Goal: Task Accomplishment & Management: Complete application form

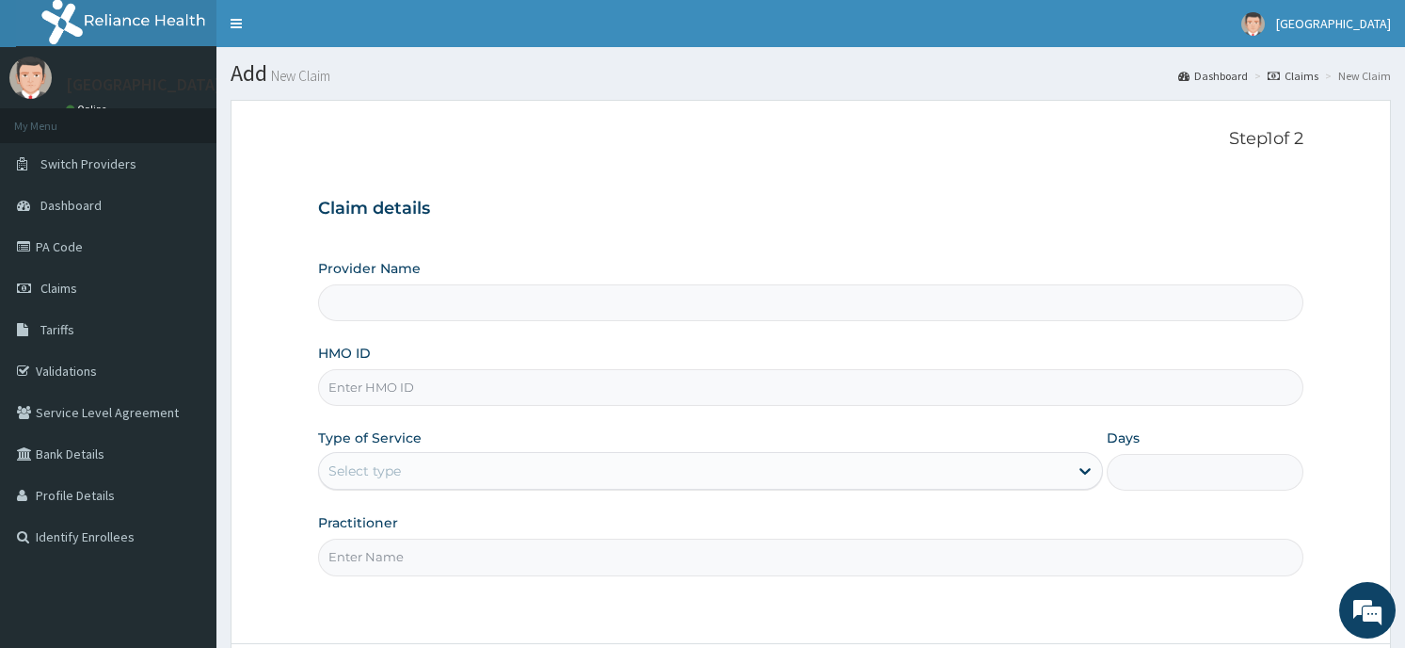
click at [440, 393] on input "HMO ID" at bounding box center [810, 387] width 985 height 37
click at [495, 308] on input "Provider Name" at bounding box center [810, 302] width 985 height 37
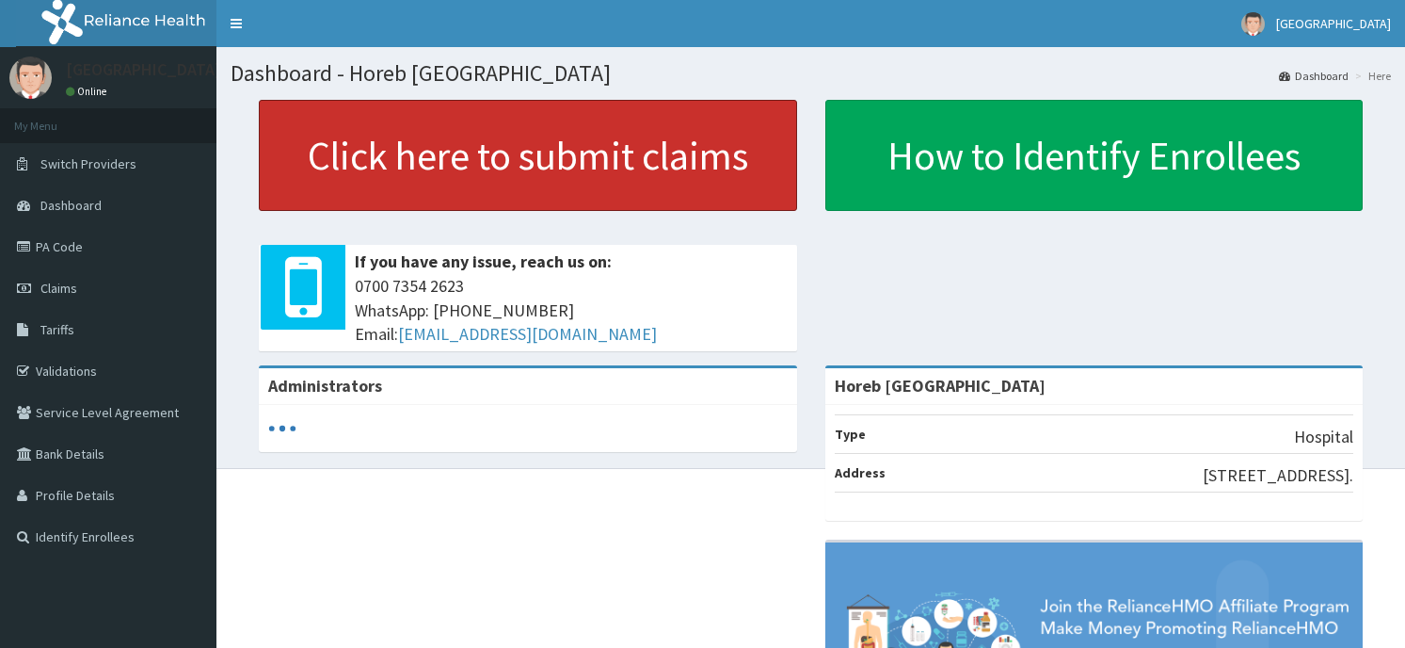
click at [641, 173] on link "Click here to submit claims" at bounding box center [528, 155] width 538 height 111
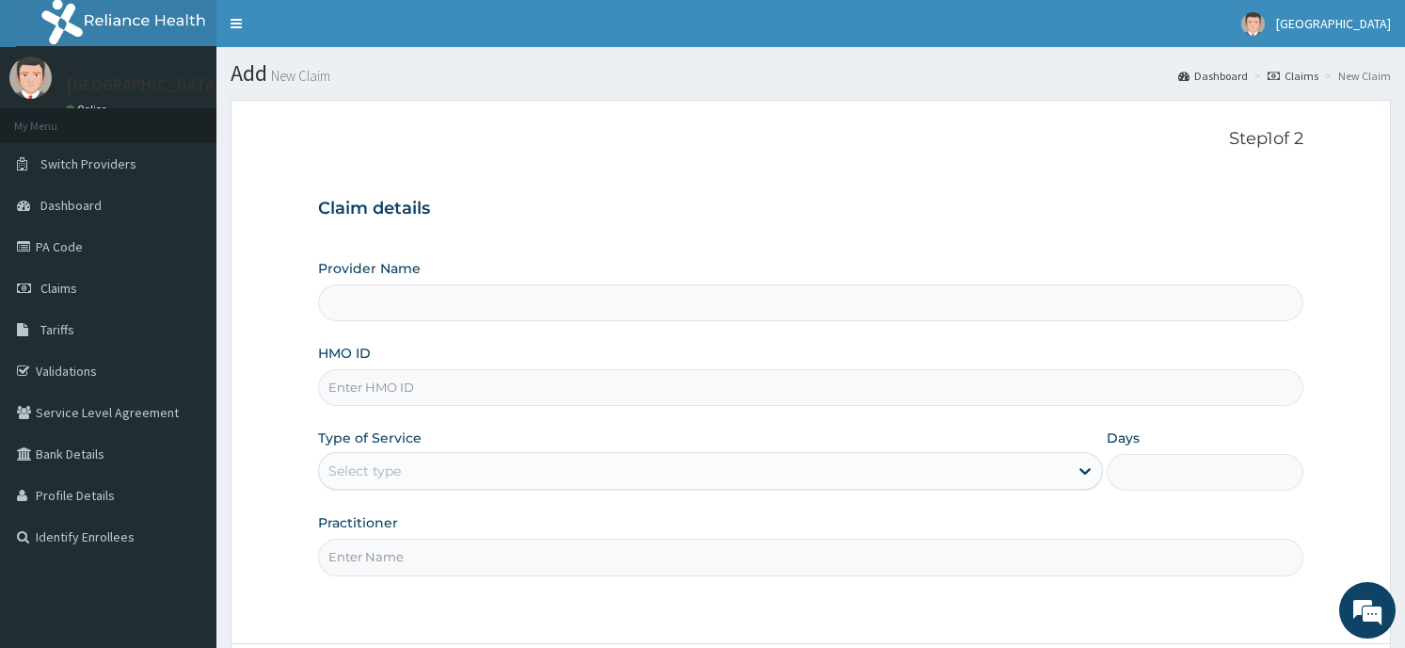
type input "Horeb [GEOGRAPHIC_DATA]"
click at [436, 394] on input "HMO ID" at bounding box center [810, 387] width 985 height 37
type input "cyu/10429/a"
click at [398, 457] on div "Select type" at bounding box center [693, 471] width 749 height 30
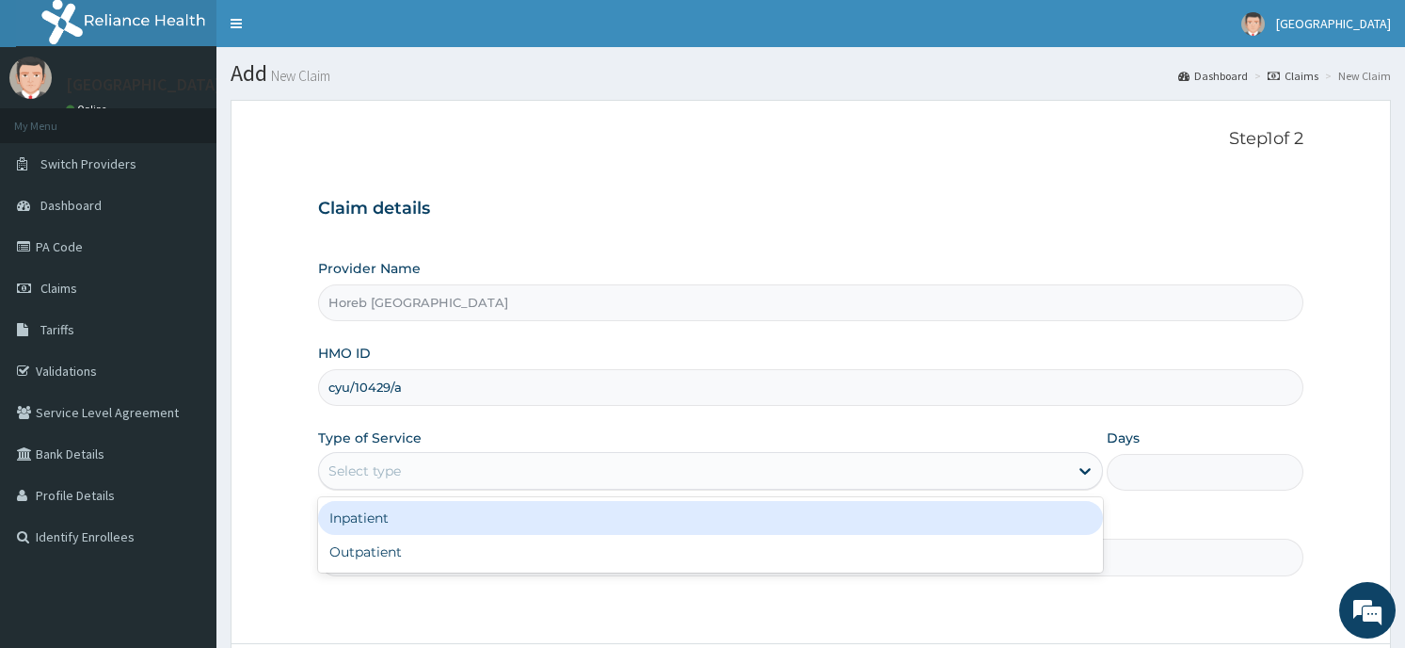
click at [399, 511] on div "Inpatient" at bounding box center [710, 518] width 785 height 34
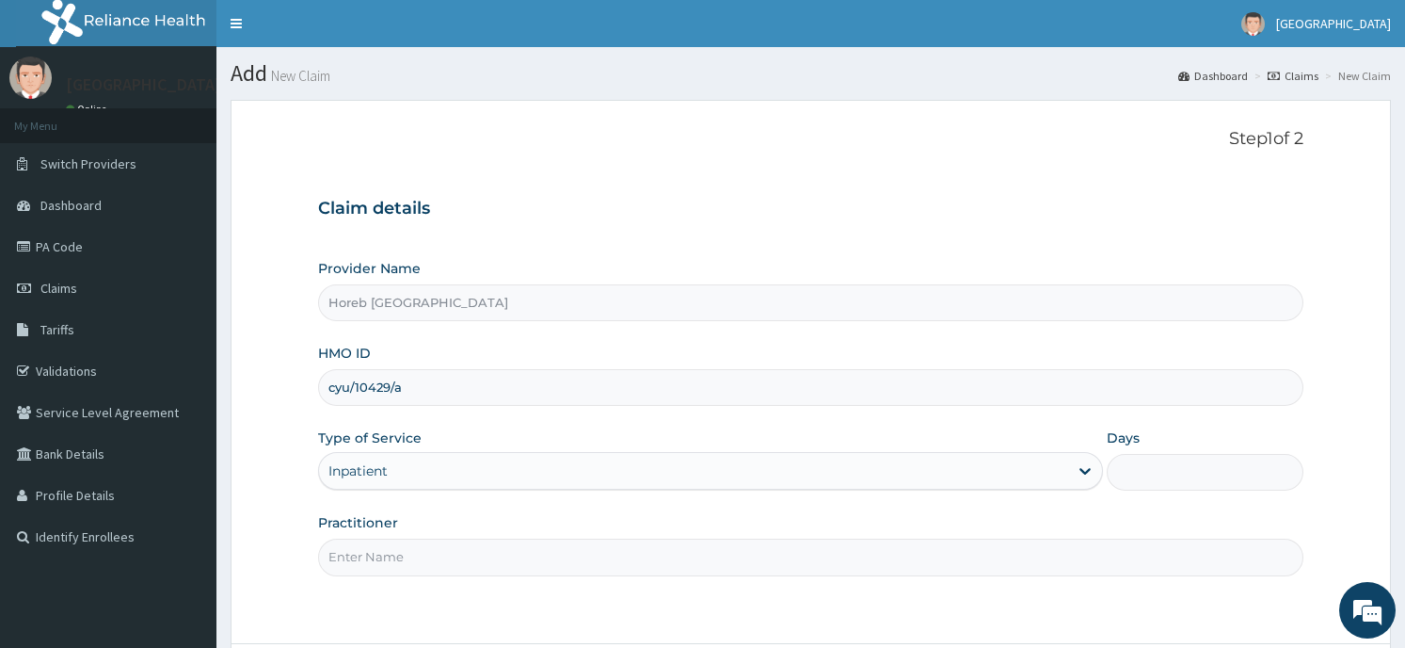
click at [396, 559] on input "Practitioner" at bounding box center [810, 556] width 985 height 37
type input "general"
click at [1197, 629] on form "Step 1 of 2 Claim details Provider Name Horeb Consult Hospital HMO ID cyu/10429…" at bounding box center [811, 425] width 1161 height 650
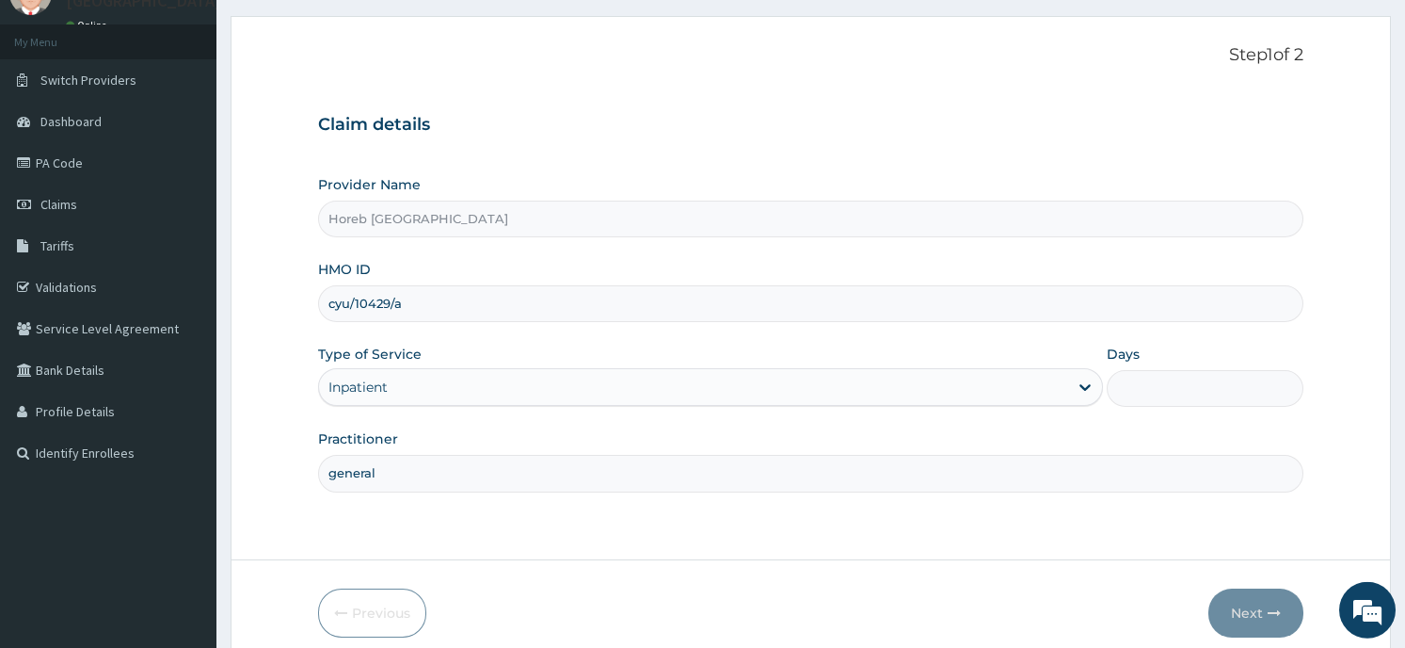
scroll to position [101, 0]
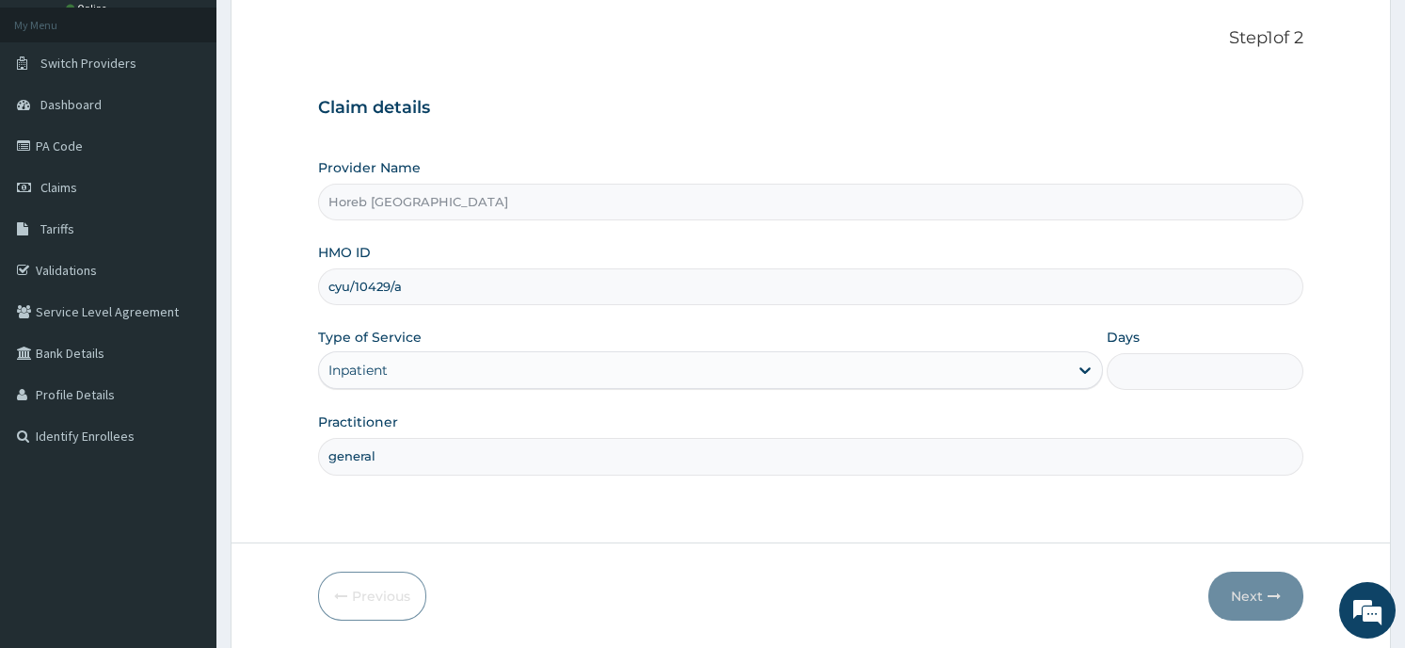
click at [1150, 378] on input "Days" at bounding box center [1205, 371] width 196 height 37
type input "2"
click at [1241, 591] on button "Next" at bounding box center [1256, 595] width 95 height 49
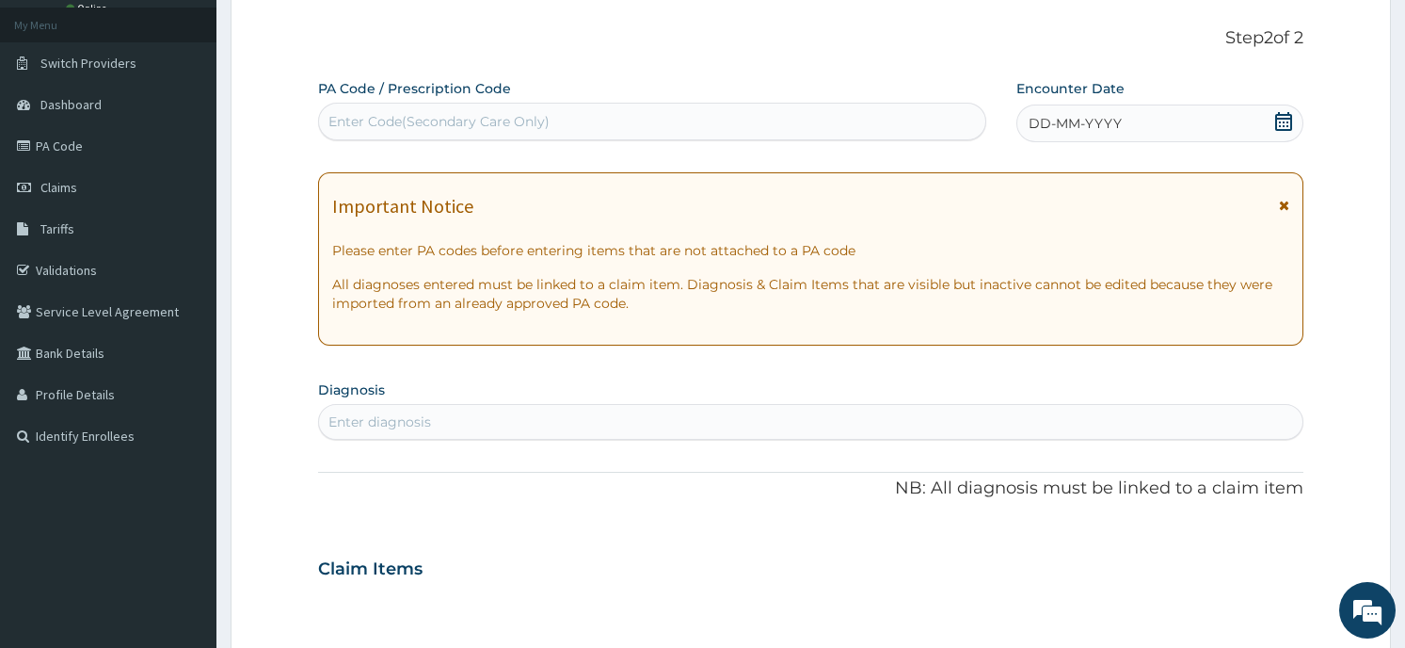
click at [813, 128] on div "Enter Code(Secondary Care Only)" at bounding box center [652, 121] width 666 height 30
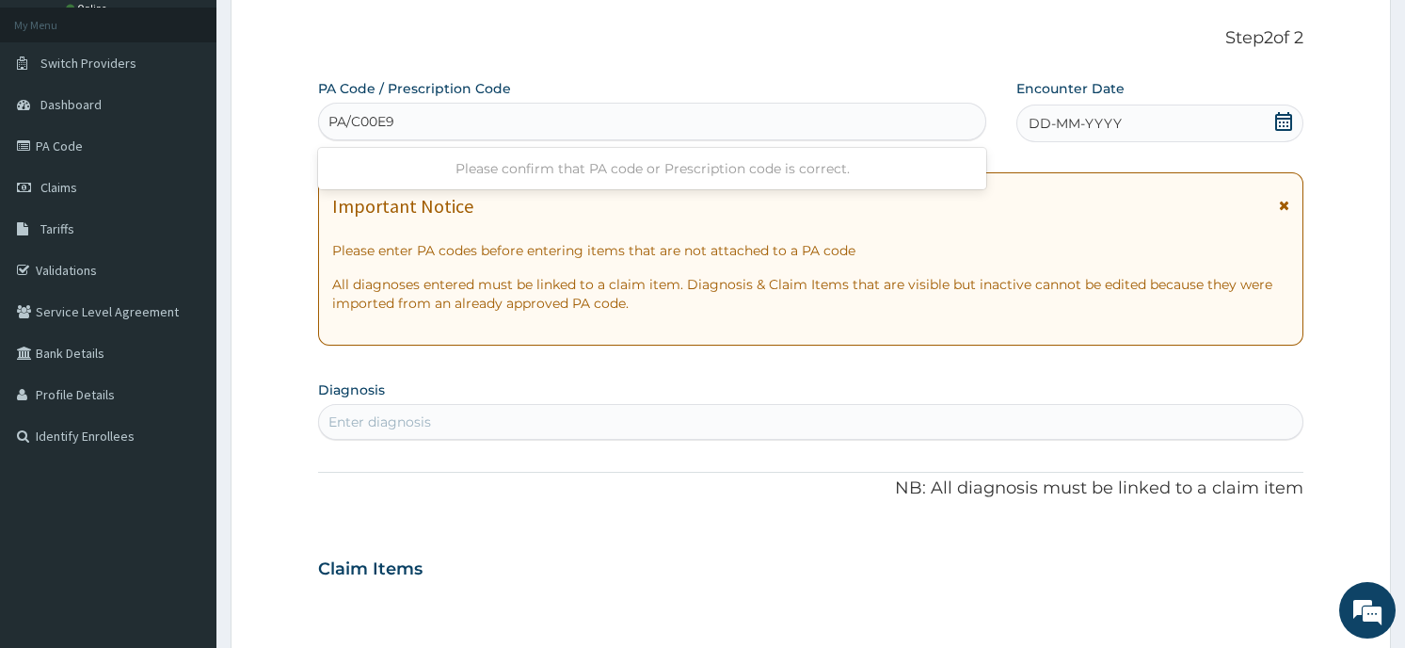
type input "PA/C00E97"
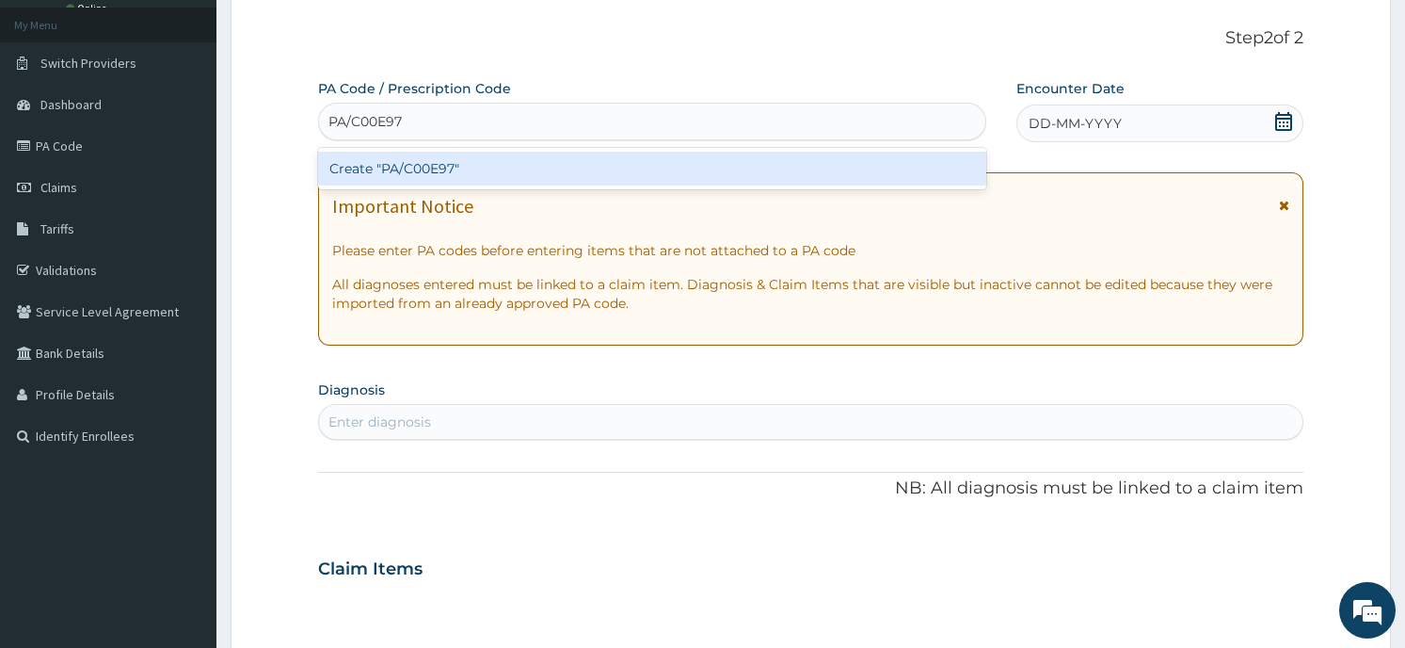
click at [485, 171] on div "Create "PA/C00E97"" at bounding box center [652, 169] width 668 height 34
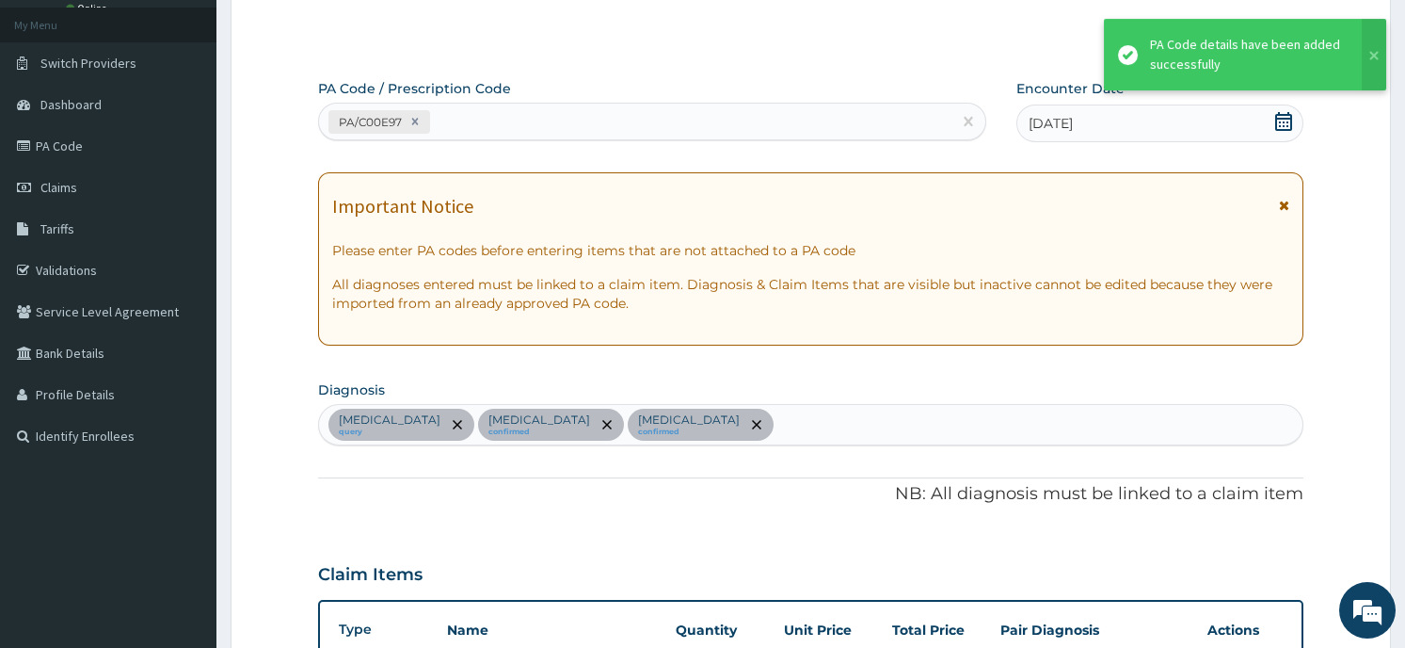
scroll to position [431, 0]
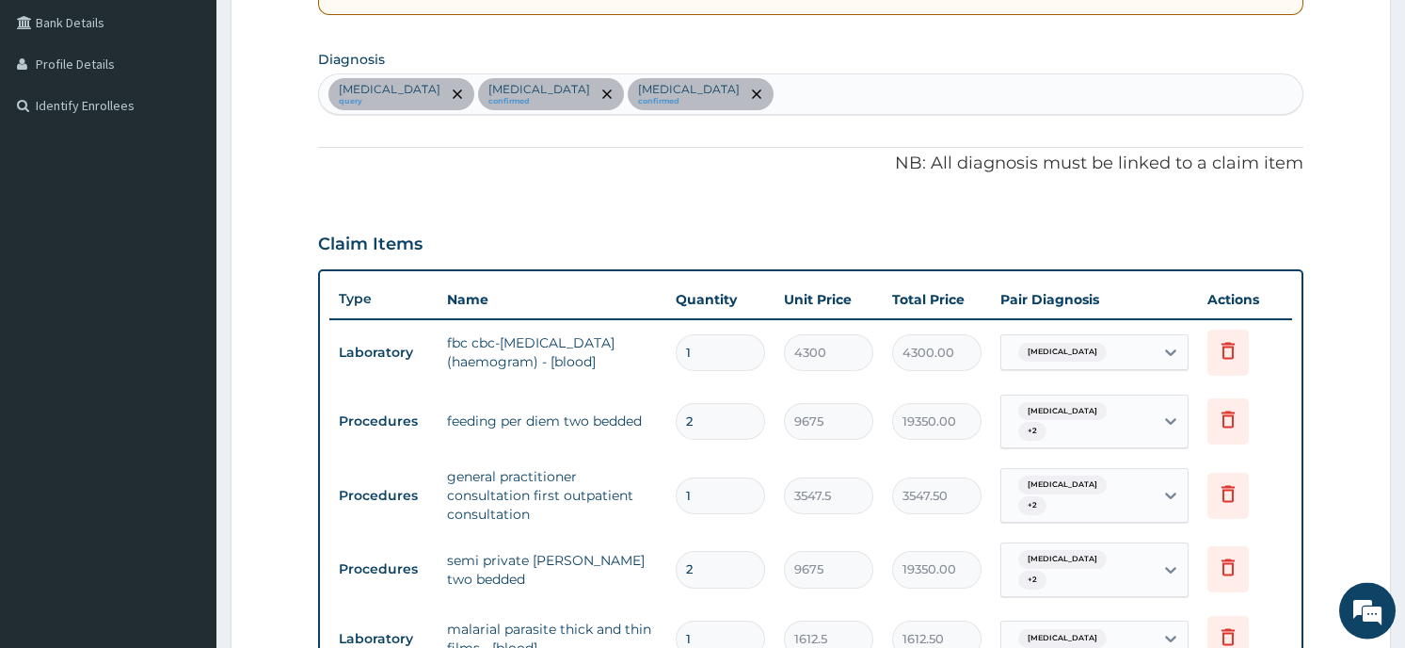
click at [803, 91] on div "Sepsis query Adrenal cortical hypofunction confirmed Falciparum malaria confirm…" at bounding box center [810, 94] width 983 height 40
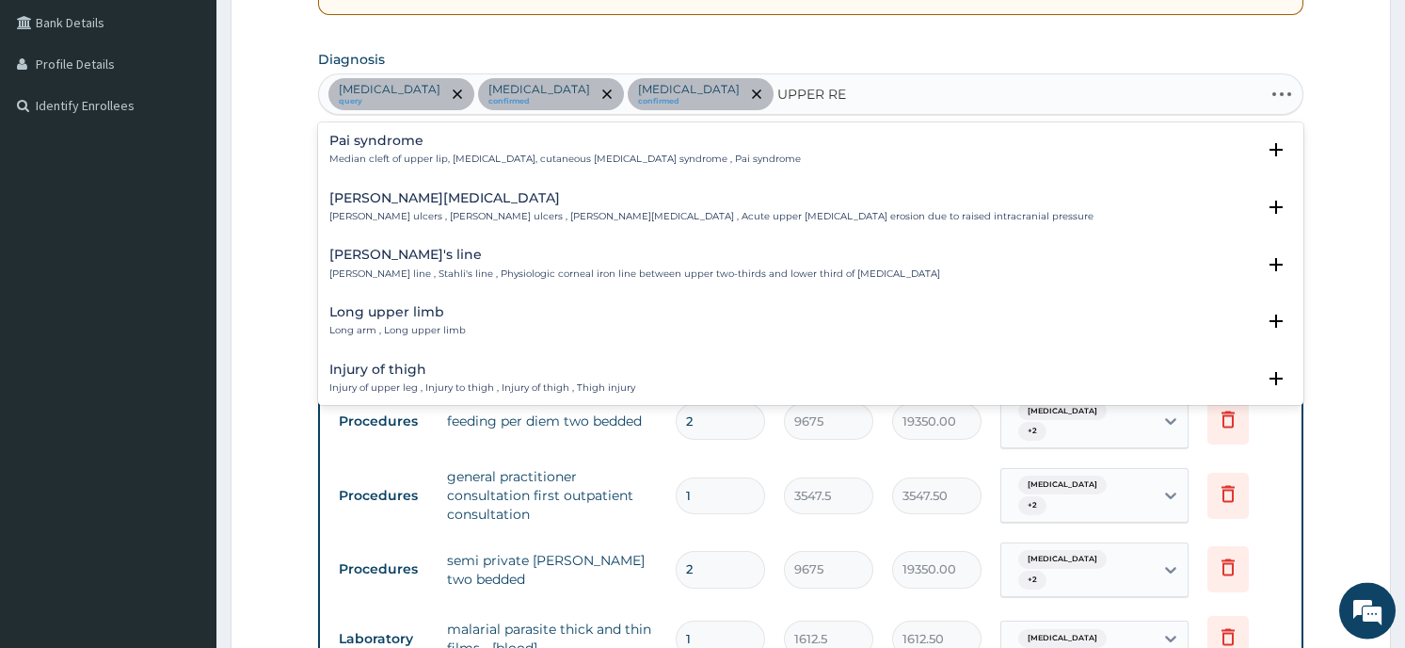
type input "UPPER RES"
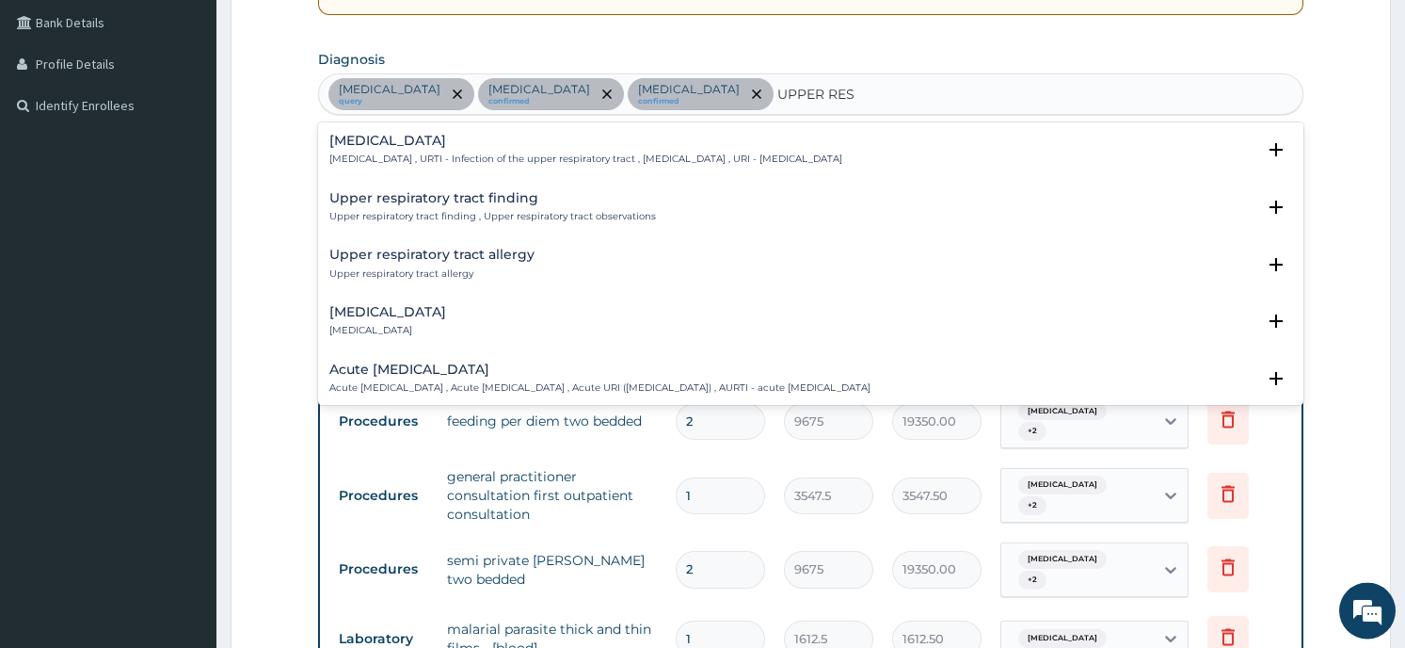
click at [589, 159] on p "Upper respiratory infection , URTI - Infection of the upper respiratory tract ,…" at bounding box center [585, 158] width 513 height 13
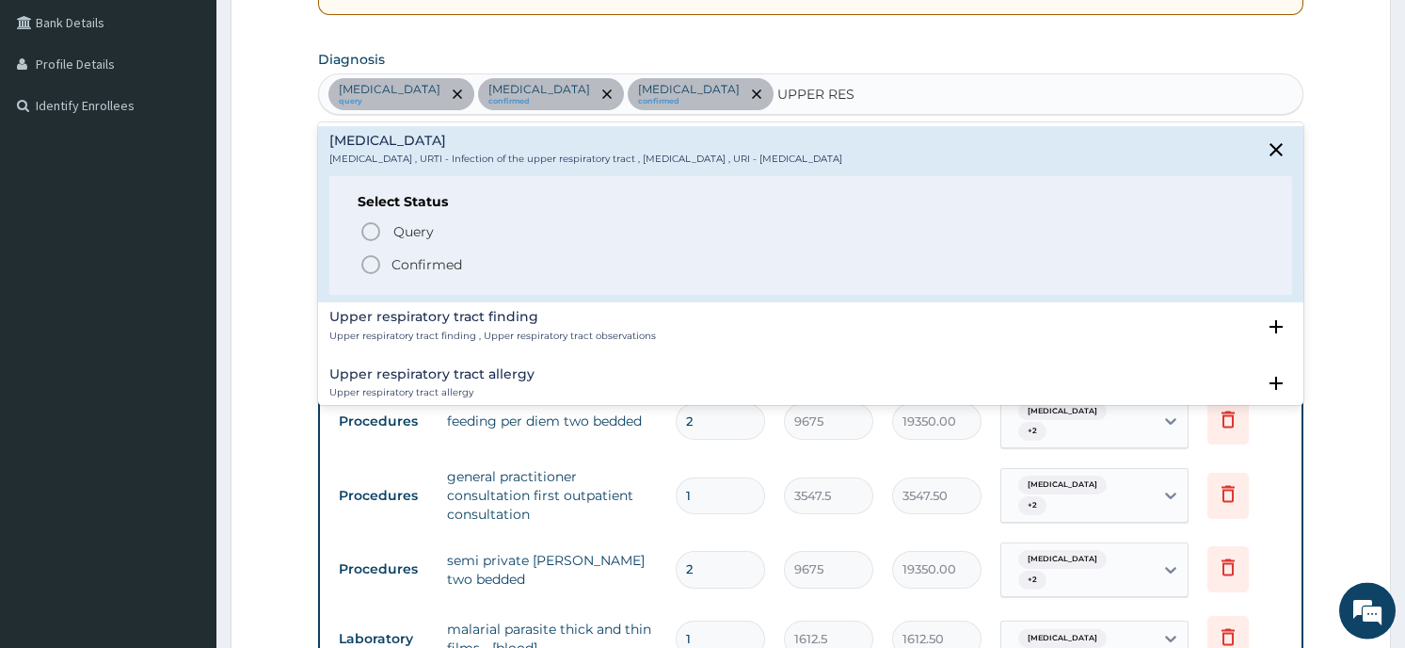
click at [507, 245] on div "Query Query covers suspected (?), Keep in view (kiv), Ruled out (r/o) Confirmed" at bounding box center [811, 246] width 906 height 57
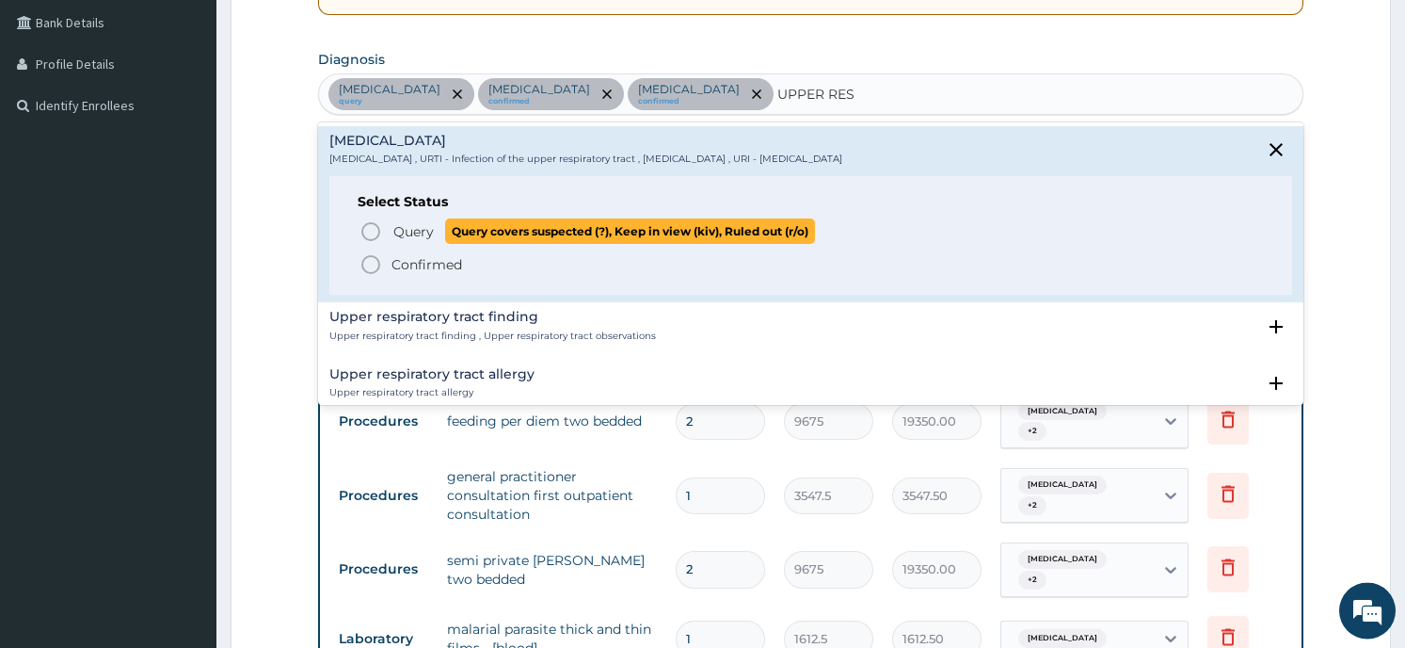
click at [504, 232] on span "Query covers suspected (?), Keep in view (kiv), Ruled out (r/o)" at bounding box center [630, 230] width 370 height 25
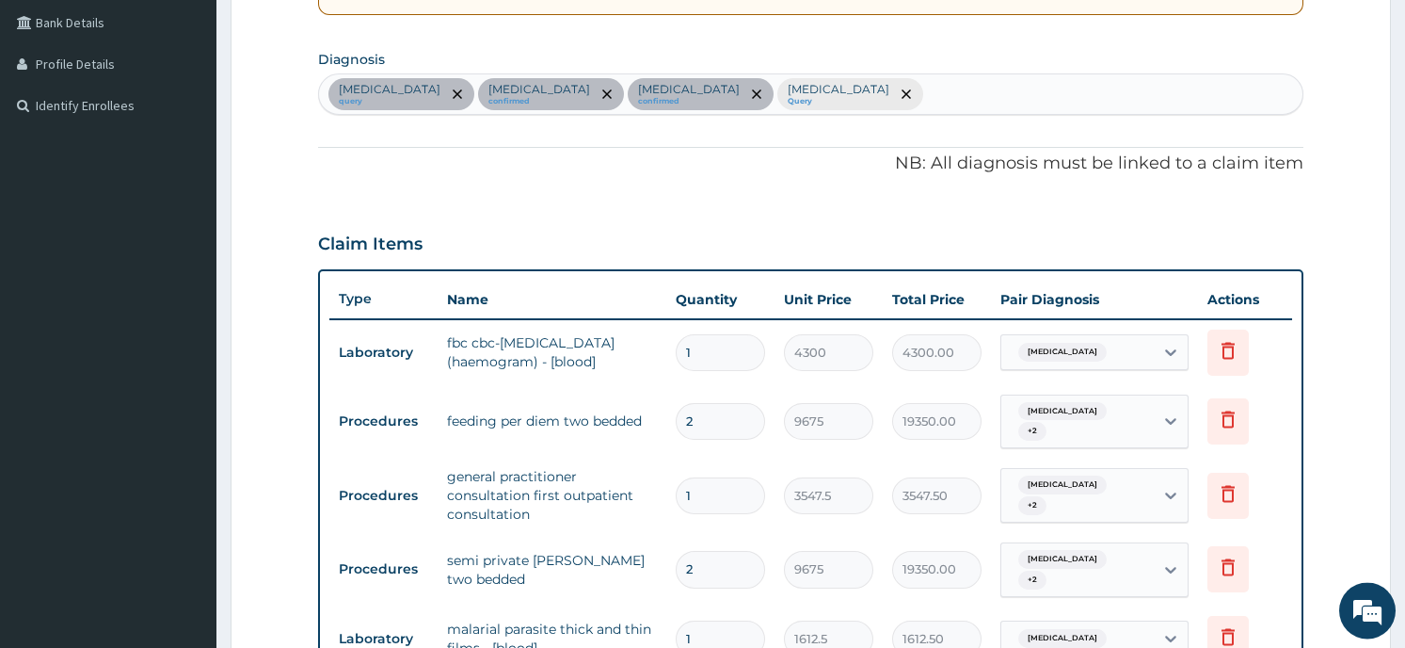
click at [246, 248] on form "Step 2 of 2 PA Code / Prescription Code PA/C00E97 Encounter Date 16-08-2025 Imp…" at bounding box center [811, 364] width 1161 height 1391
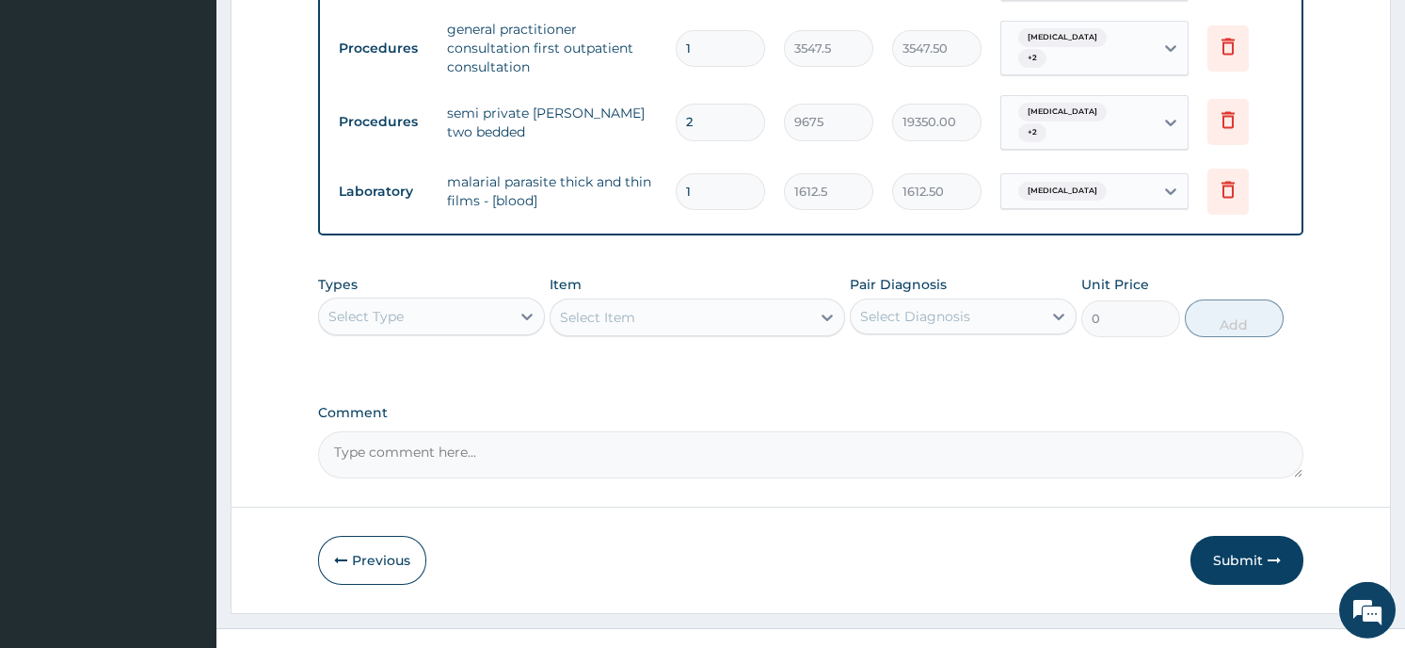
scroll to position [897, 0]
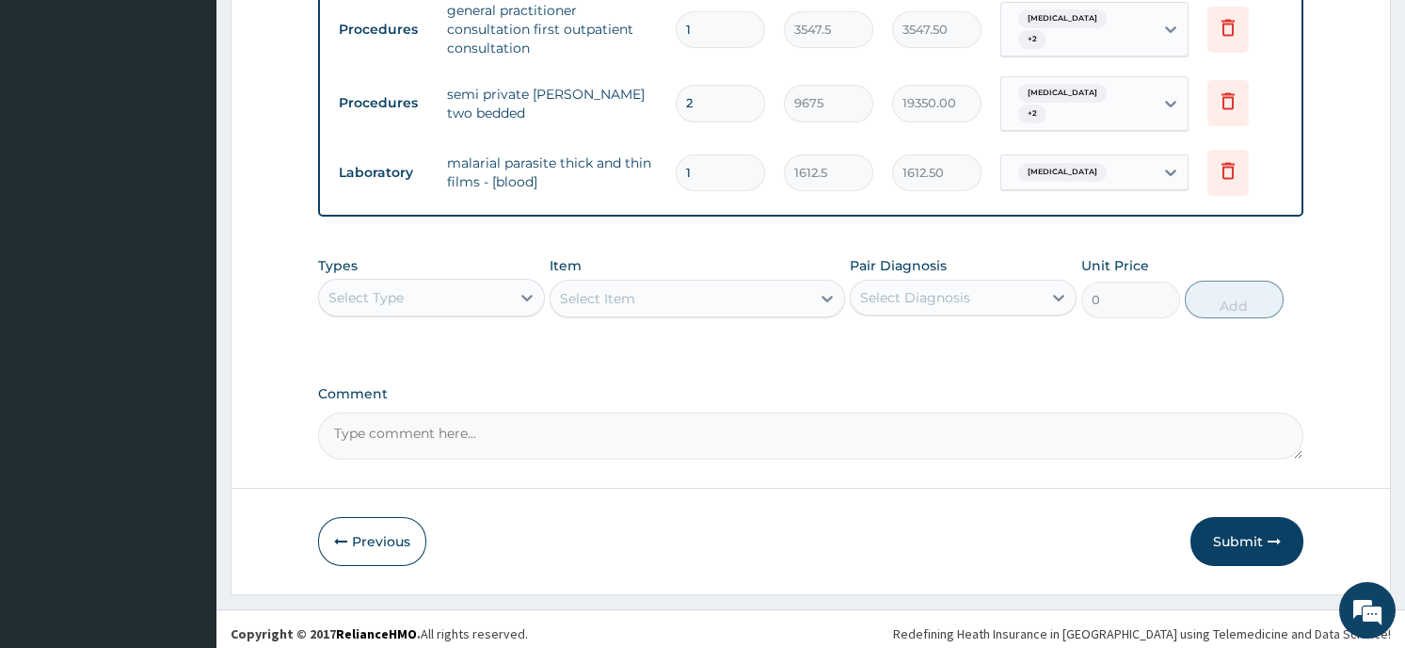
click at [460, 287] on div "Select Type" at bounding box center [414, 297] width 191 height 30
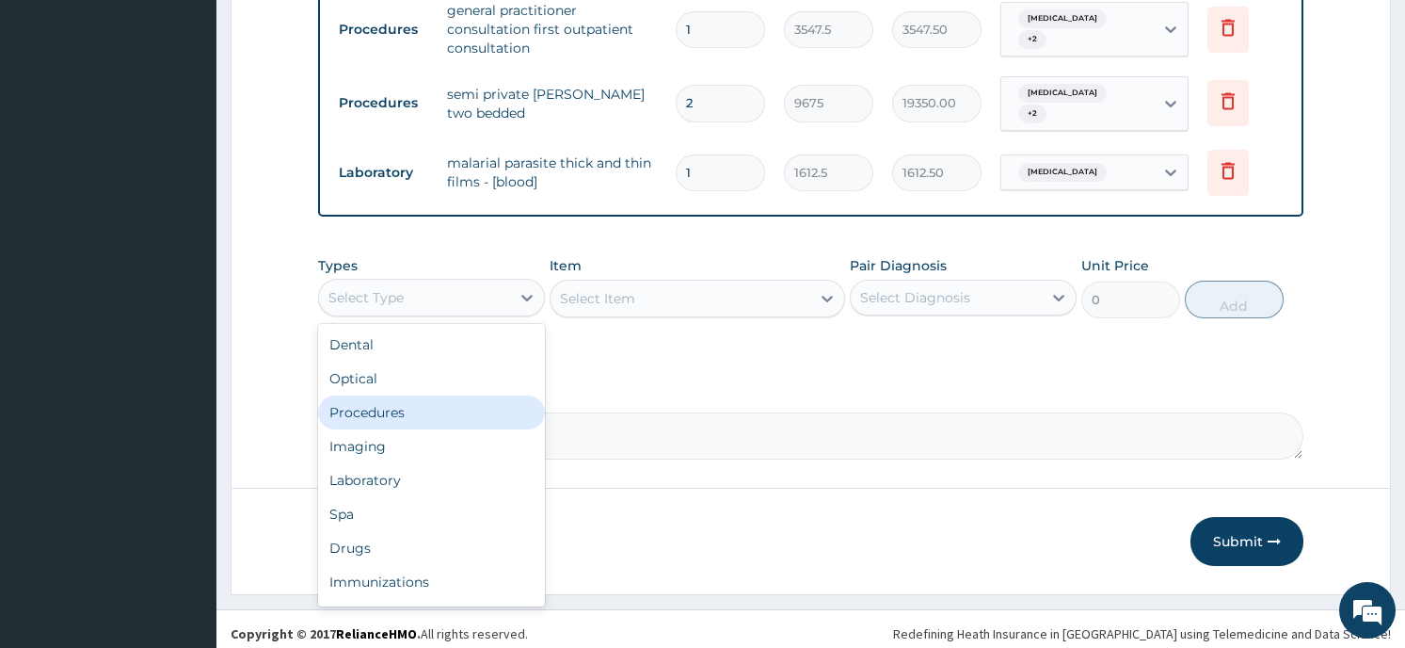
click at [393, 407] on div "Procedures" at bounding box center [431, 412] width 227 height 34
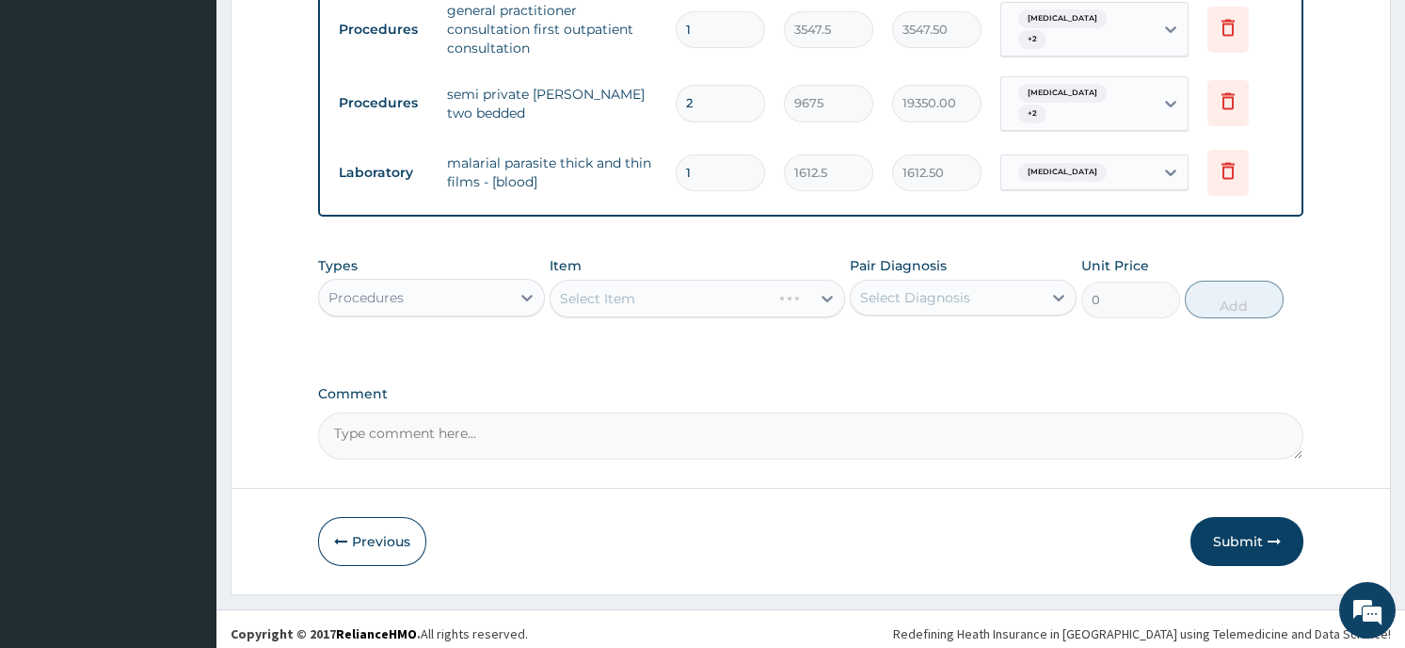
click at [646, 294] on div "Select Item" at bounding box center [698, 299] width 296 height 38
click at [818, 286] on div "Select Item" at bounding box center [698, 299] width 296 height 38
click at [810, 287] on div "Select Item" at bounding box center [681, 298] width 260 height 30
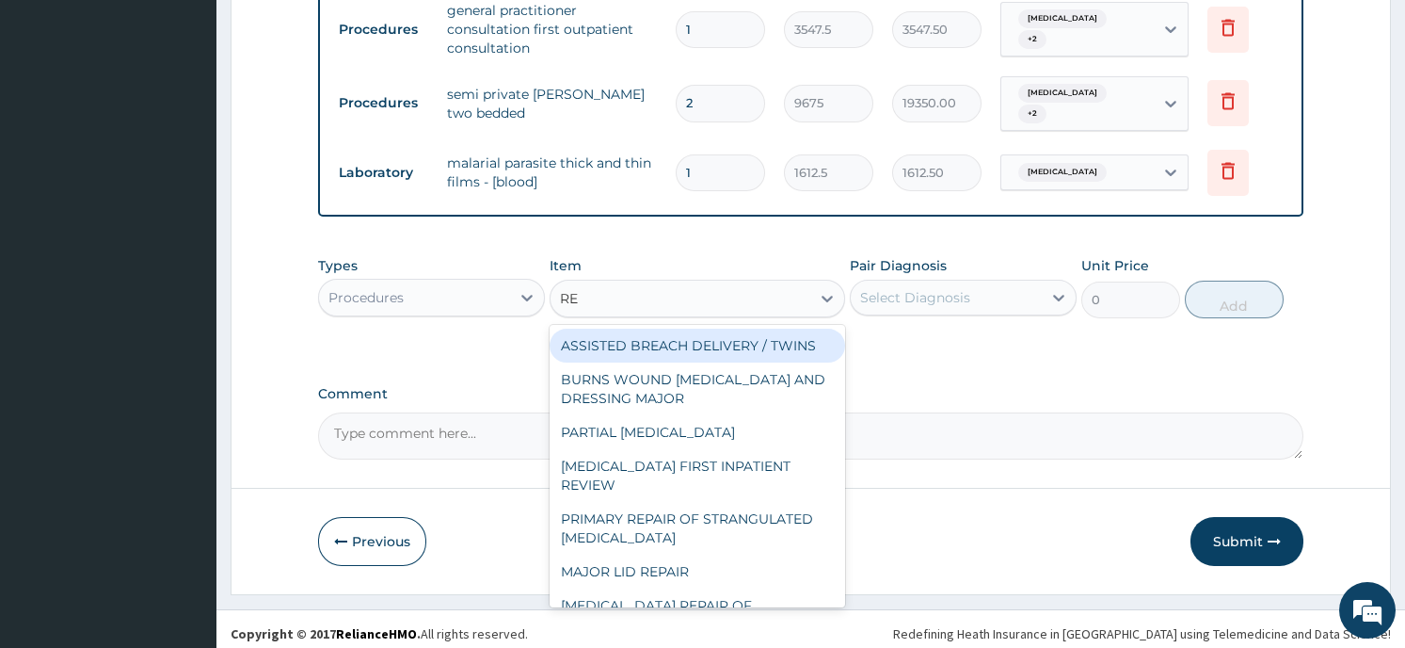
type input "REG"
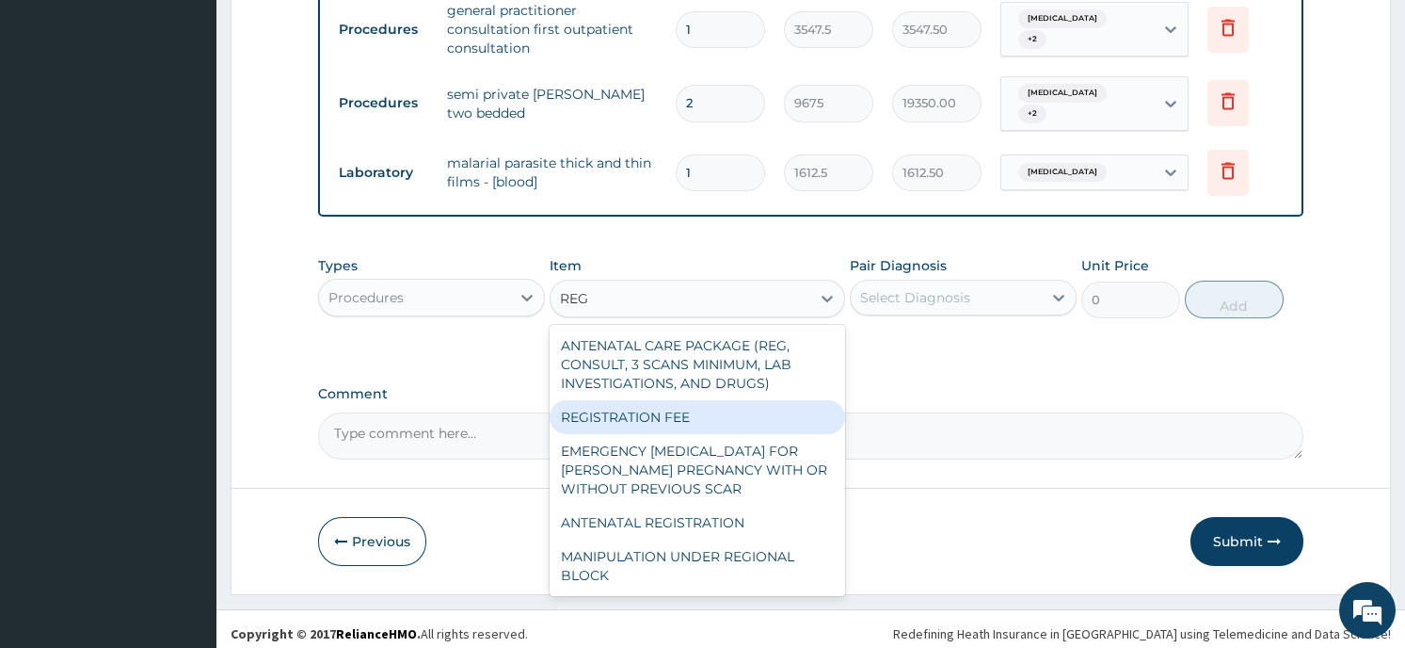
click at [775, 406] on div "REGISTRATION FEE" at bounding box center [698, 417] width 296 height 34
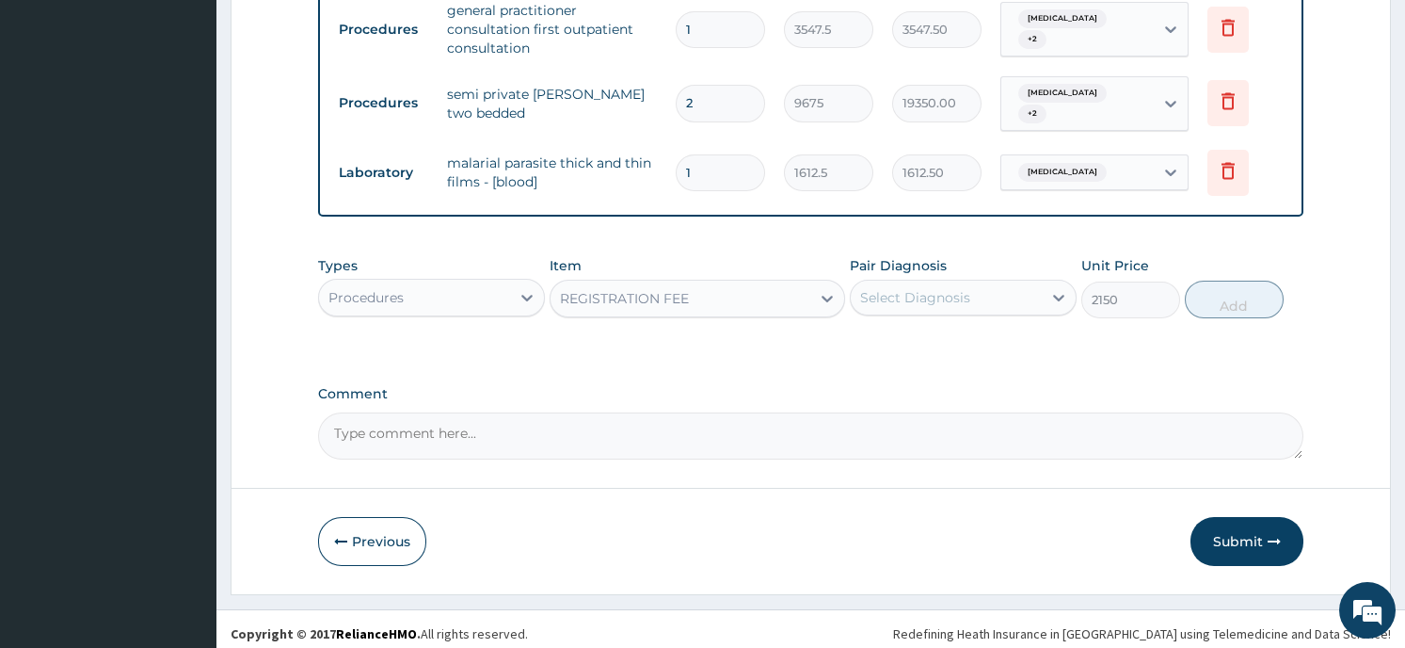
type input "2150"
click at [1024, 288] on div "Select Diagnosis" at bounding box center [946, 297] width 191 height 30
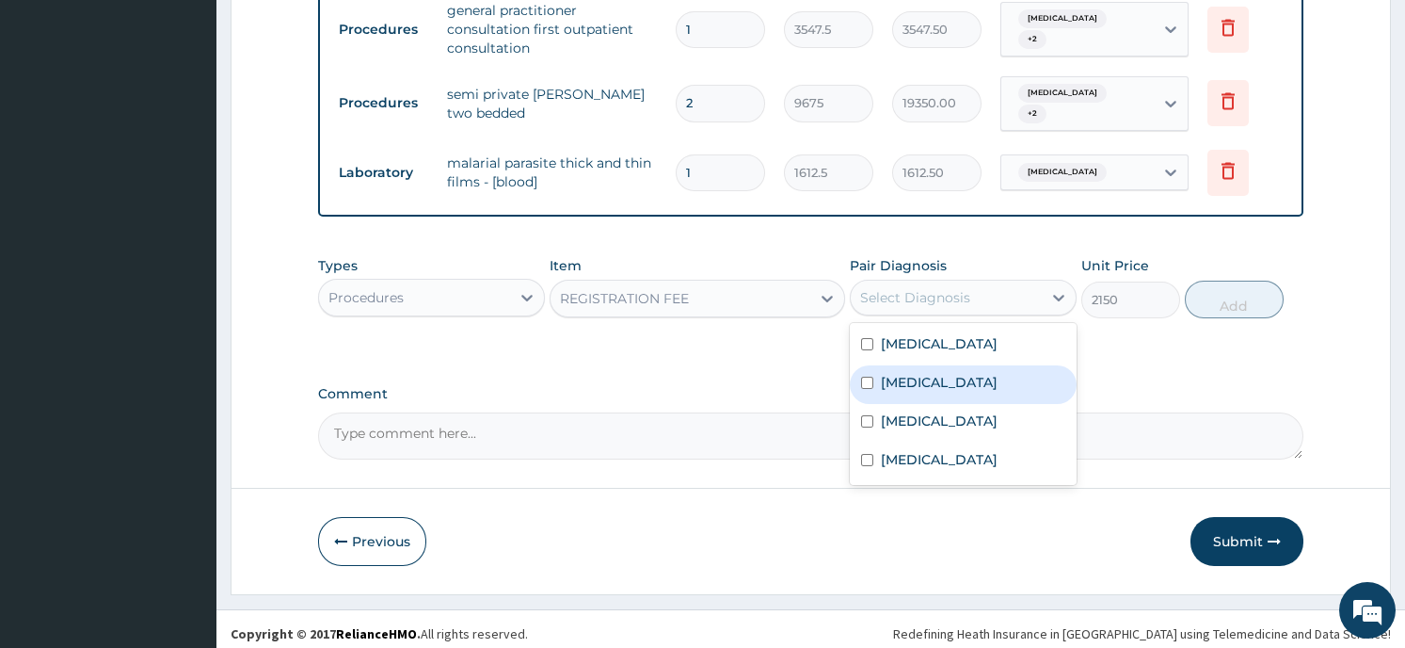
click at [983, 392] on label "Adrenal cortical hypofunction" at bounding box center [939, 382] width 117 height 19
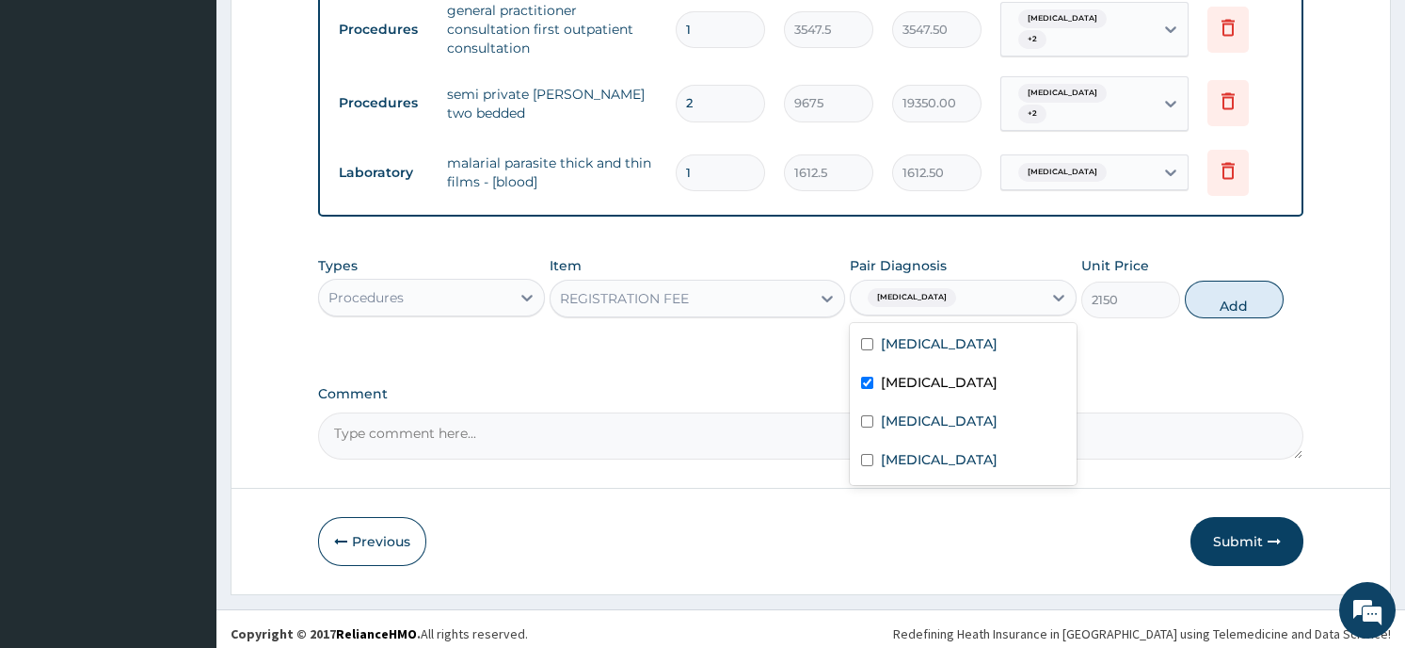
checkbox input "true"
click at [1224, 281] on button "Add" at bounding box center [1234, 300] width 99 height 38
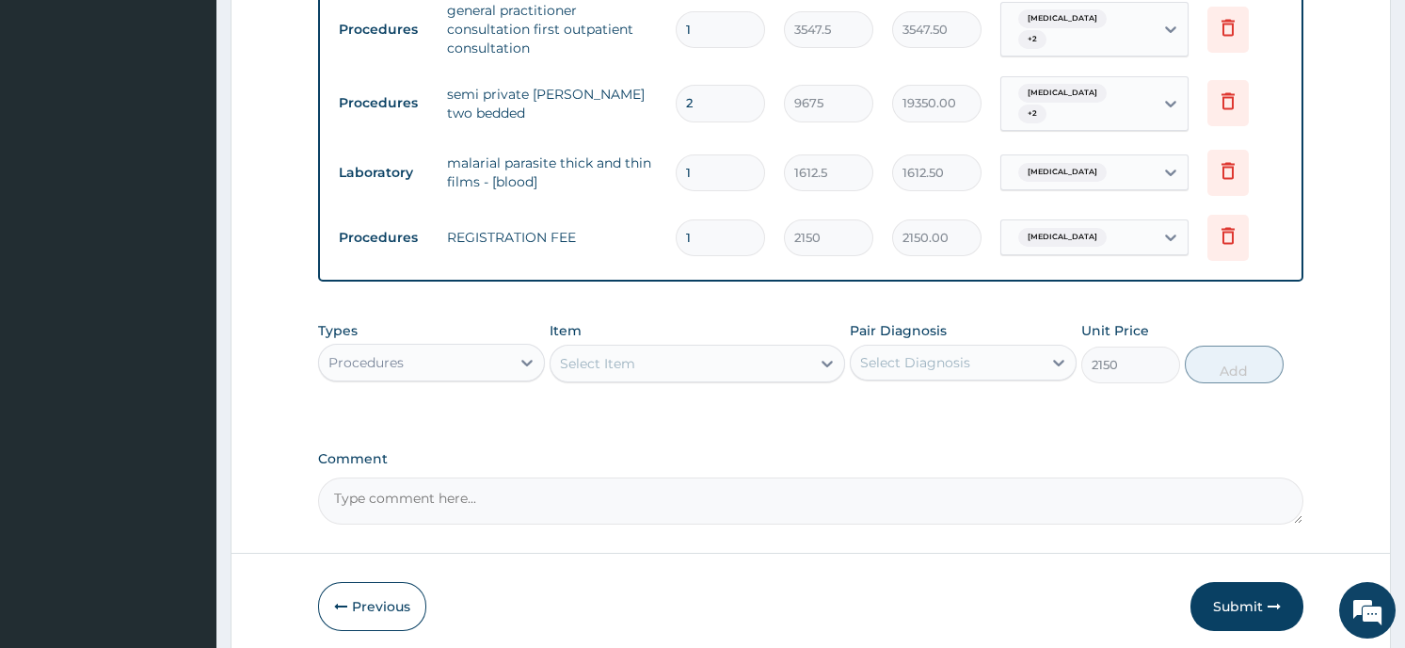
type input "0"
click at [466, 349] on div "Procedures" at bounding box center [414, 362] width 191 height 30
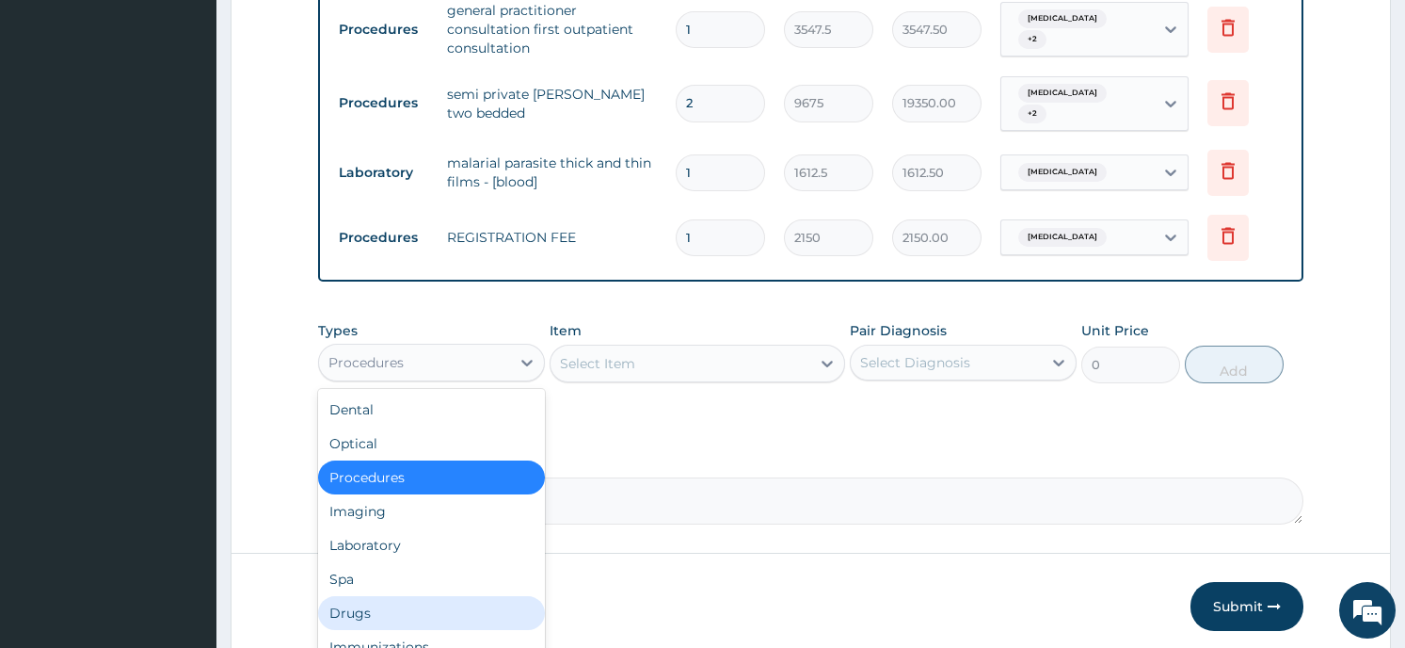
click at [422, 611] on div "Drugs" at bounding box center [431, 613] width 227 height 34
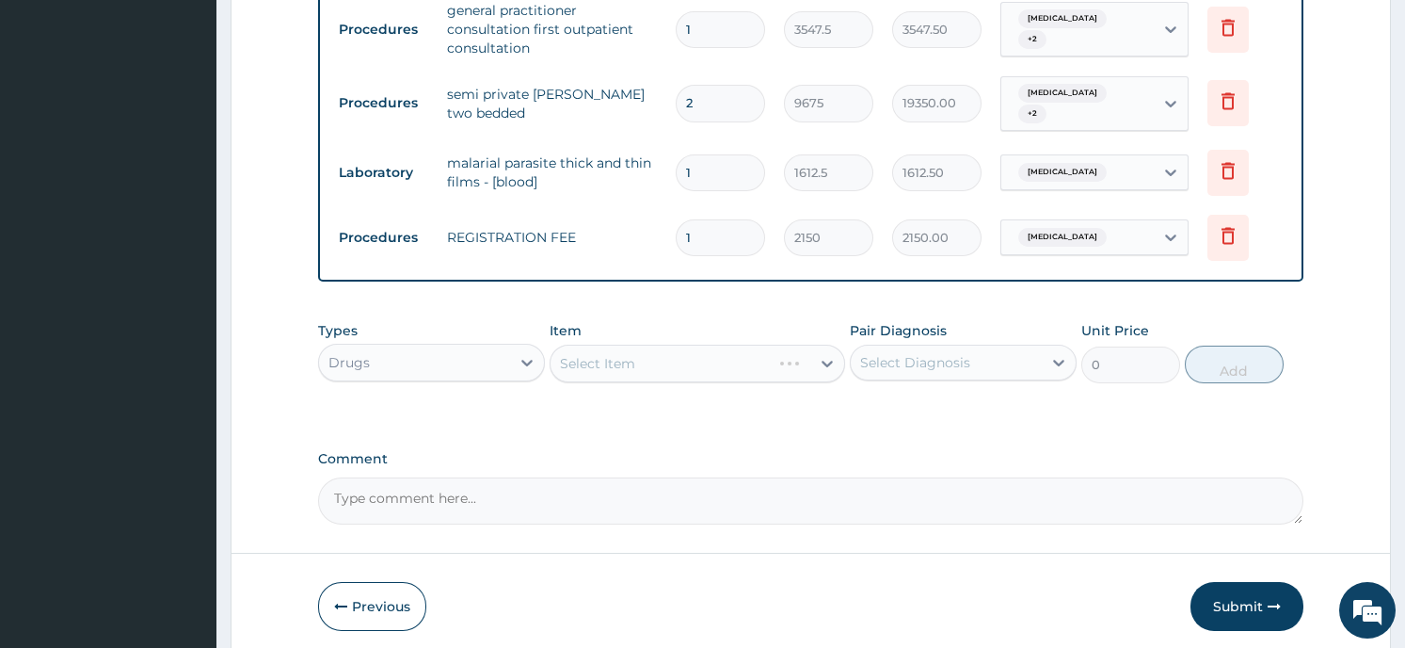
click at [641, 353] on div "Select Item" at bounding box center [698, 364] width 296 height 38
click at [612, 358] on div "Select Item" at bounding box center [597, 363] width 75 height 19
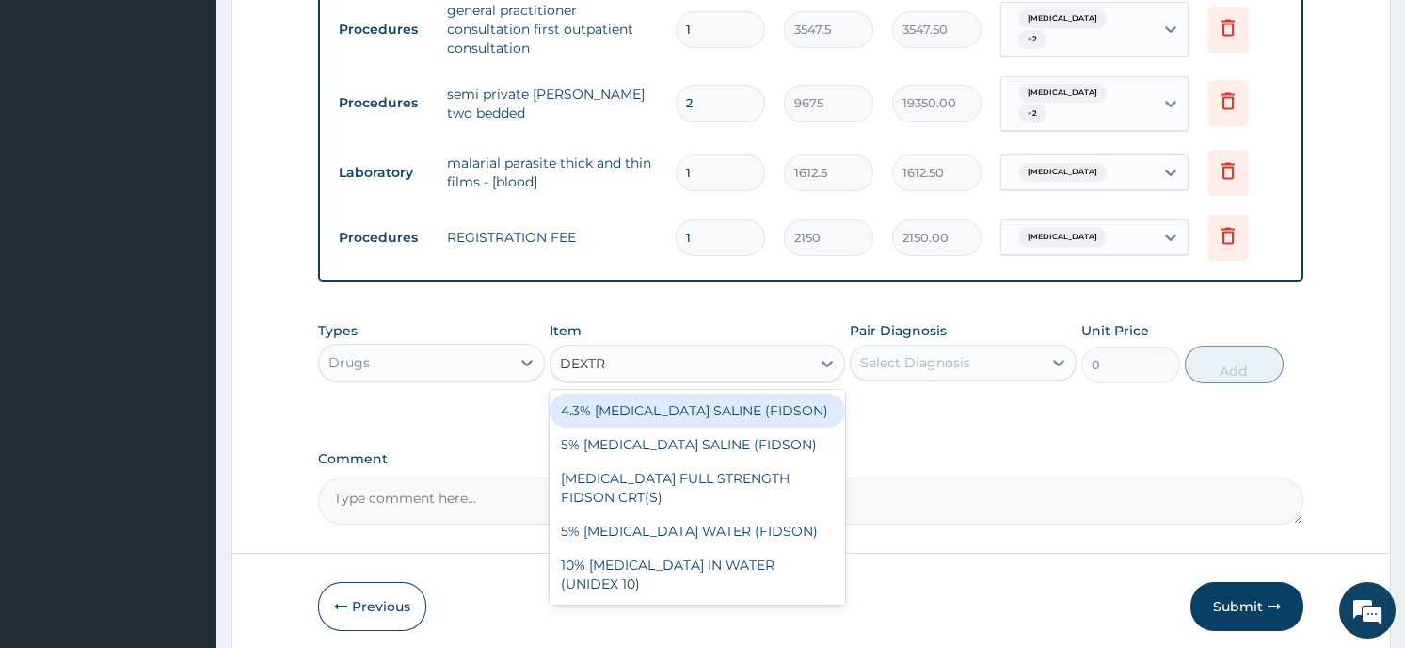
type input "DEXTRO"
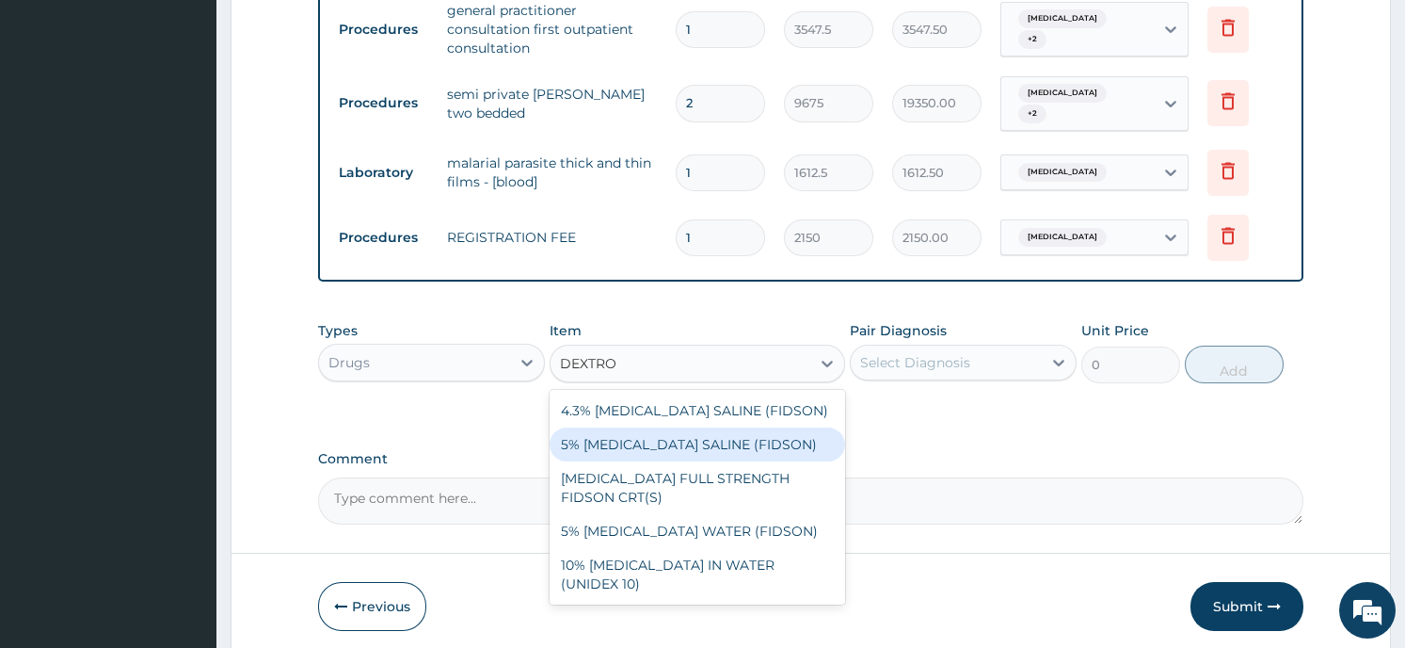
click at [594, 442] on div "5% DEXTROSE SALINE (FIDSON)" at bounding box center [698, 444] width 296 height 34
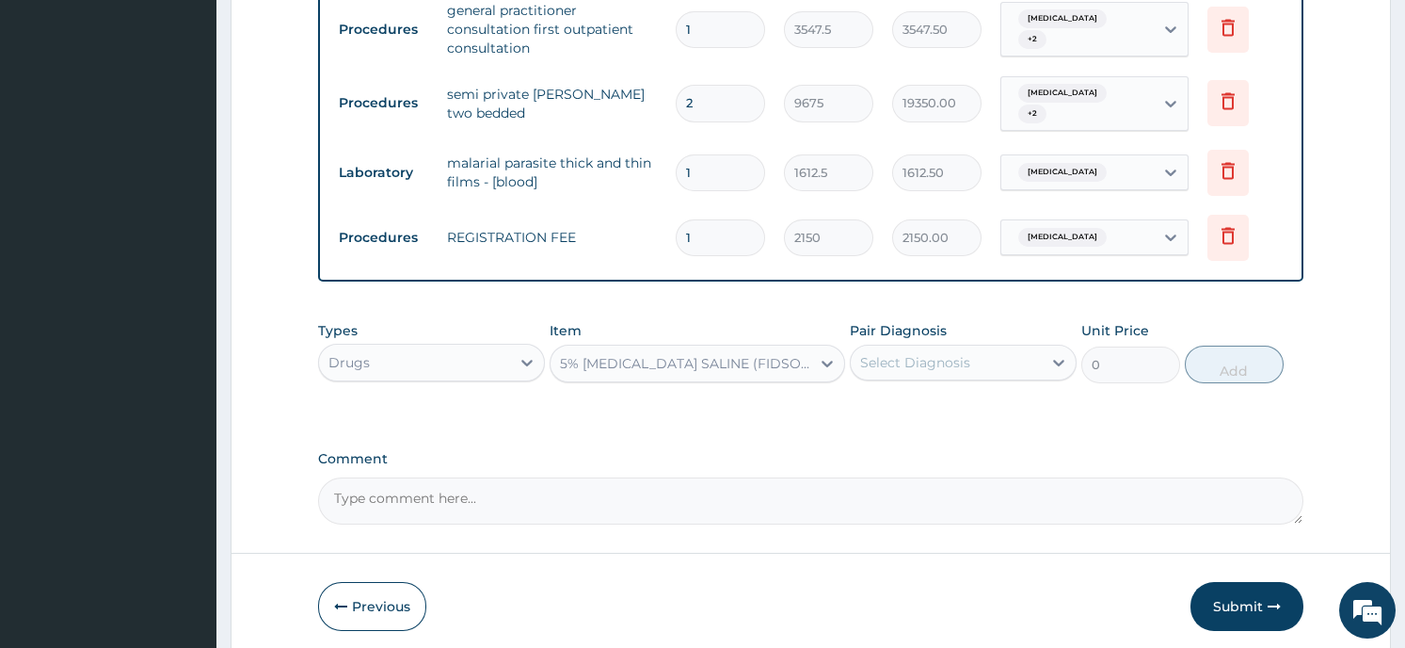
type input "1612.5"
click at [1000, 353] on div "Select Diagnosis" at bounding box center [946, 362] width 191 height 30
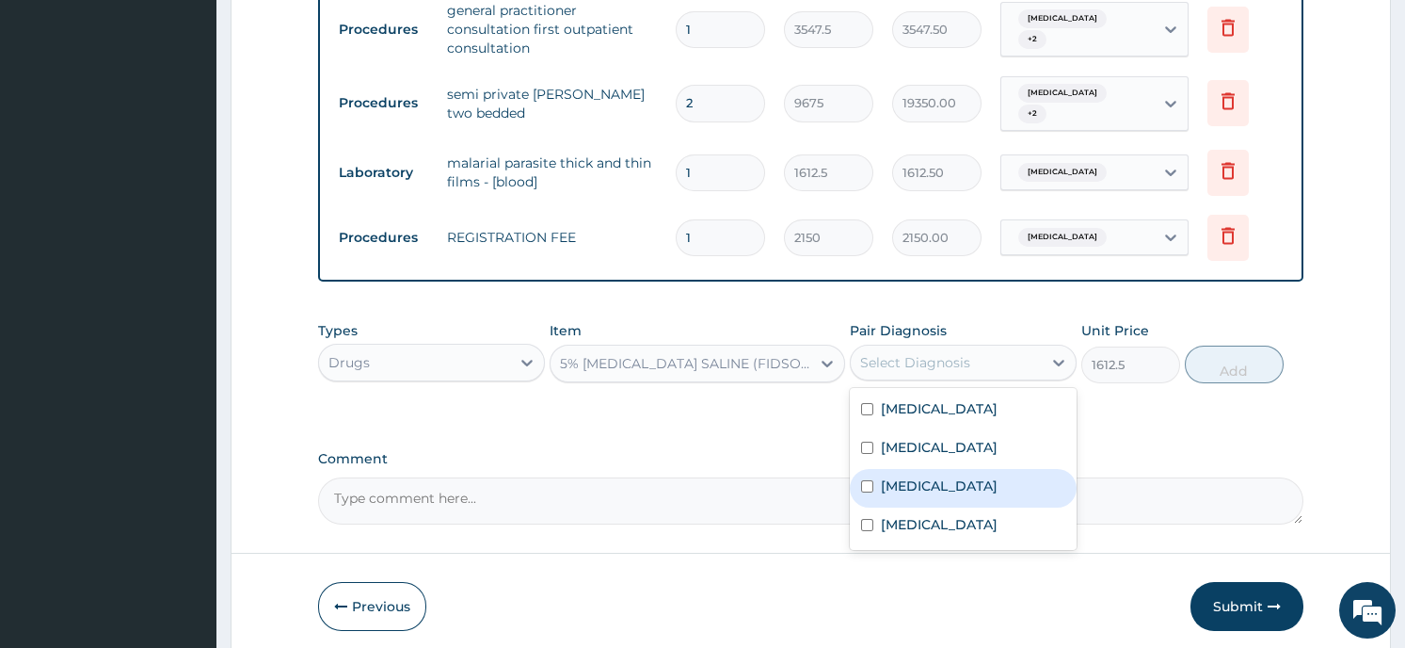
click at [936, 489] on label "Falciparum malaria" at bounding box center [939, 485] width 117 height 19
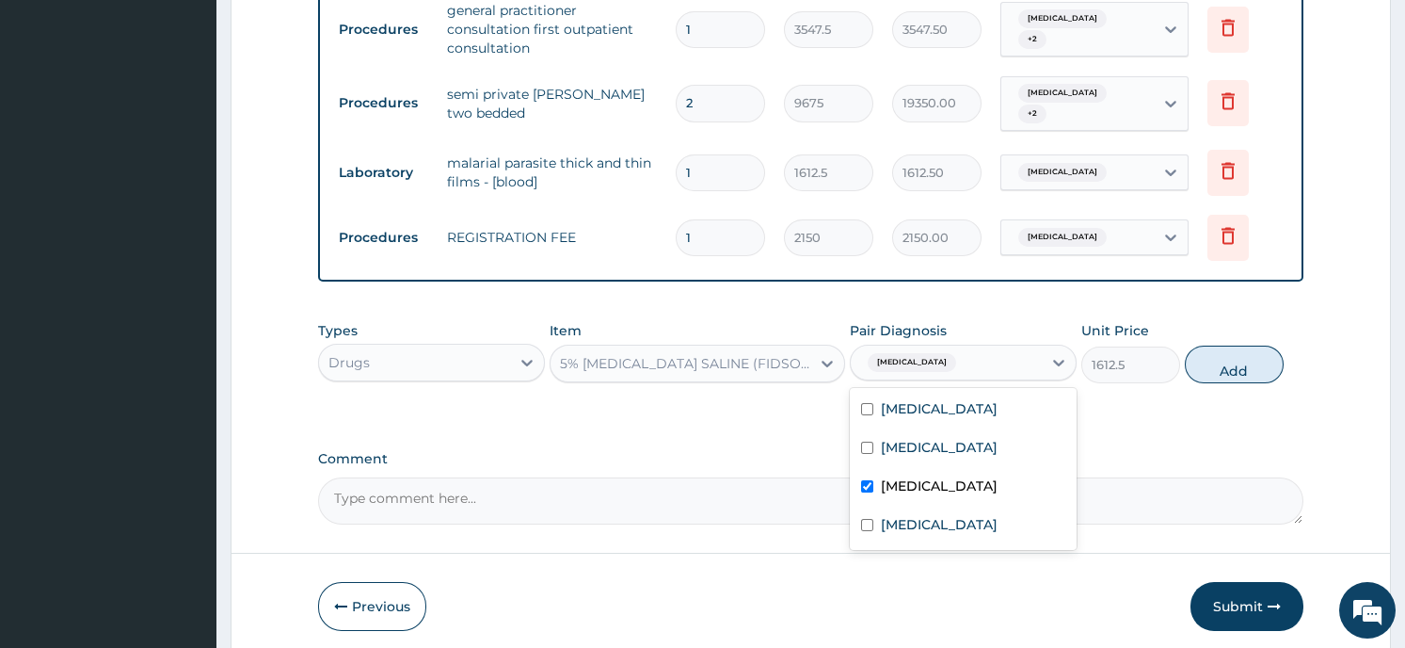
checkbox input "true"
click at [866, 403] on input "checkbox" at bounding box center [867, 409] width 12 height 12
checkbox input "true"
click at [1215, 355] on button "Add" at bounding box center [1234, 364] width 99 height 38
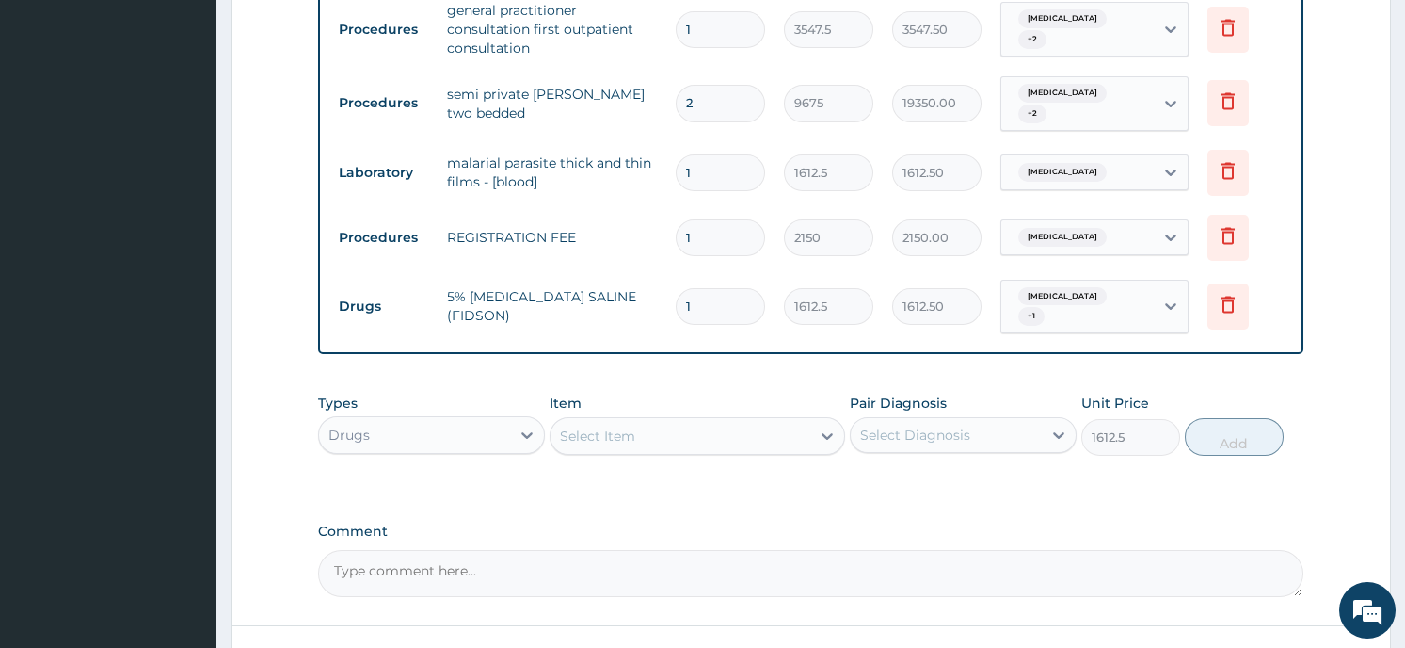
type input "0"
type input "0.00"
type input "2"
type input "3225.00"
type input "2"
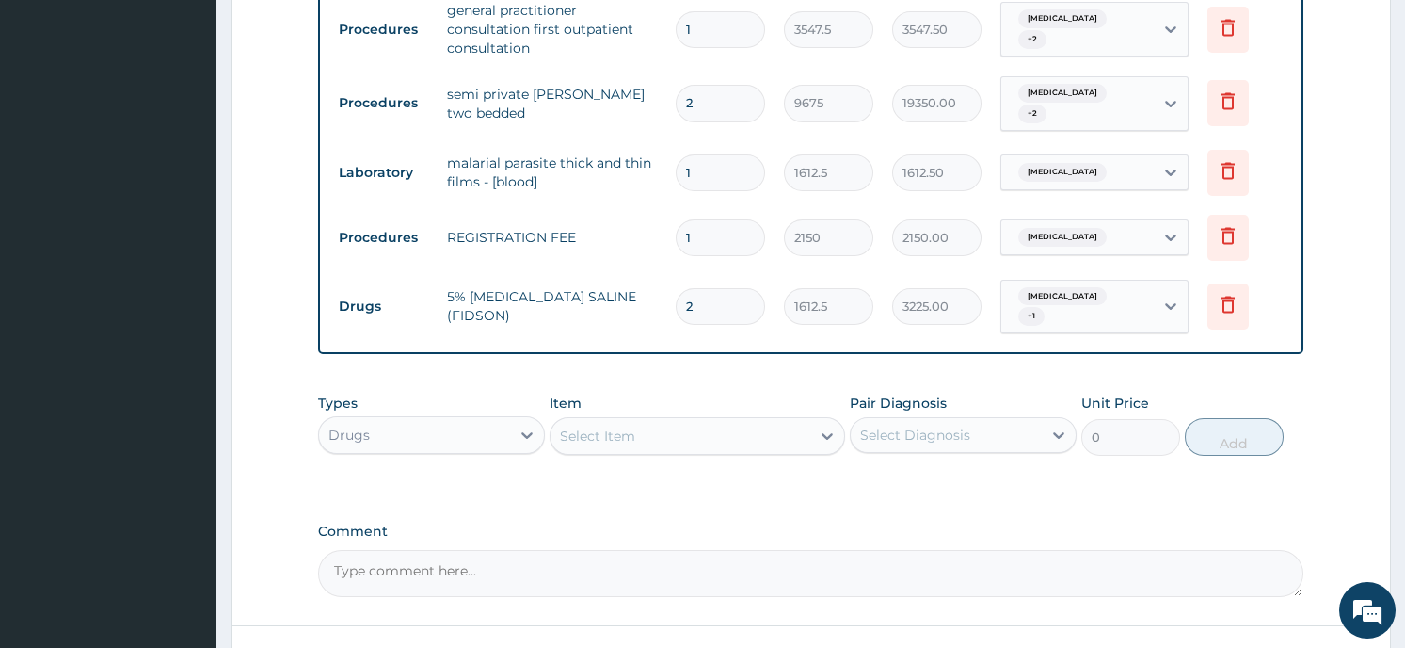
click at [576, 426] on div "Select Item" at bounding box center [597, 435] width 75 height 19
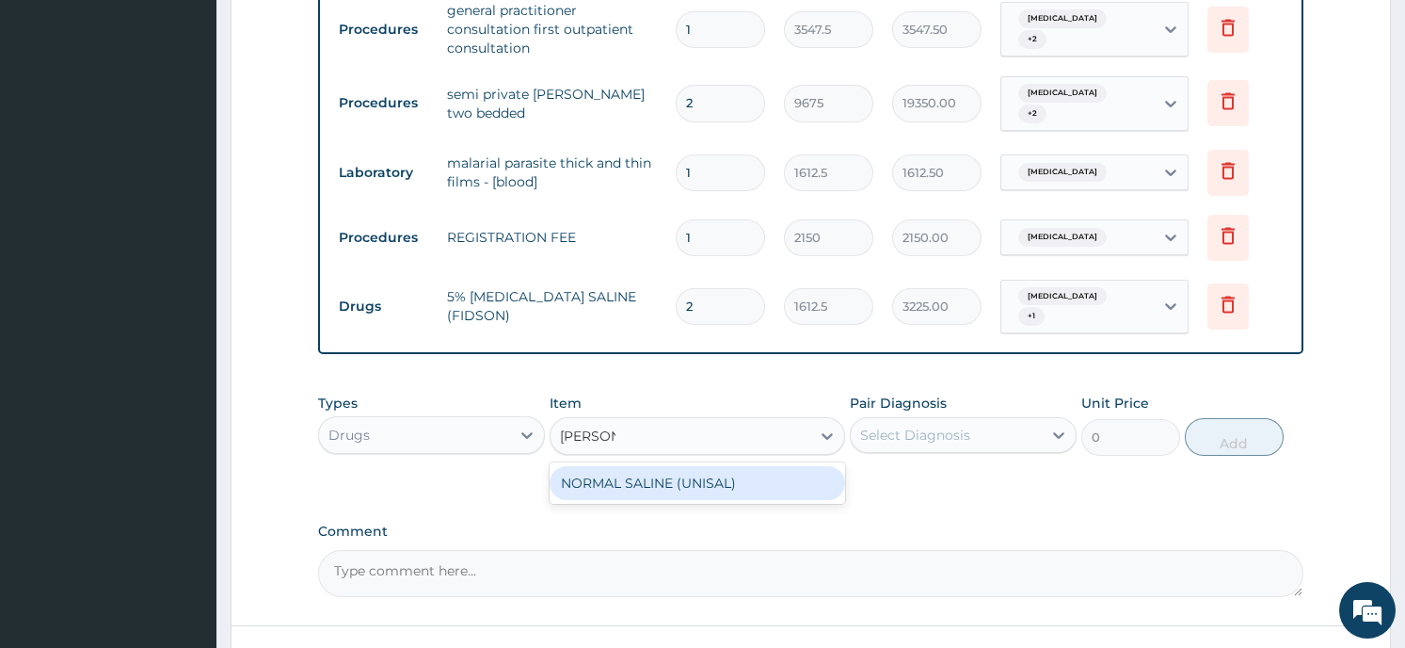
type input "NORMAL"
click at [566, 479] on div "NORMAL SALINE (UNISAL)" at bounding box center [698, 483] width 296 height 34
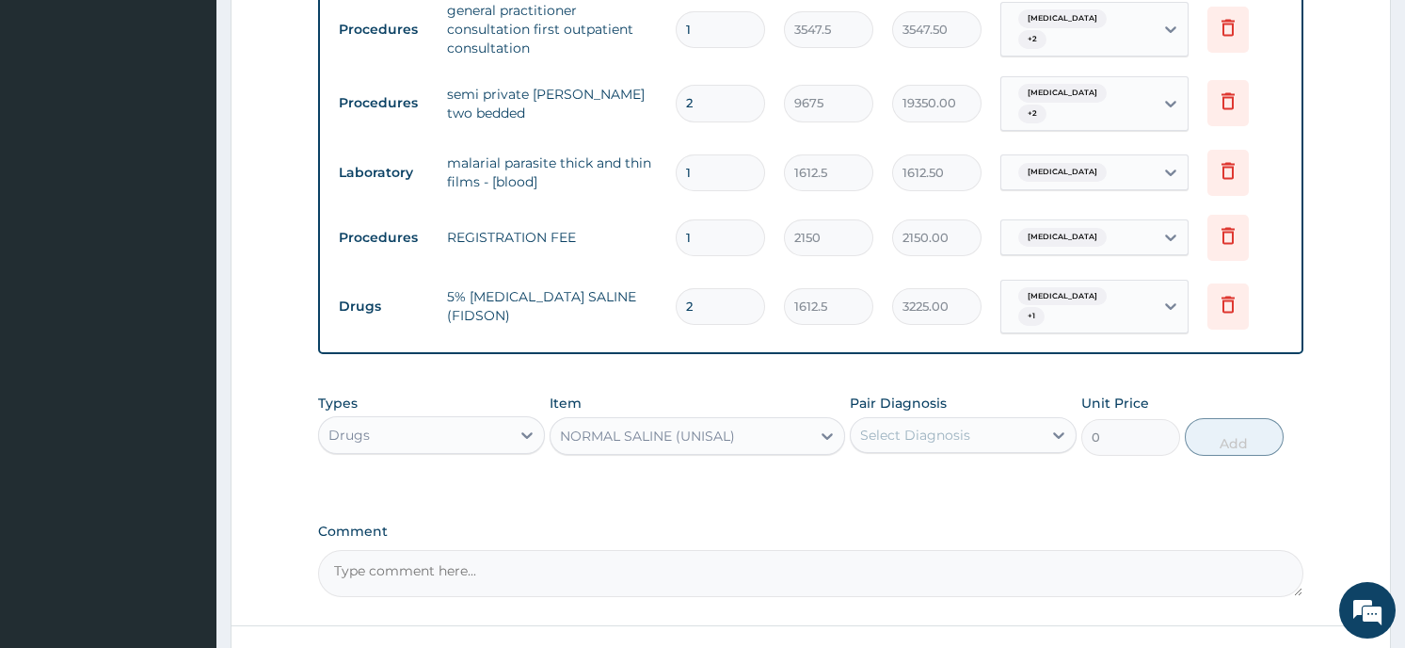
type input "1612.5"
click at [940, 436] on div "Select Diagnosis" at bounding box center [946, 435] width 191 height 30
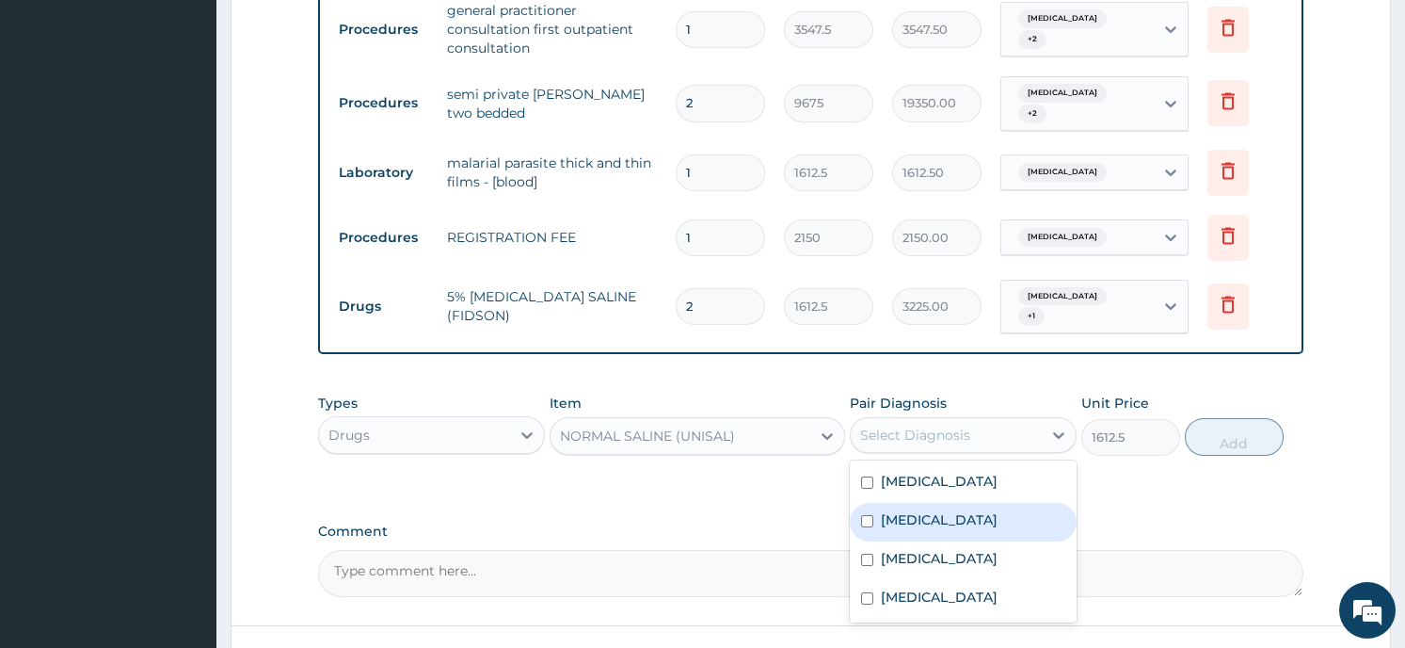
click at [879, 521] on div "Adrenal cortical hypofunction" at bounding box center [963, 522] width 227 height 39
checkbox input "true"
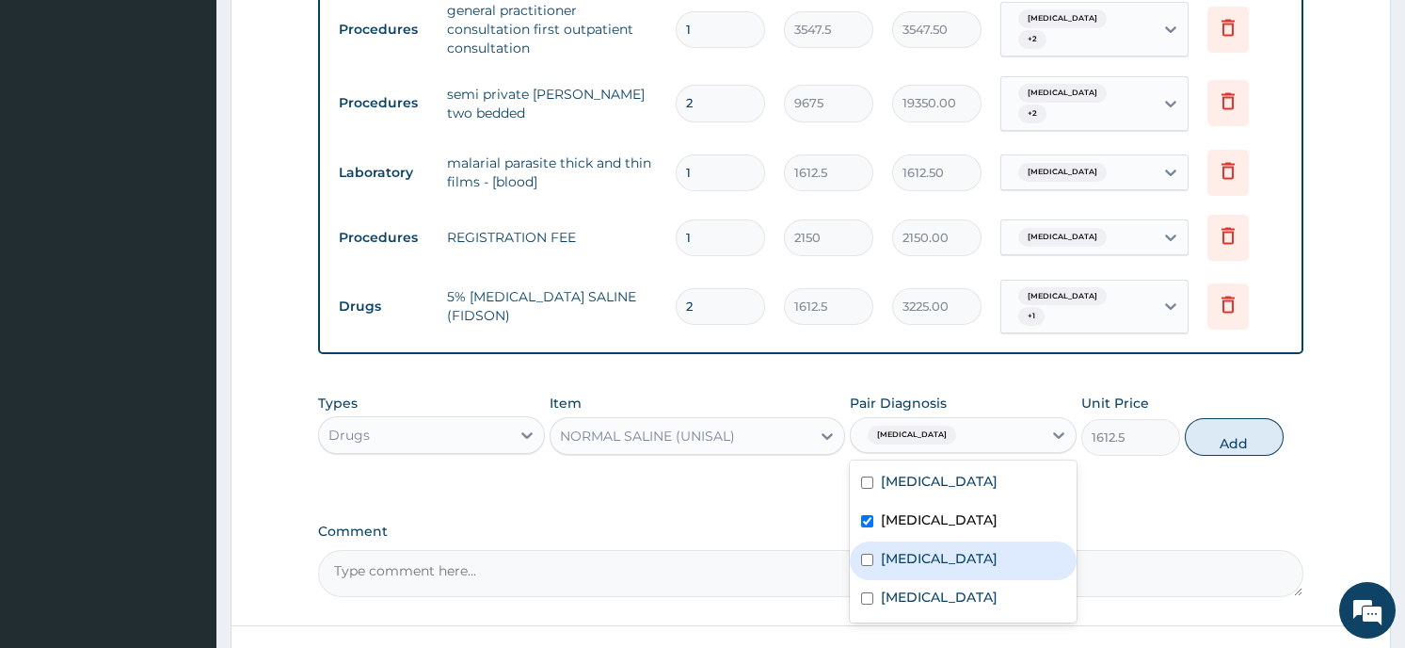
click at [866, 566] on input "checkbox" at bounding box center [867, 559] width 12 height 12
checkbox input "true"
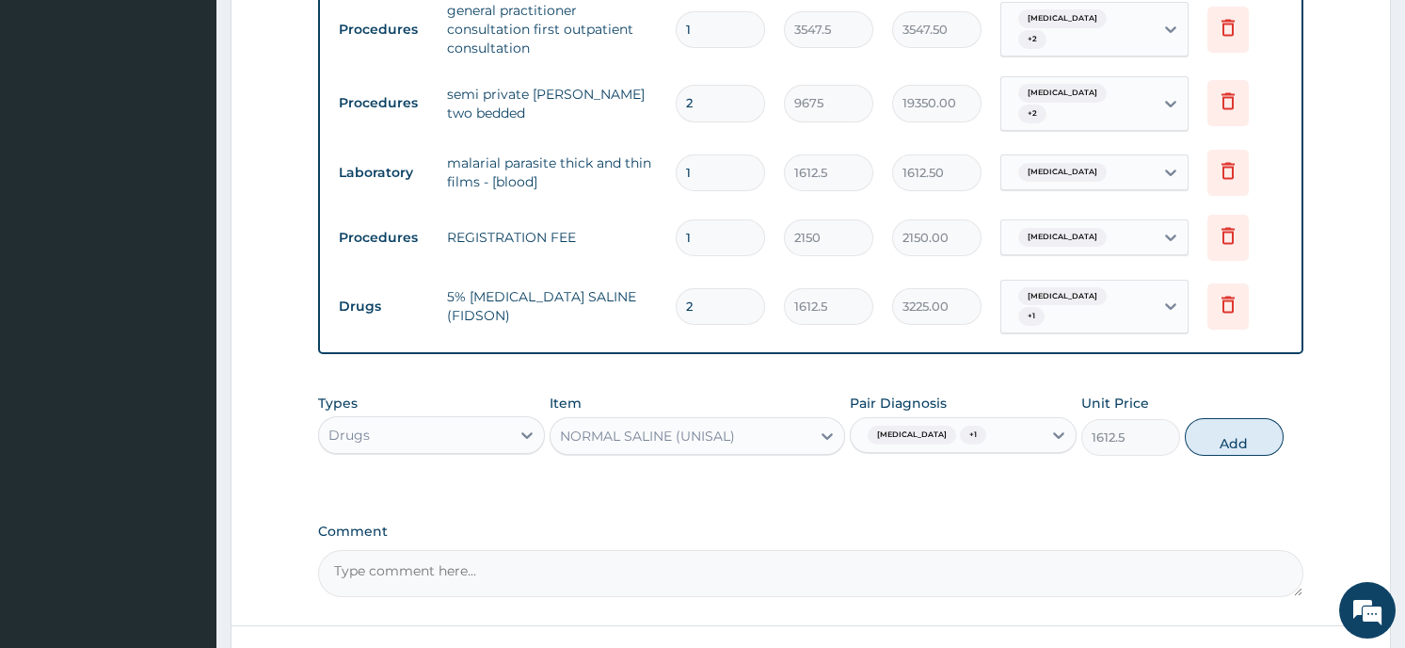
click at [1214, 432] on button "Add" at bounding box center [1234, 437] width 99 height 38
type input "0"
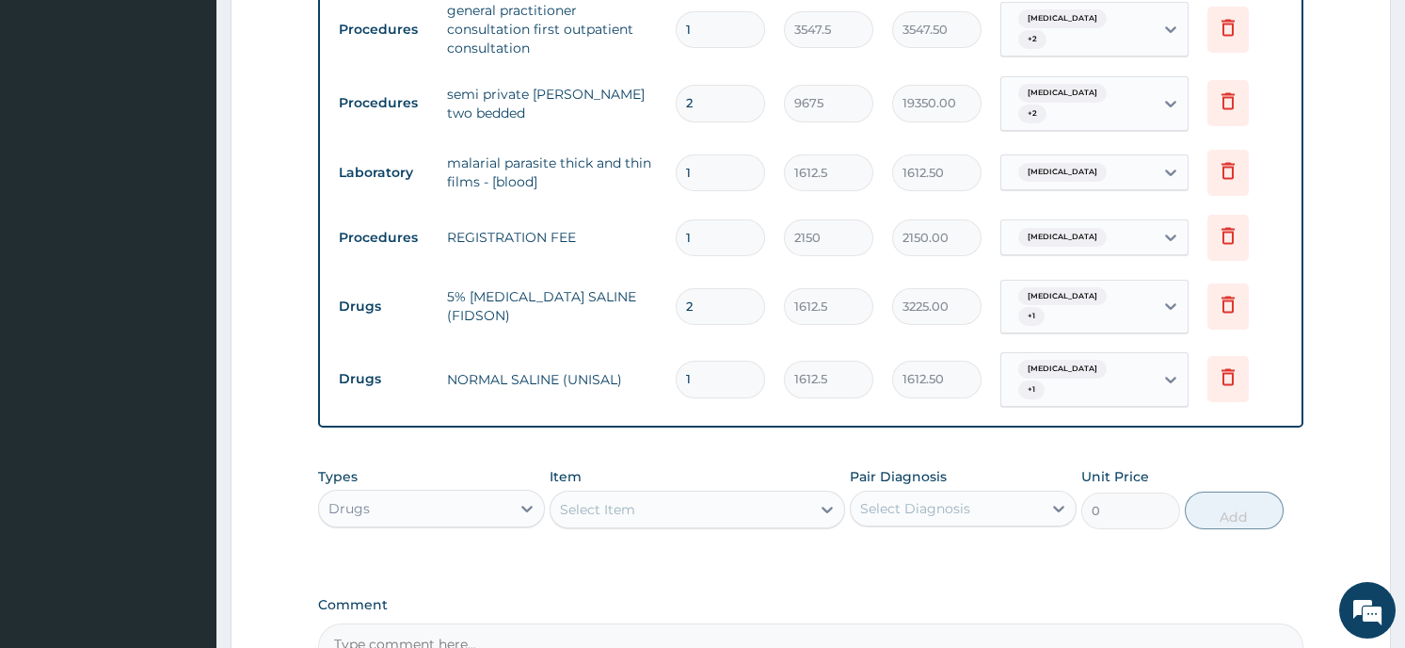
click at [604, 502] on div "Select Item" at bounding box center [597, 509] width 75 height 19
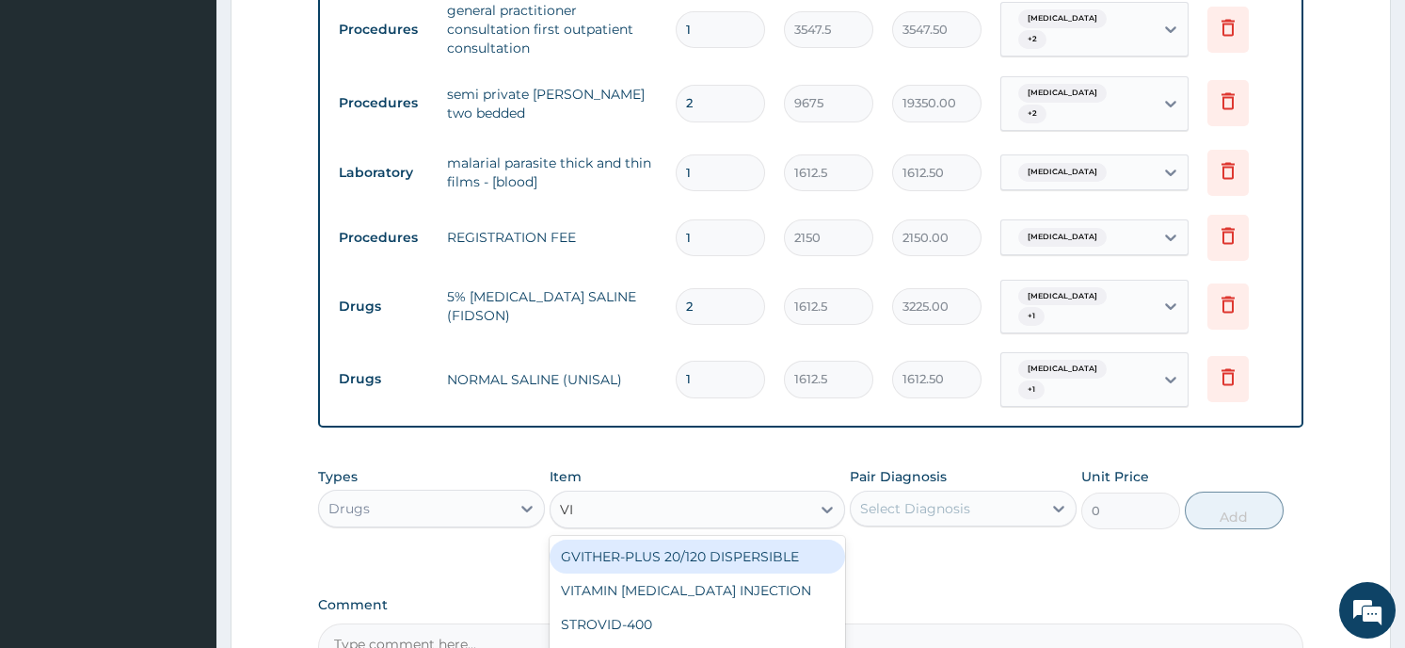
type input "VIT"
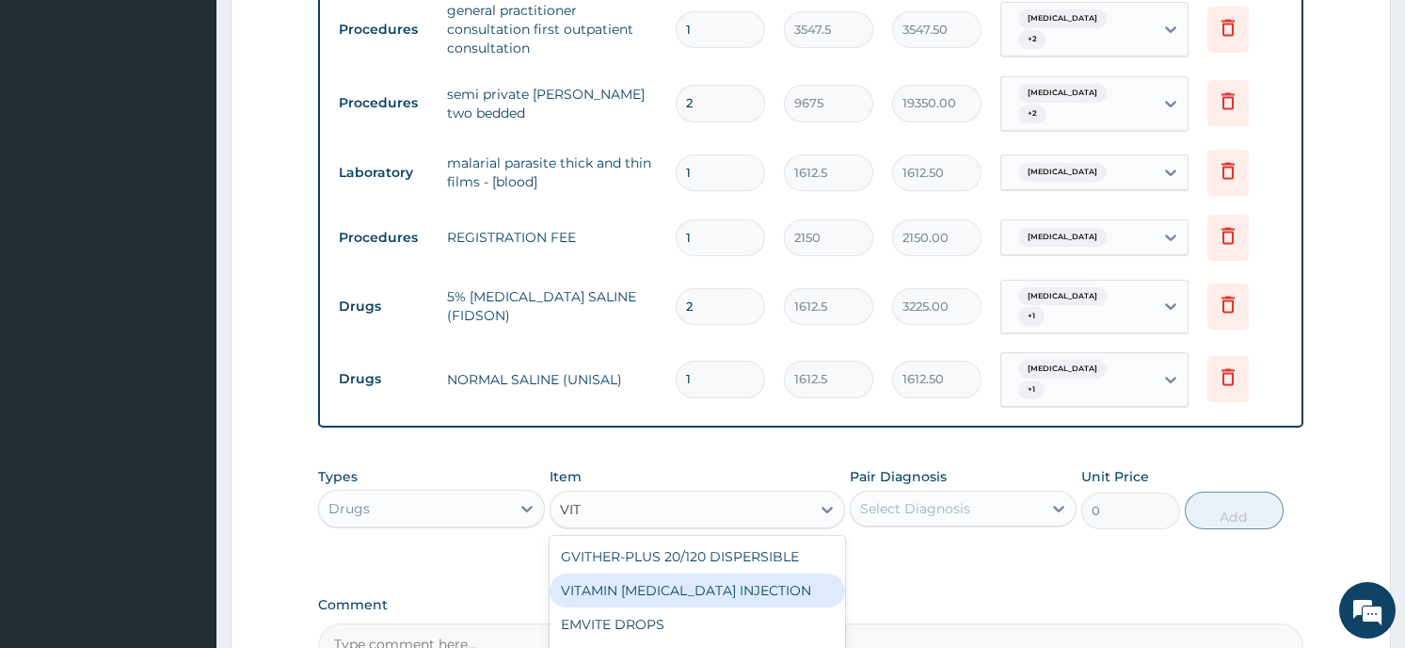
click at [596, 584] on div "VITAMIN B COMPLEX INJECTION" at bounding box center [698, 590] width 296 height 34
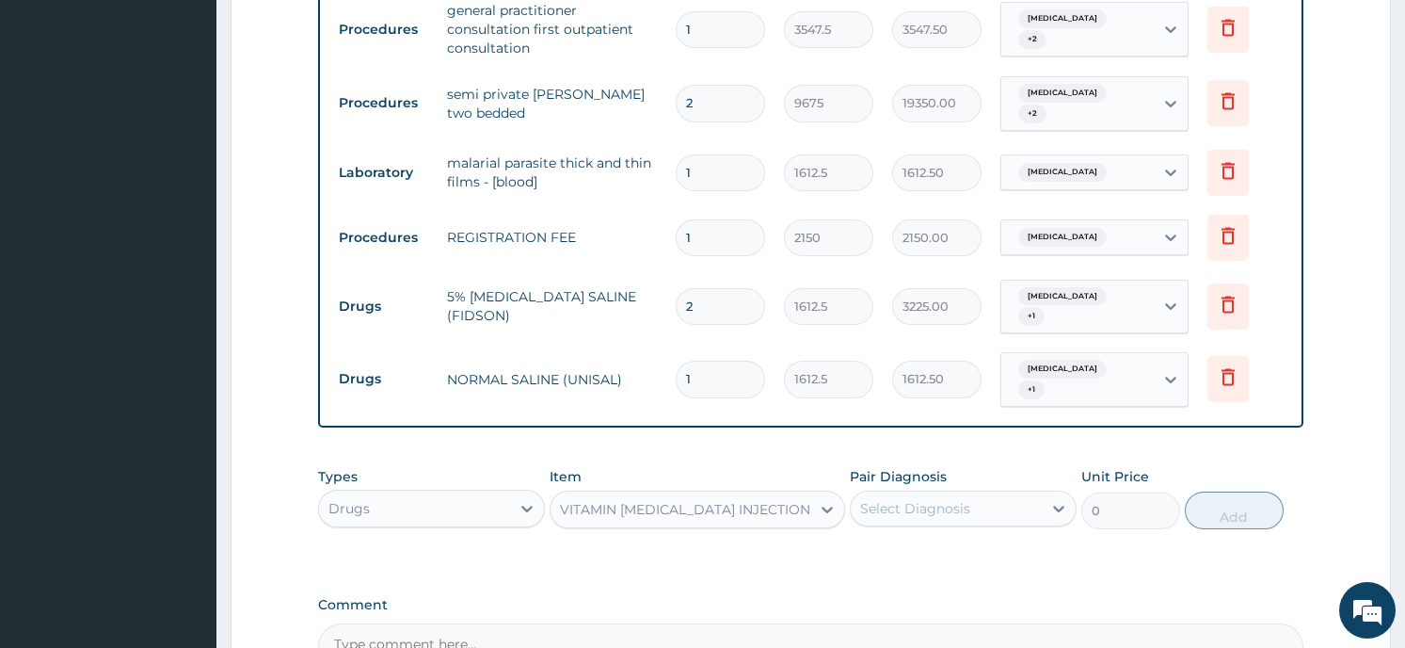
type input "129"
click at [950, 502] on div "Select Diagnosis" at bounding box center [915, 508] width 110 height 19
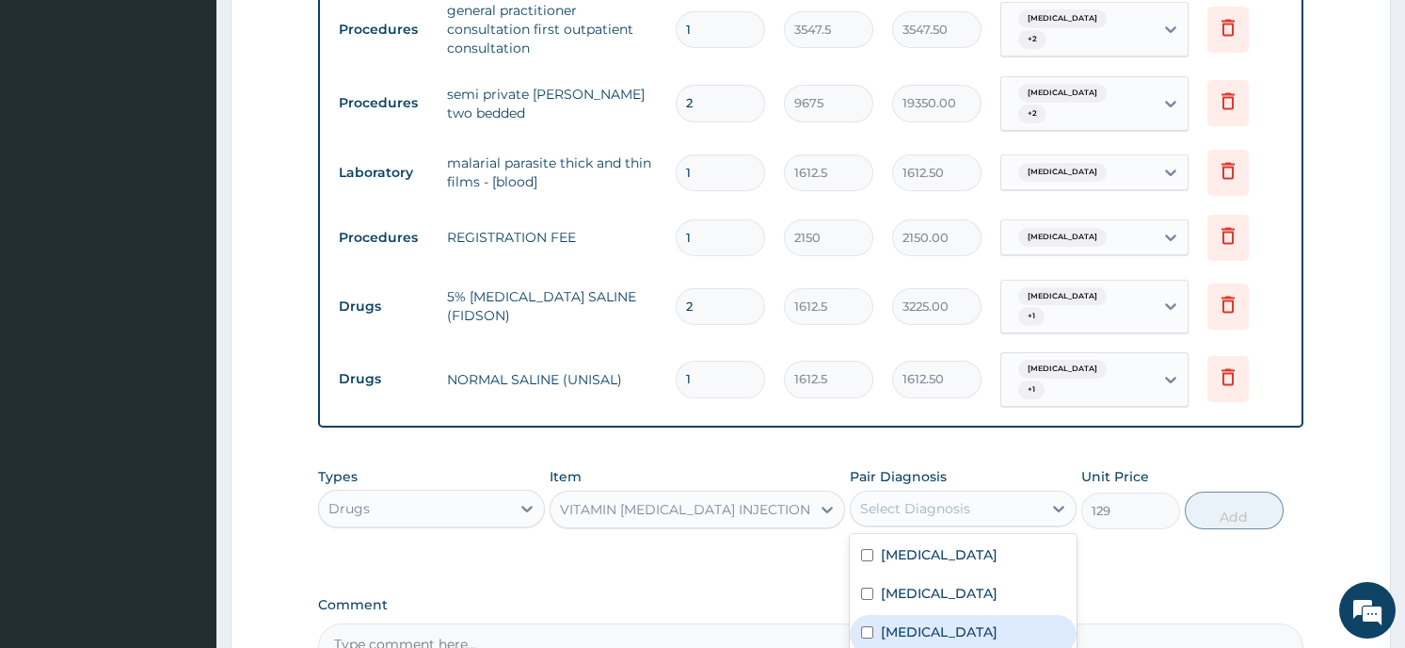
click at [930, 630] on div "Falciparum malaria" at bounding box center [963, 634] width 227 height 39
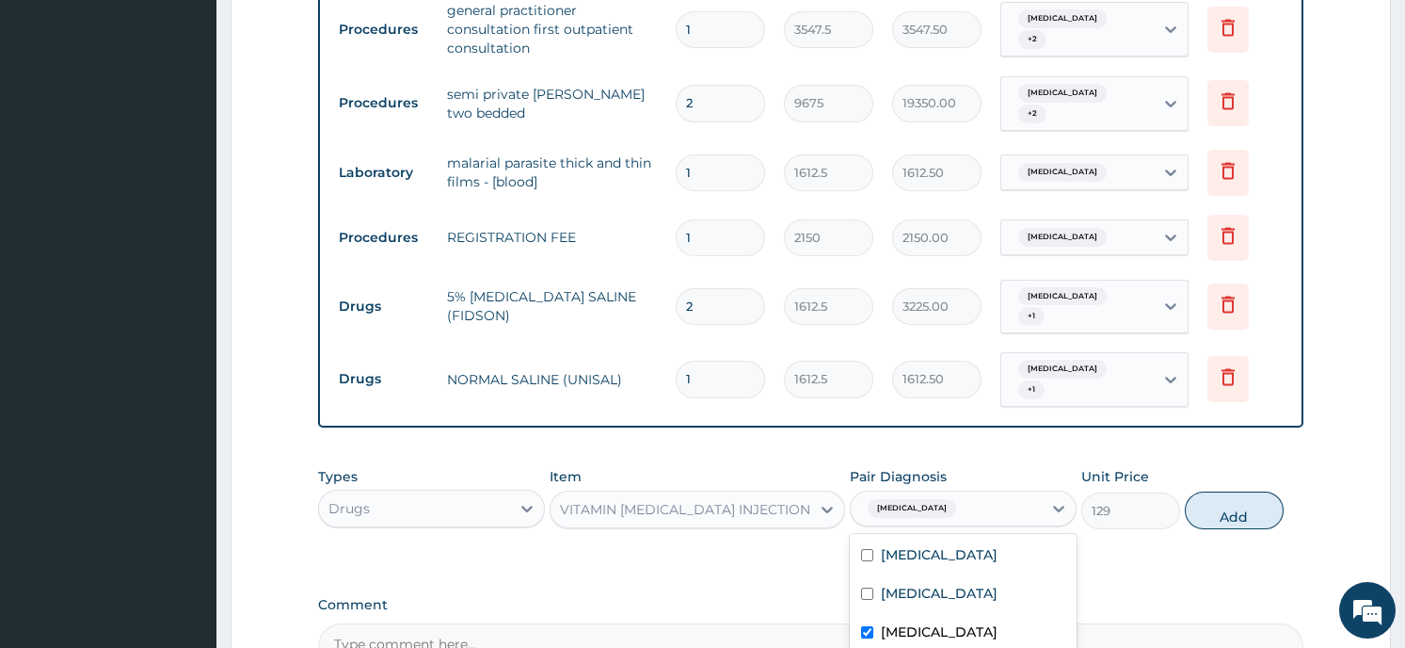
checkbox input "true"
click at [868, 595] on input "checkbox" at bounding box center [867, 593] width 12 height 12
checkbox input "true"
click at [1216, 497] on button "Add" at bounding box center [1234, 510] width 99 height 38
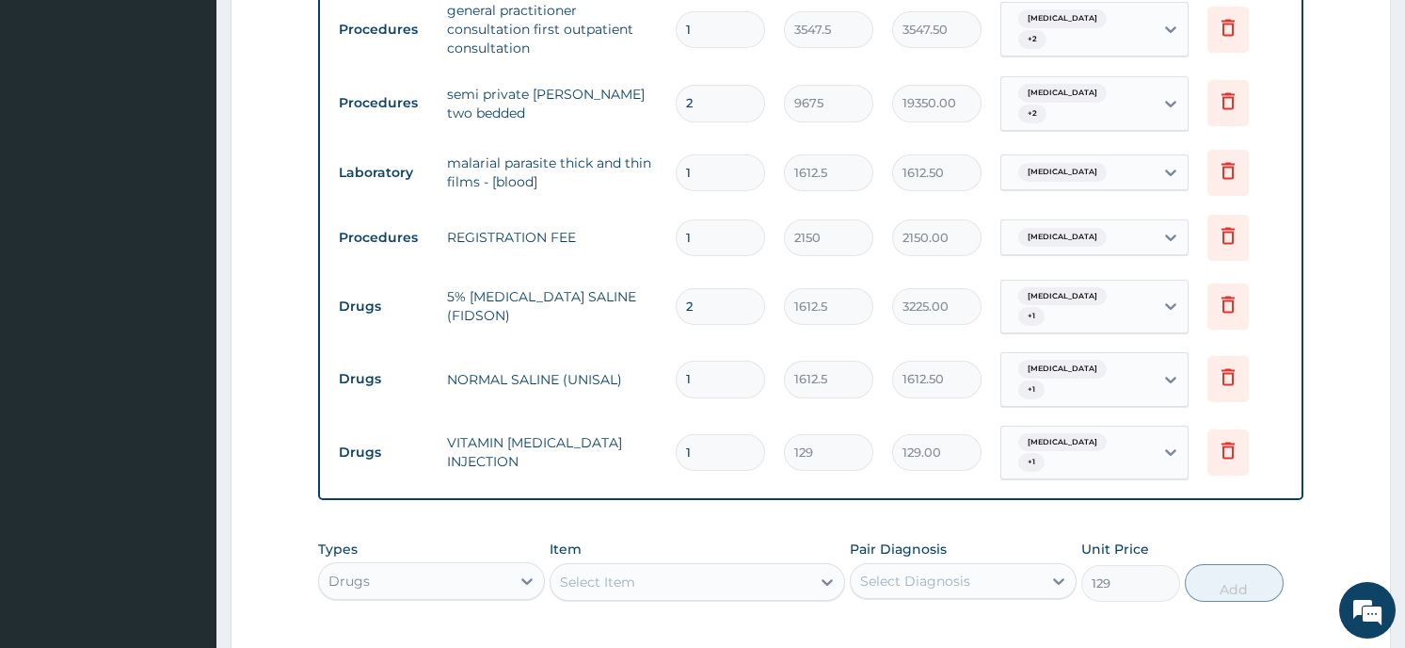
type input "0"
type input "0.00"
type input "3"
type input "387.00"
type input "3"
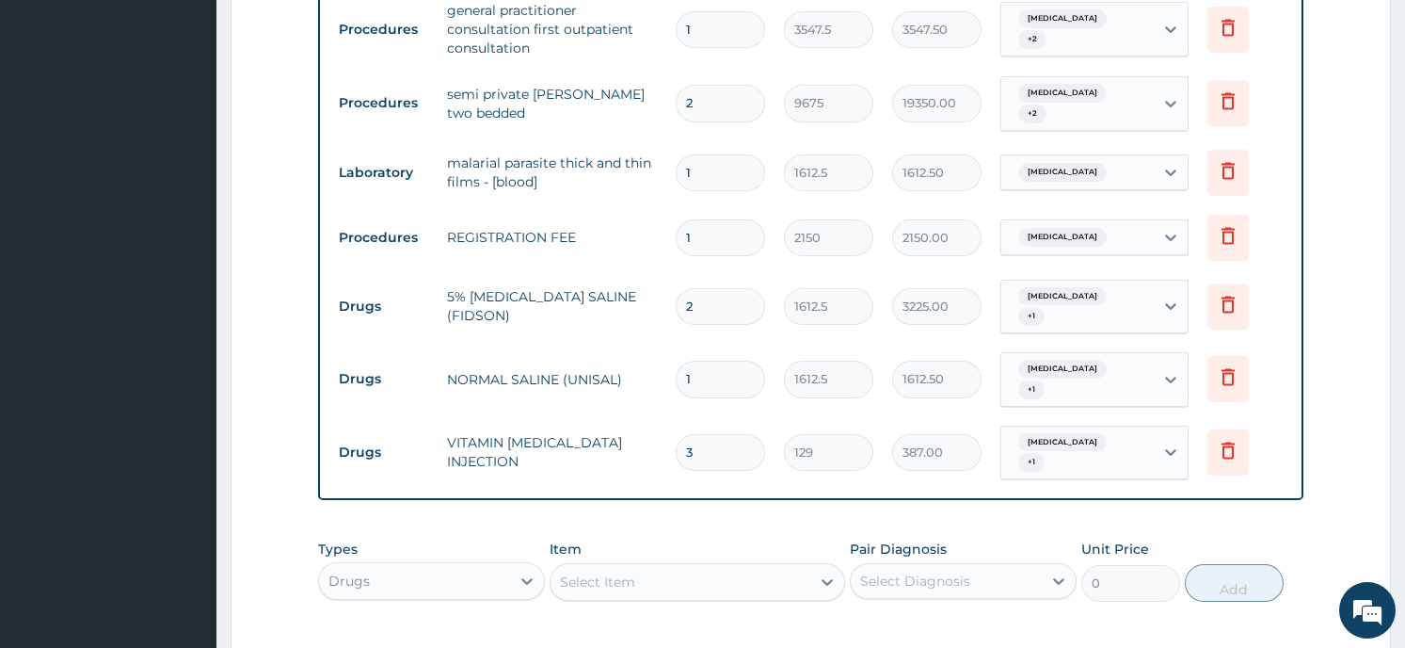
click at [693, 569] on div "Select Item" at bounding box center [681, 582] width 260 height 30
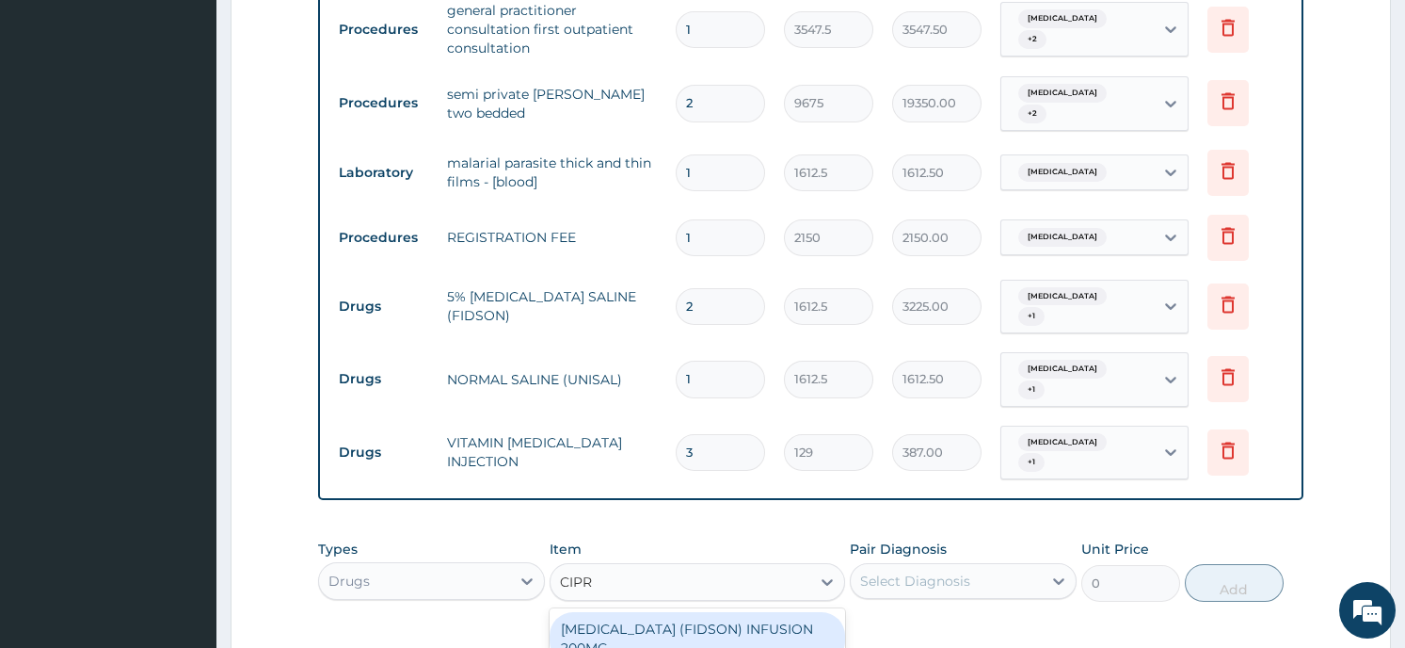
type input "CIPRO"
click at [682, 623] on div "CIPRO (FIDSON) INFUSION 200MG" at bounding box center [698, 638] width 296 height 53
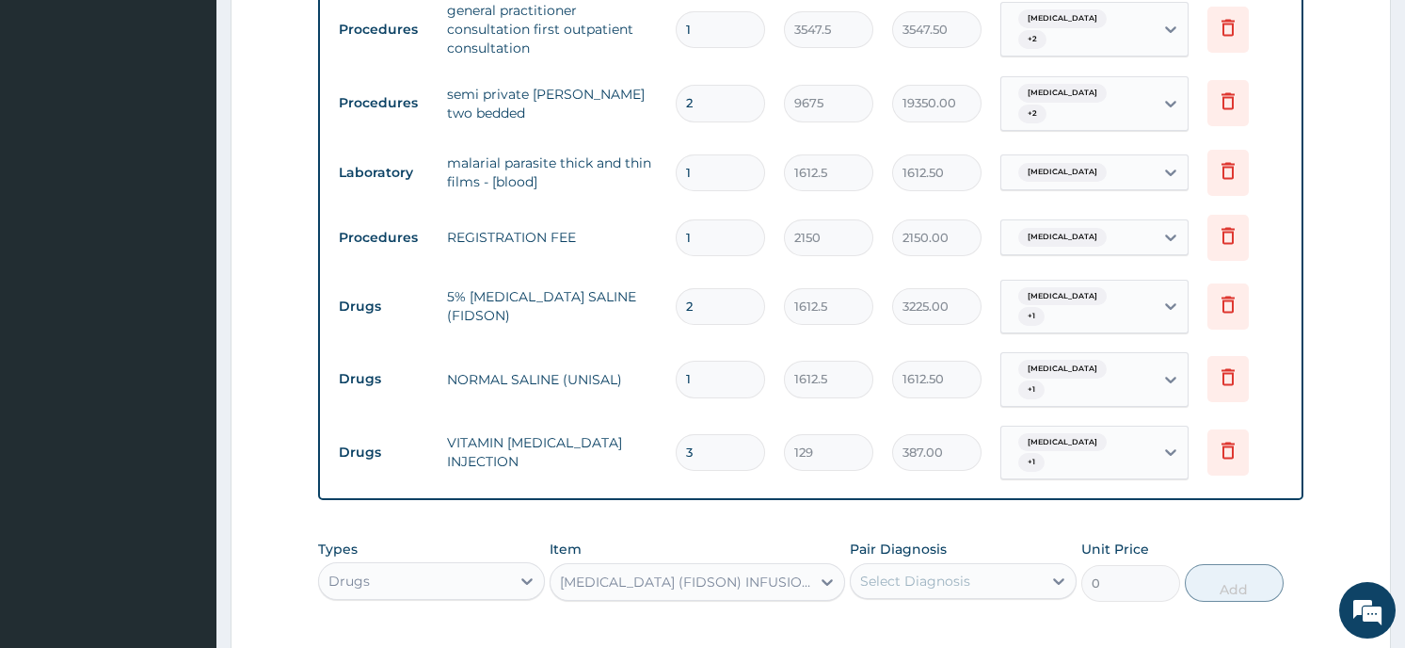
type input "1075"
click at [940, 576] on div "Select Diagnosis" at bounding box center [915, 580] width 110 height 19
click at [922, 621] on div "Sepsis" at bounding box center [963, 629] width 227 height 39
checkbox input "true"
click at [1231, 579] on button "Add" at bounding box center [1234, 583] width 99 height 38
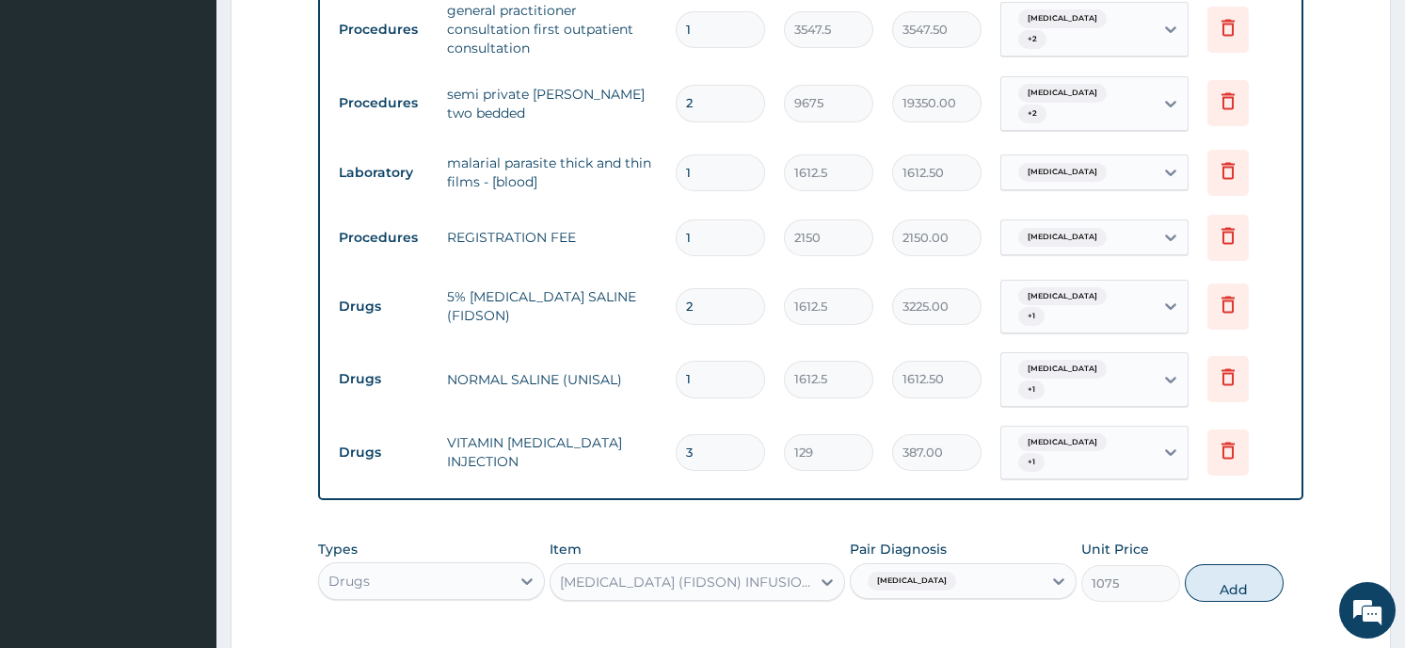
type input "0"
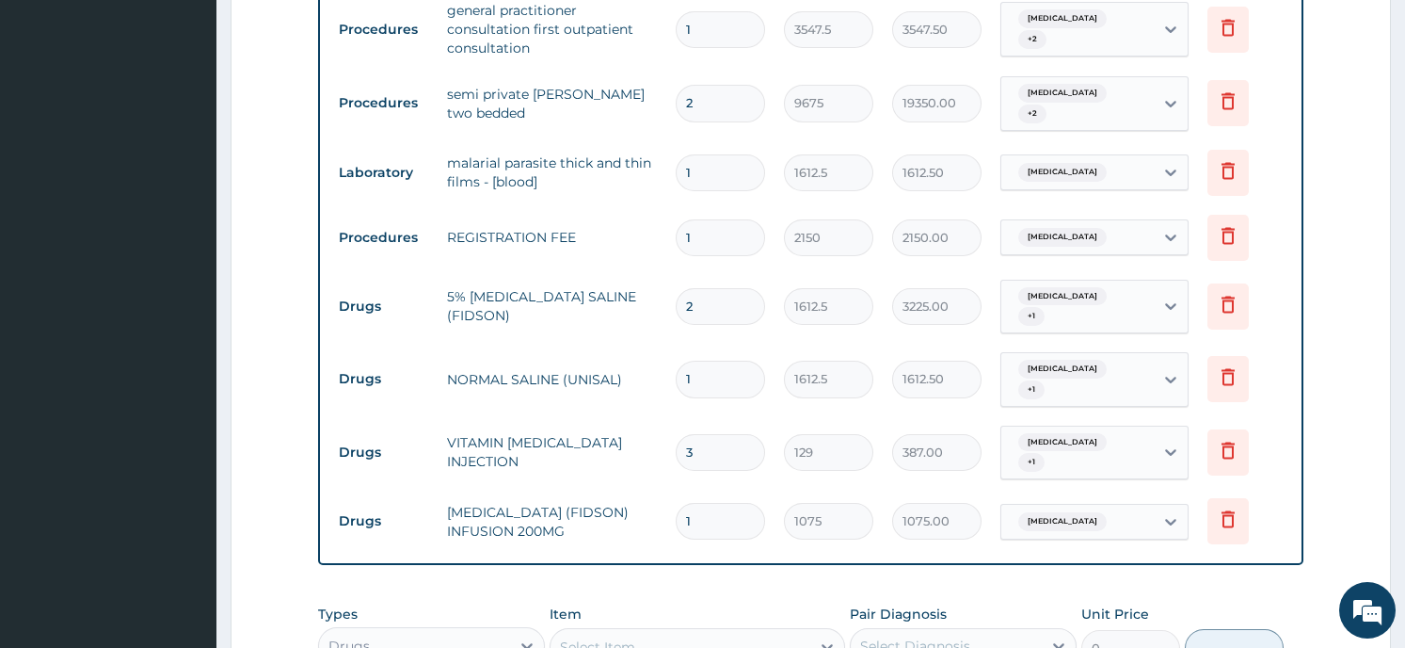
type input "0.00"
type input "3"
type input "3225.00"
type input "3"
click at [1348, 505] on form "Step 2 of 2 PA Code / Prescription Code PA/C00E97 Encounter Date 16-08-2025 Imp…" at bounding box center [811, 73] width 1161 height 1740
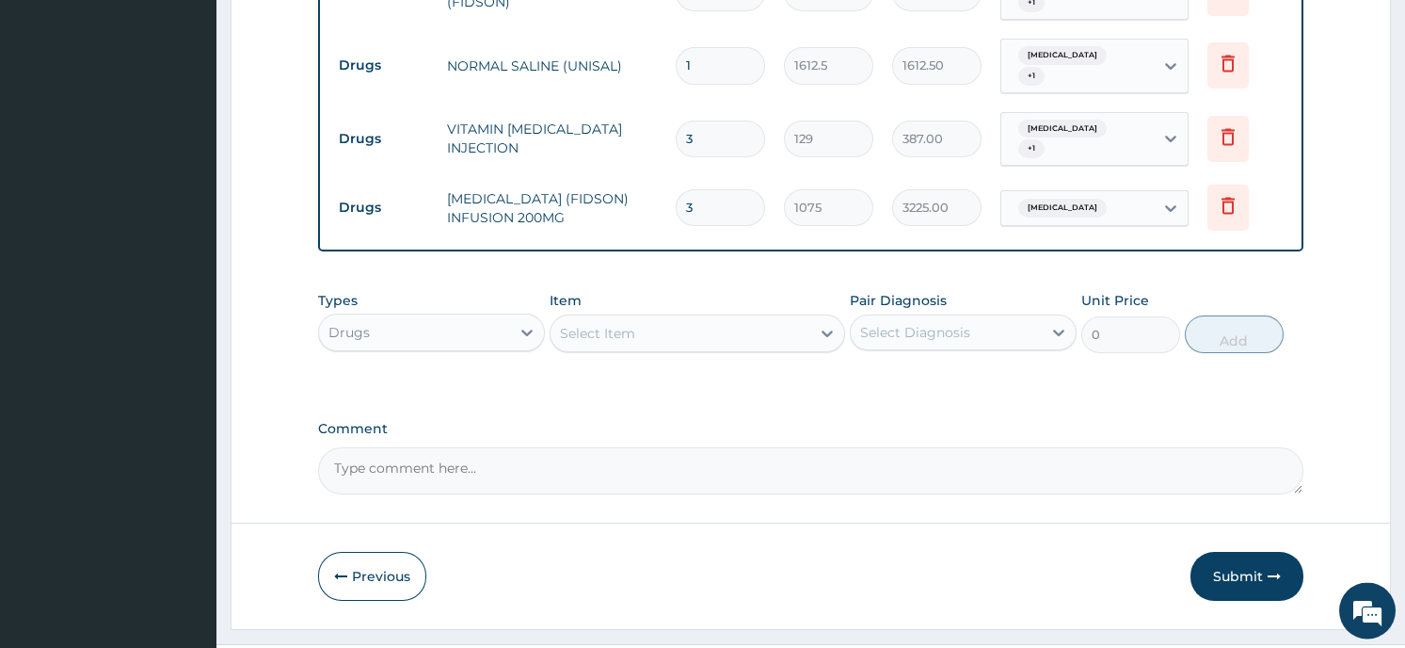
scroll to position [1246, 0]
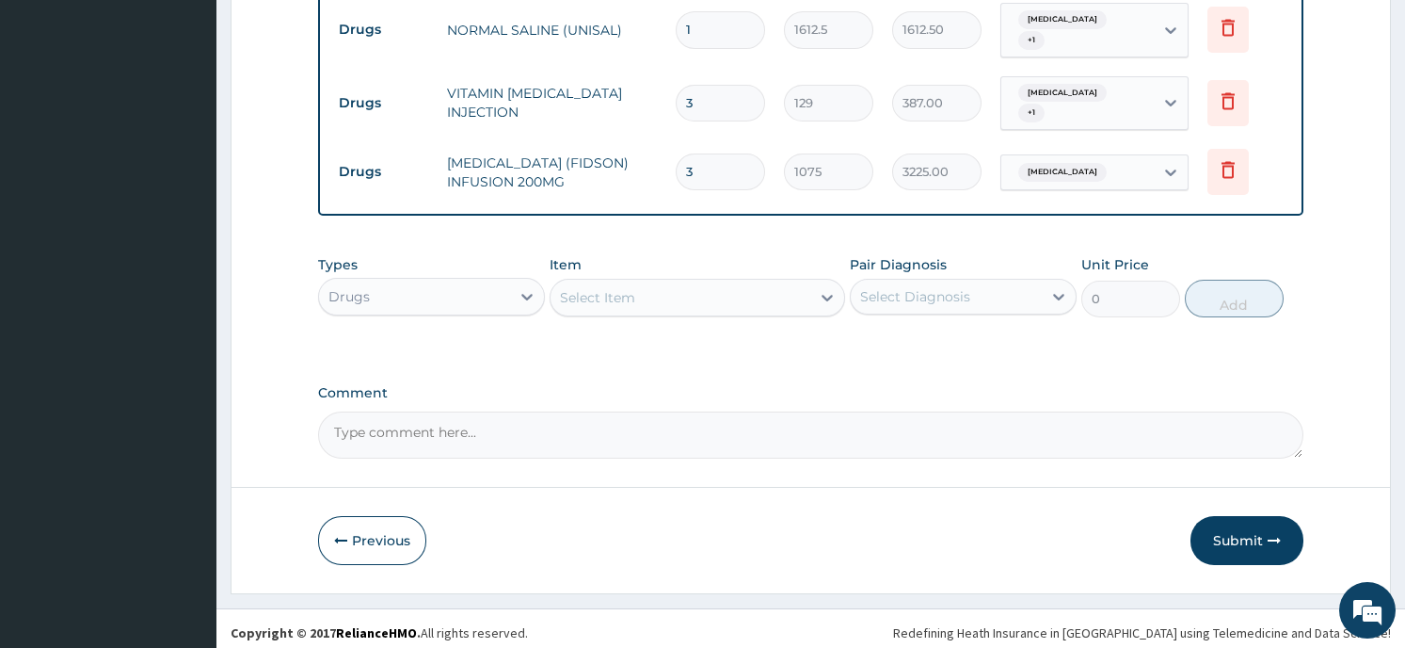
click at [663, 297] on div "Select Item" at bounding box center [681, 297] width 260 height 30
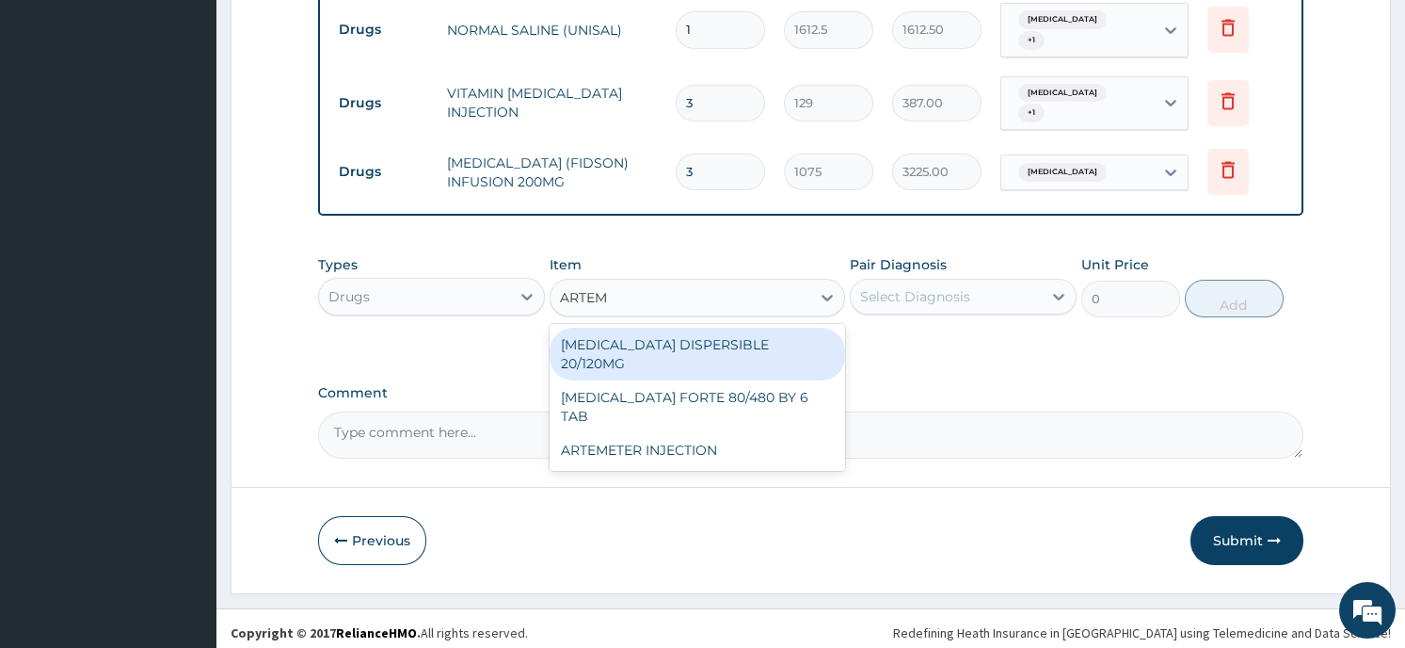
type input "ARTEME"
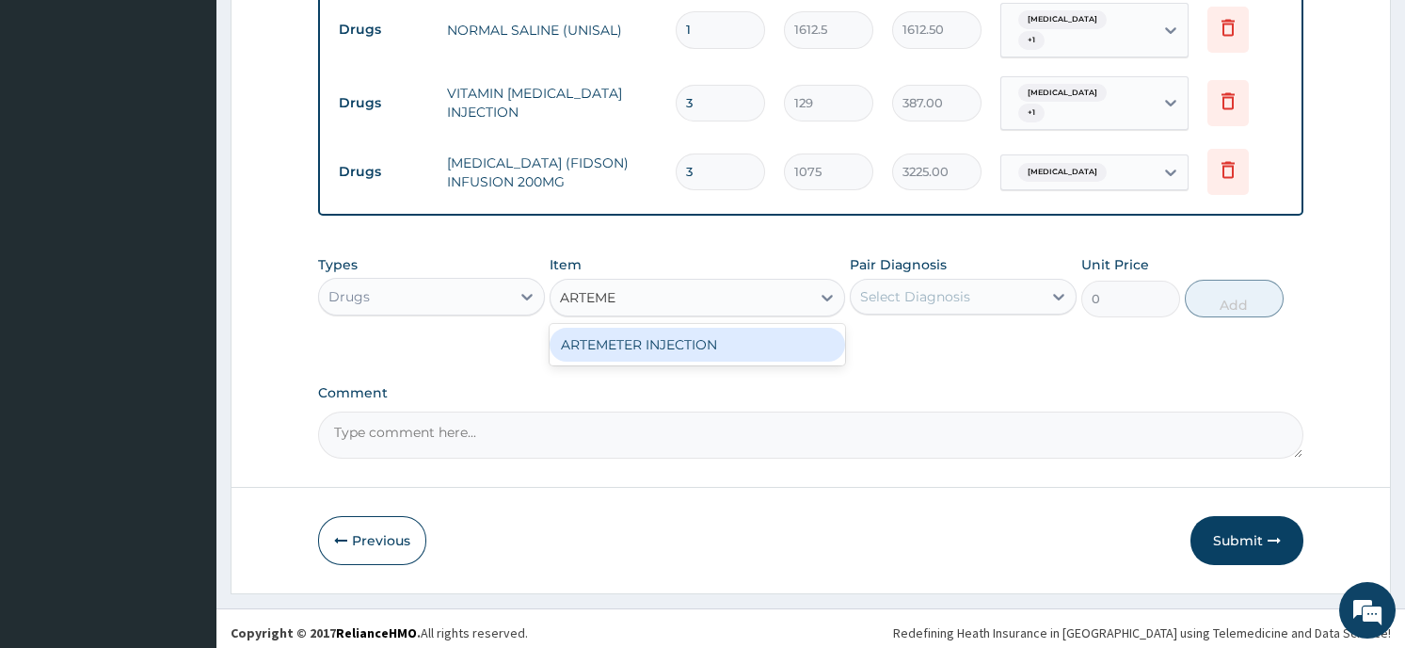
click at [656, 335] on div "ARTEMETER INJECTION" at bounding box center [698, 345] width 296 height 34
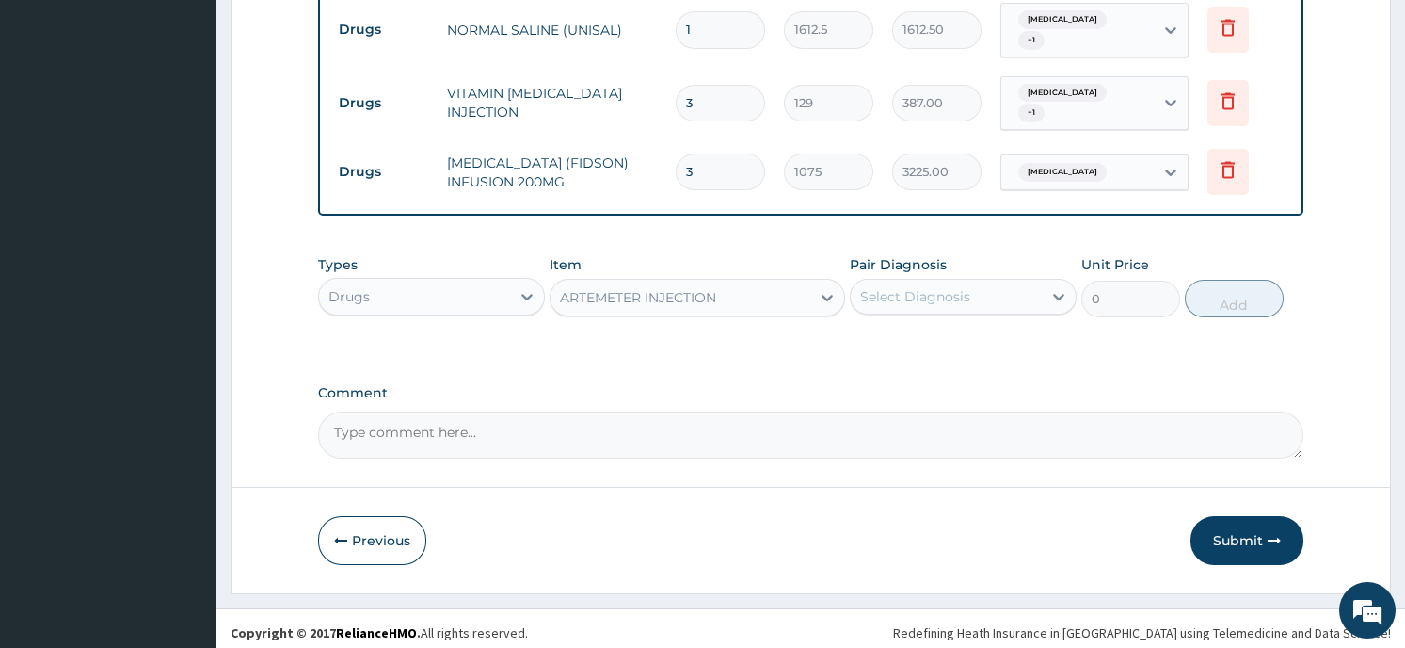
type input "860"
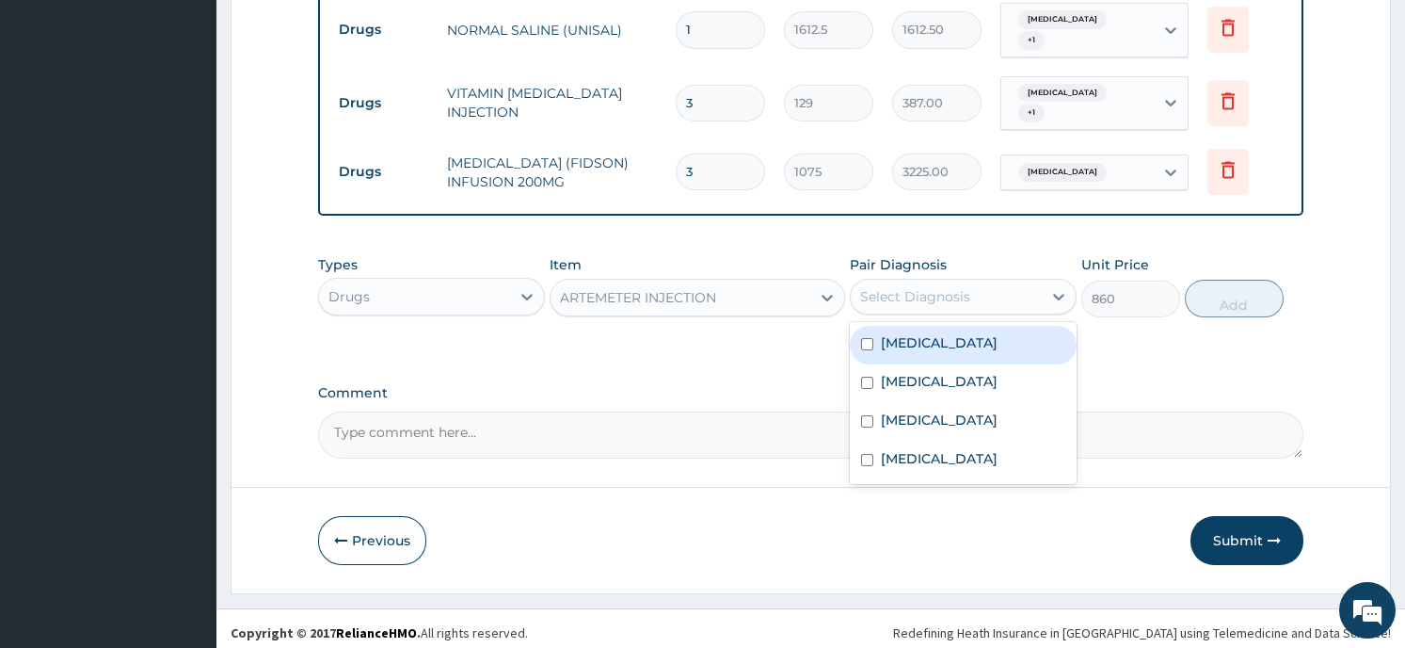
click at [904, 288] on div "Select Diagnosis" at bounding box center [915, 296] width 110 height 19
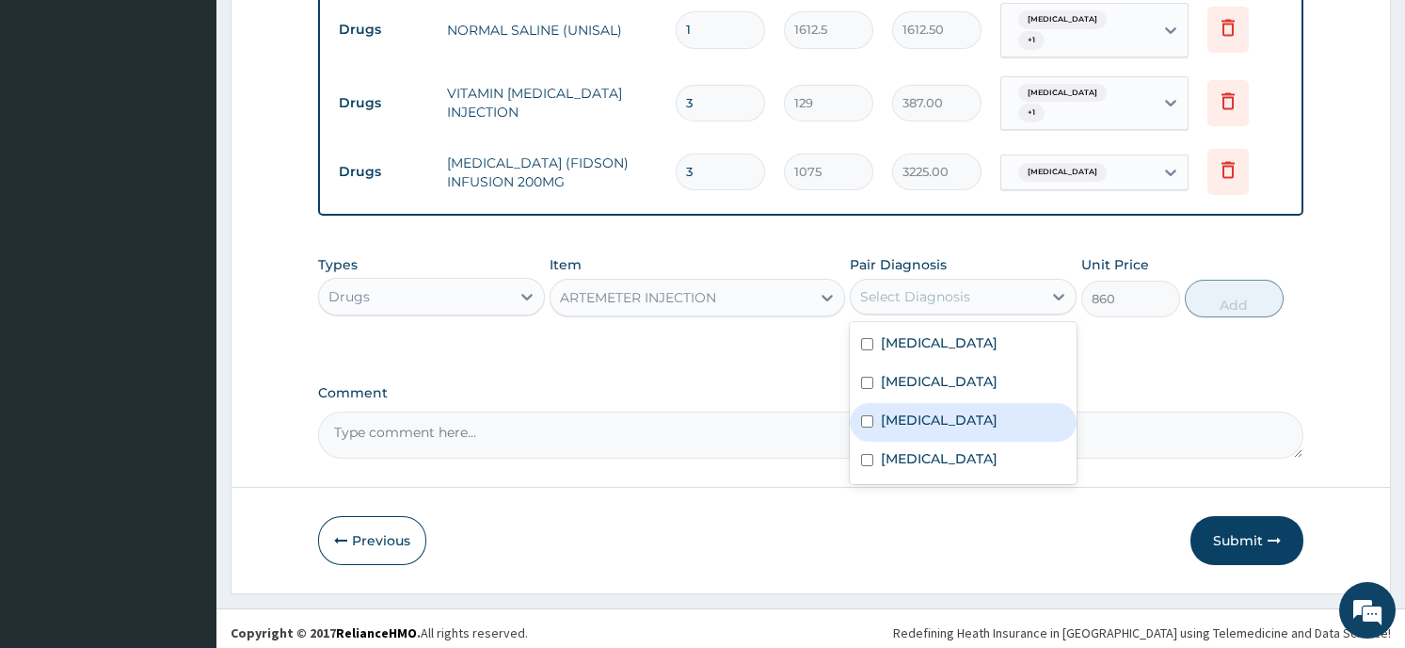
click at [899, 429] on label "Falciparum malaria" at bounding box center [939, 419] width 117 height 19
checkbox input "true"
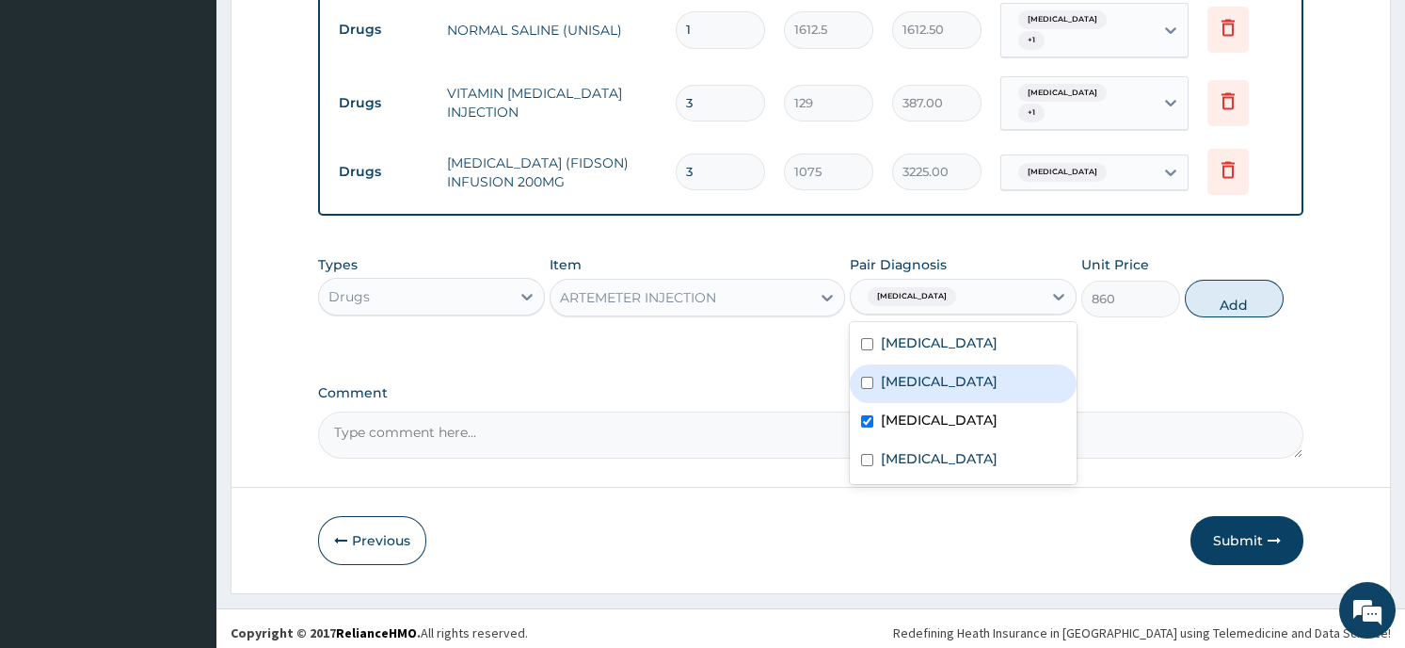
click at [1231, 281] on button "Add" at bounding box center [1234, 299] width 99 height 38
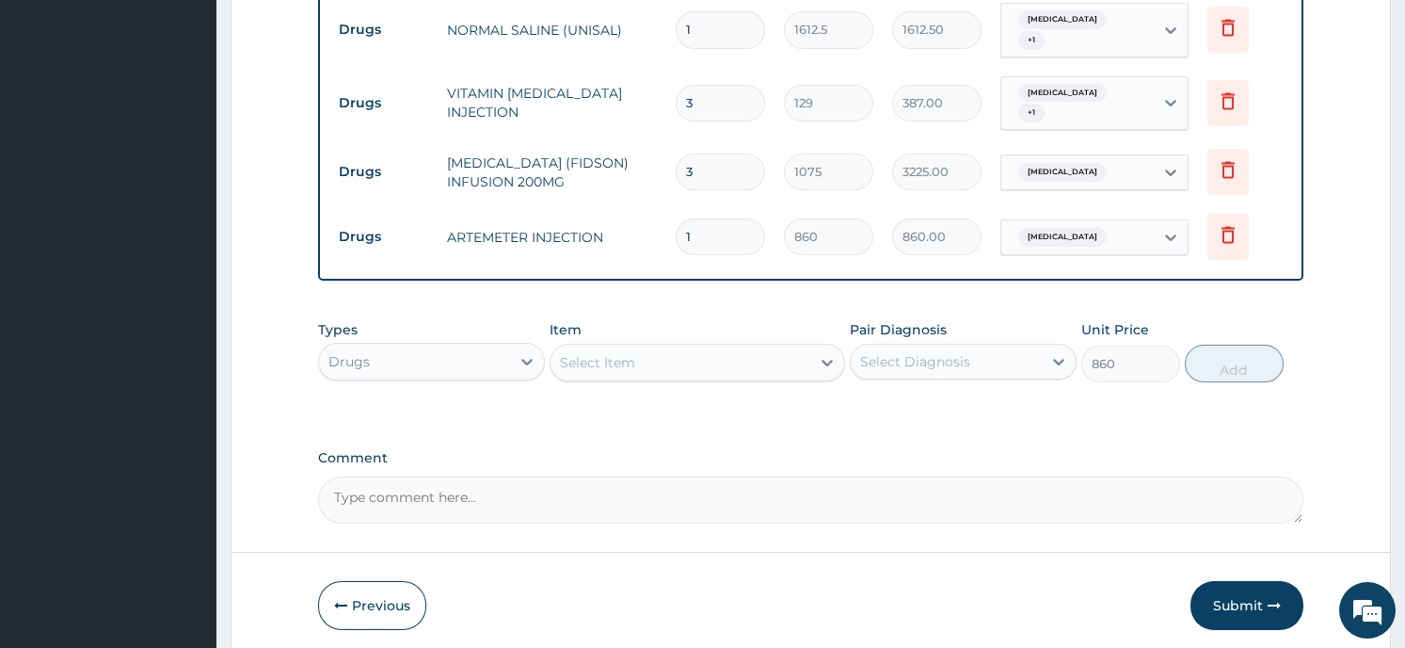
type input "0"
type input "0.00"
type input "6"
type input "5160.00"
type input "6"
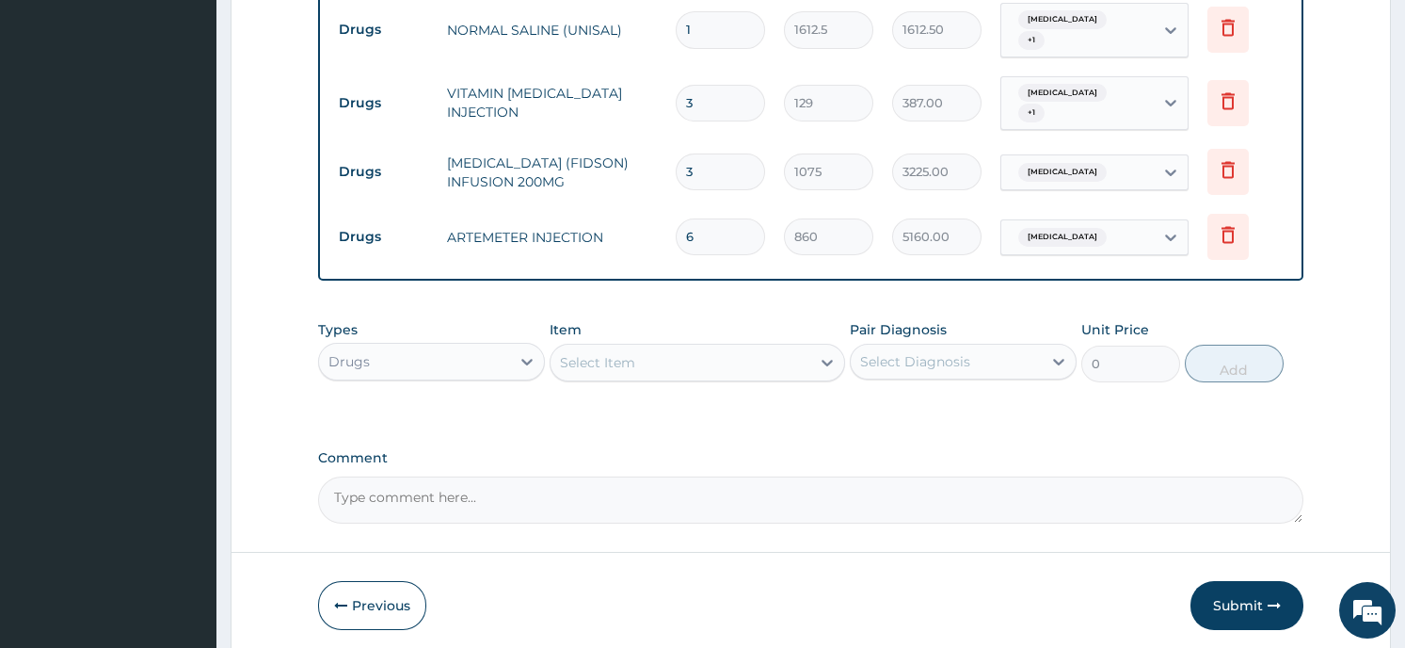
click at [649, 347] on div "Select Item" at bounding box center [681, 362] width 260 height 30
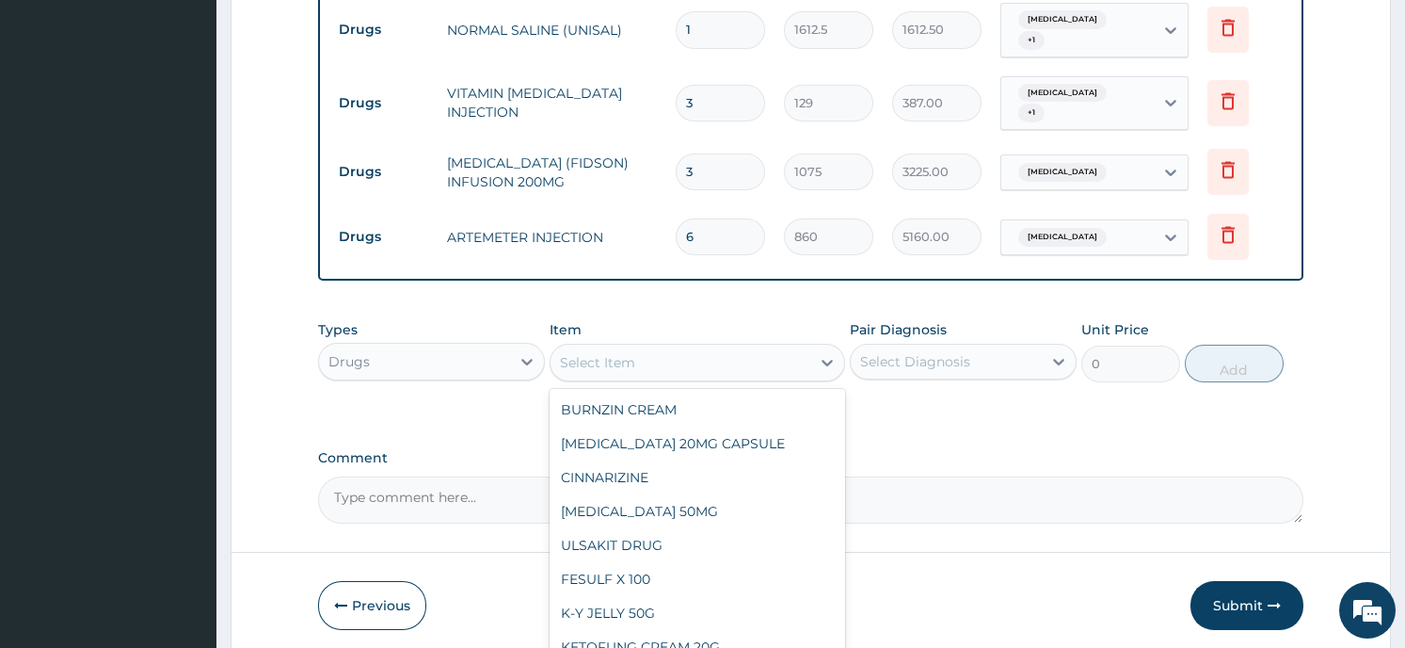
scroll to position [27749, 0]
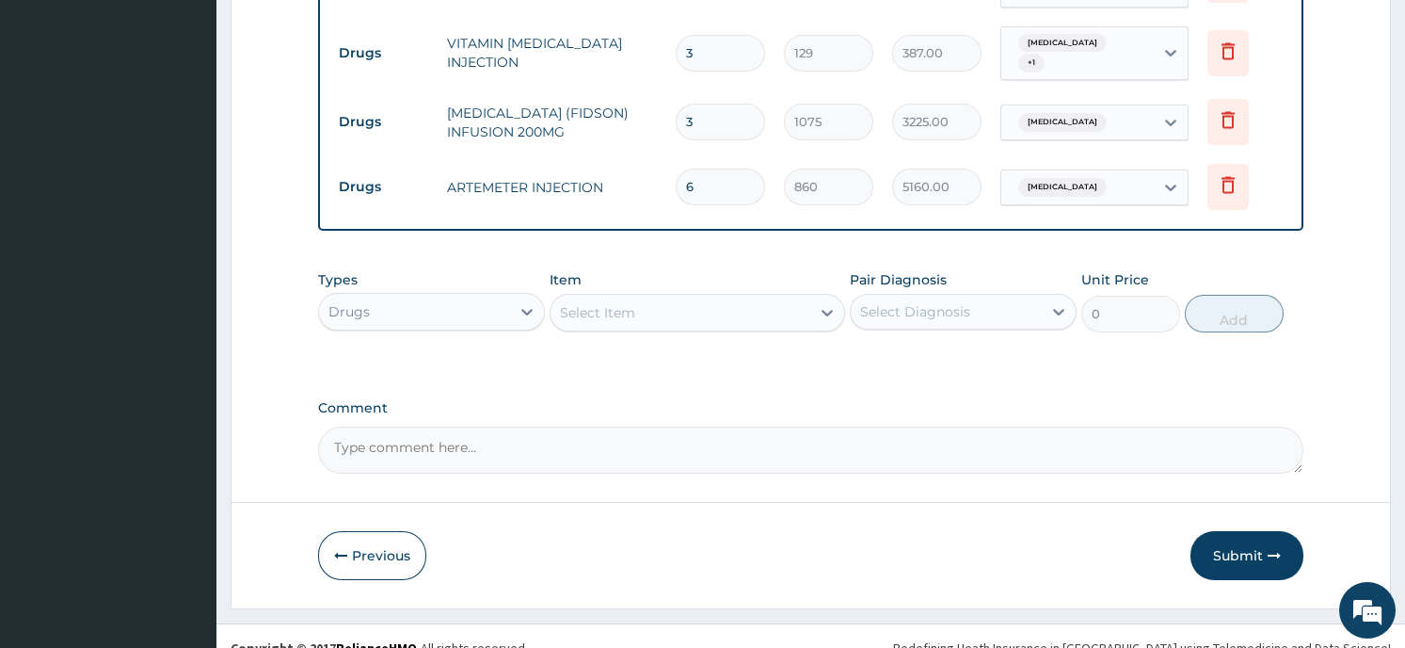
scroll to position [1311, 0]
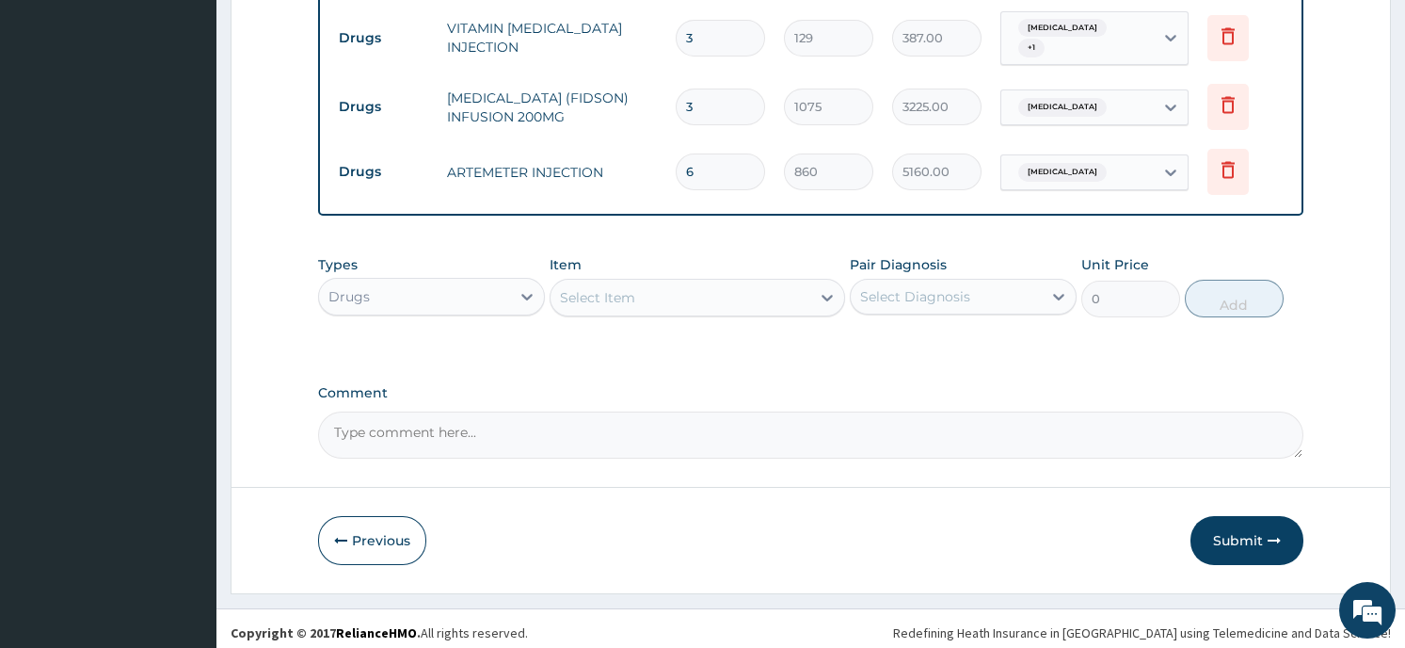
click at [811, 281] on div at bounding box center [827, 298] width 34 height 34
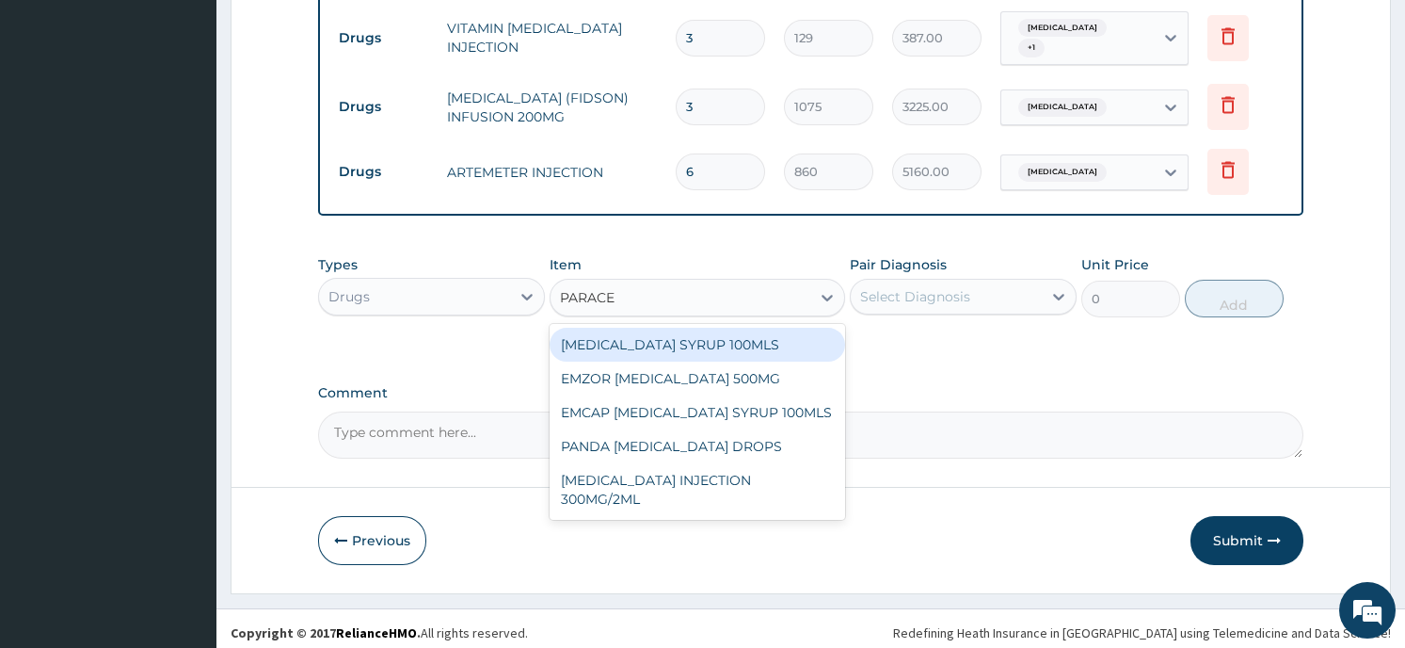
type input "PARACET"
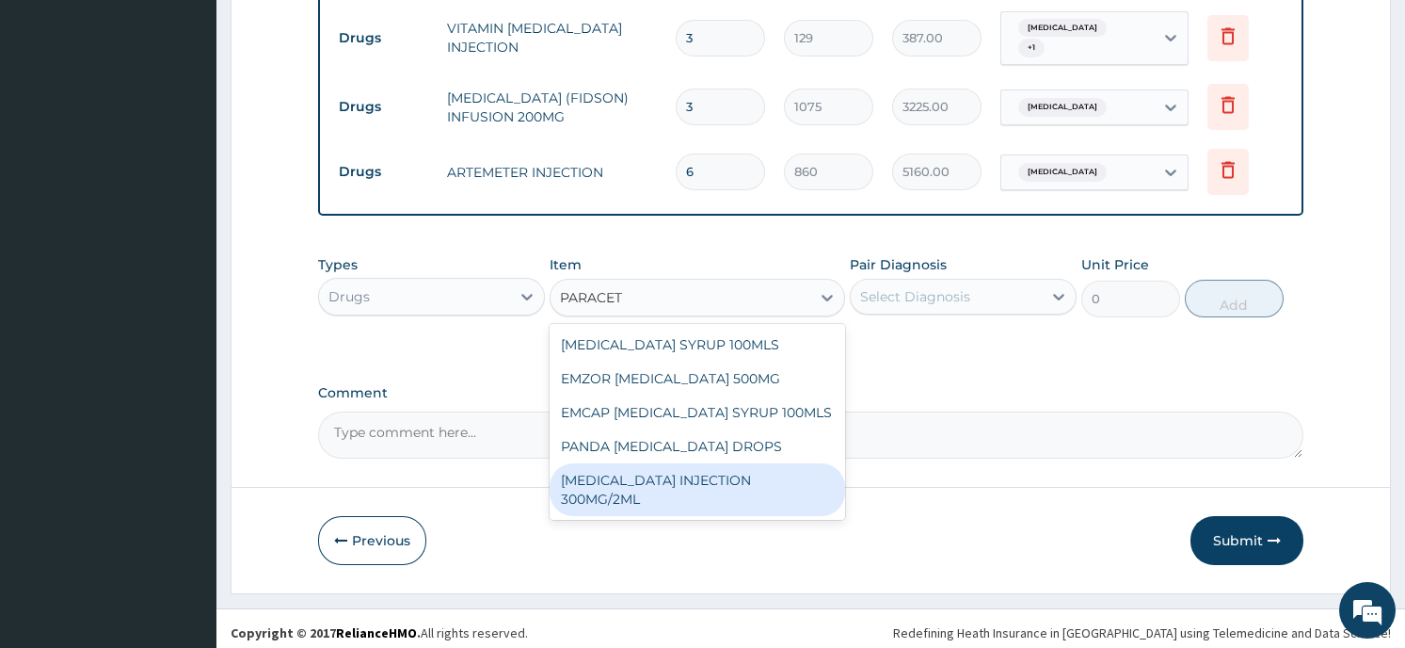
click at [695, 474] on div "PARACETAMOL INJECTION 300MG/2ML" at bounding box center [698, 489] width 296 height 53
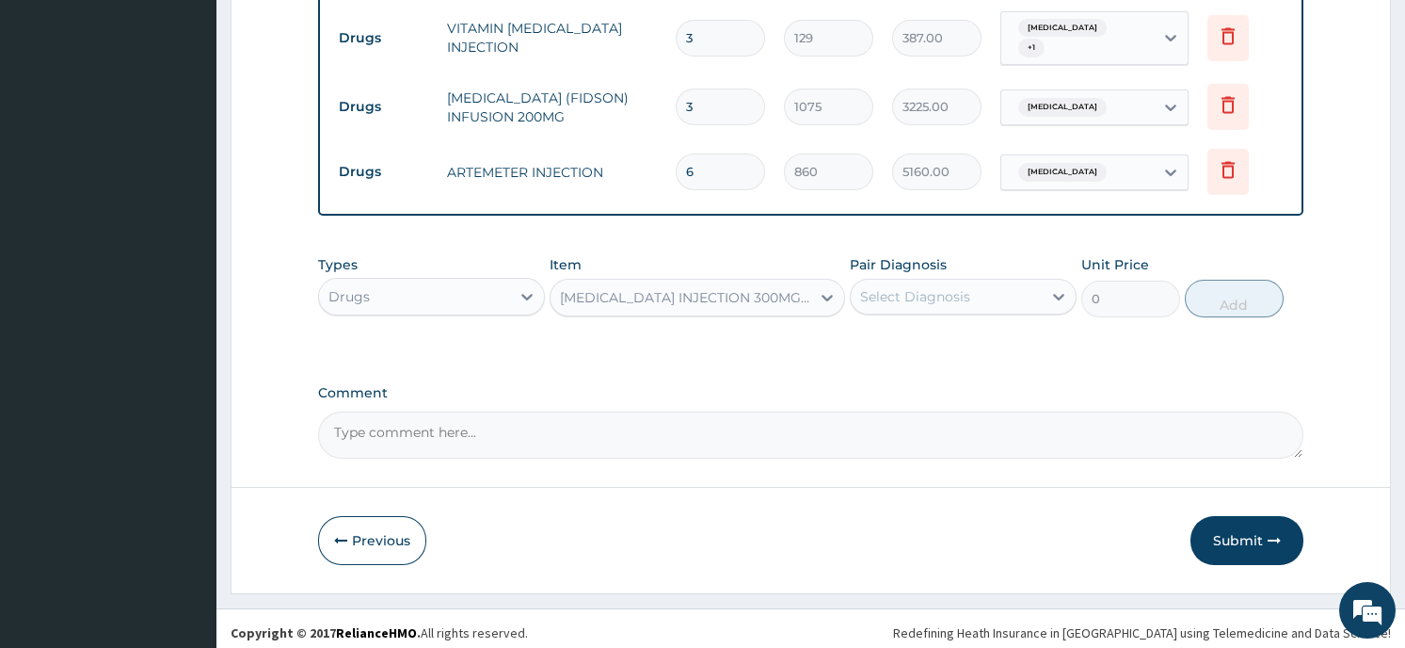
type input "236.5"
click at [954, 287] on div "Select Diagnosis" at bounding box center [915, 296] width 110 height 19
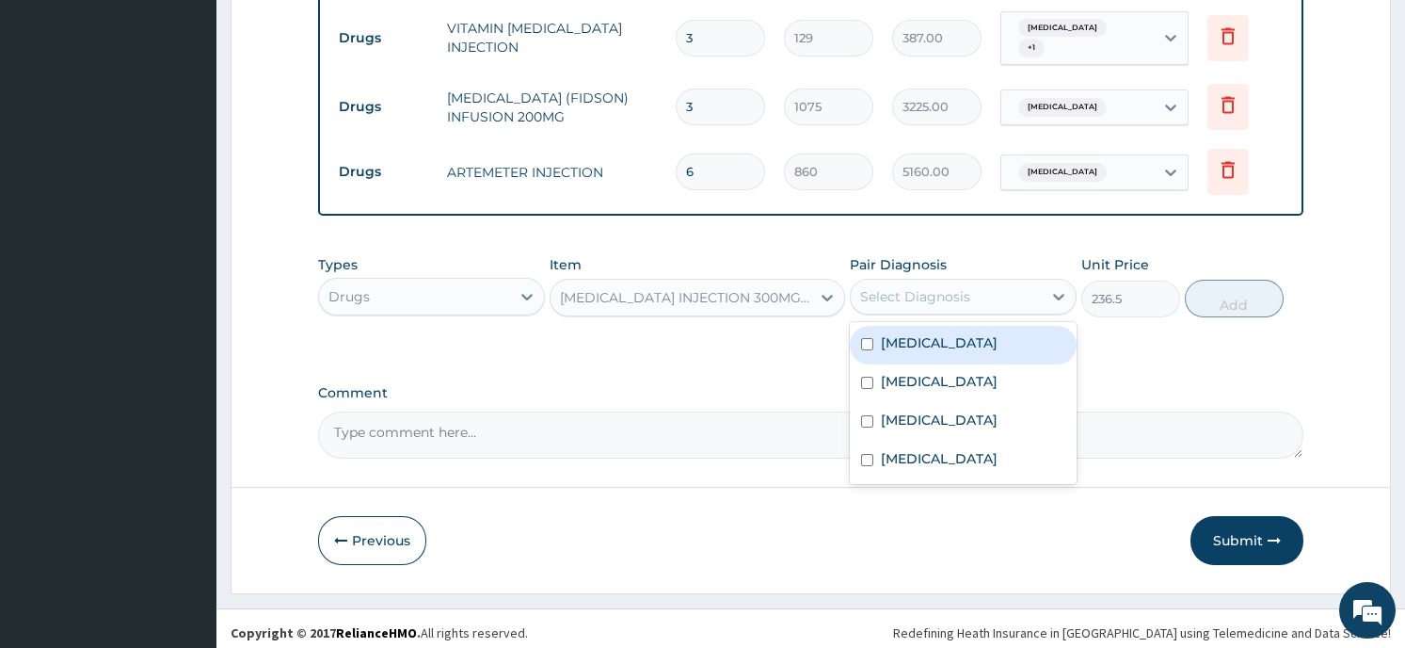
click at [874, 337] on div "Sepsis" at bounding box center [963, 345] width 227 height 39
checkbox input "true"
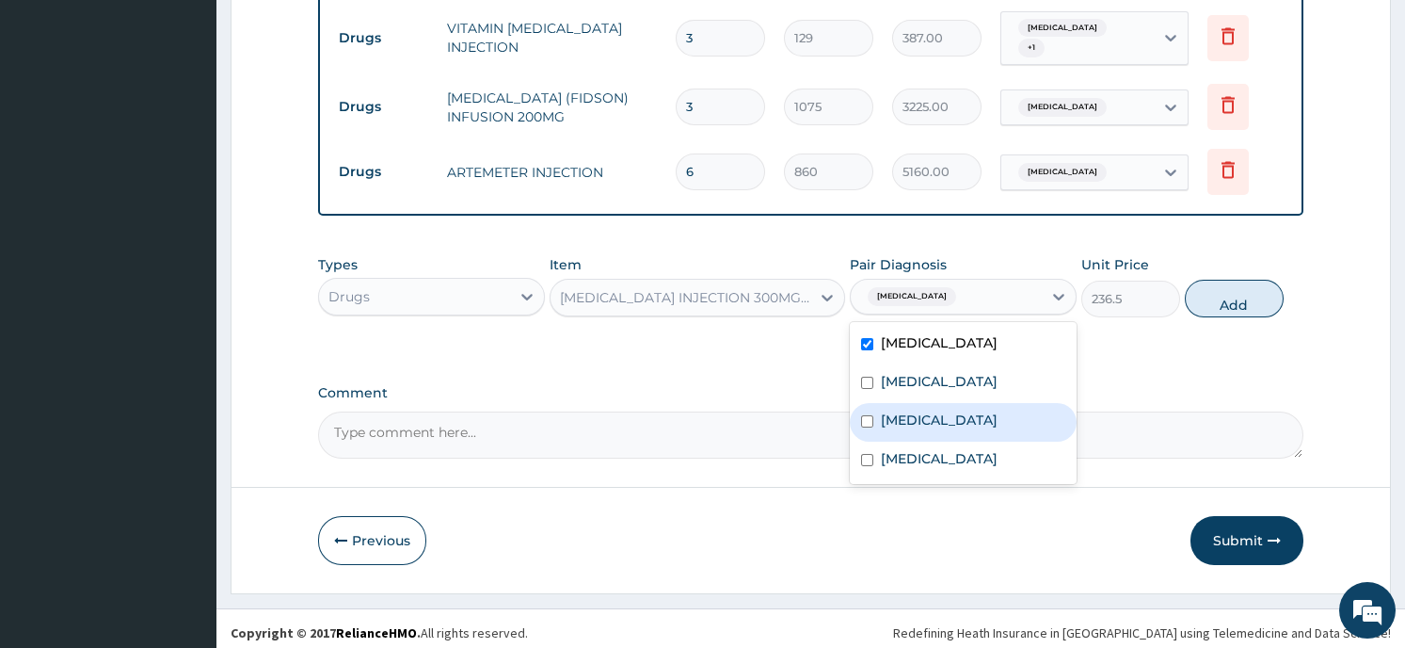
click at [867, 426] on input "checkbox" at bounding box center [867, 421] width 12 height 12
checkbox input "true"
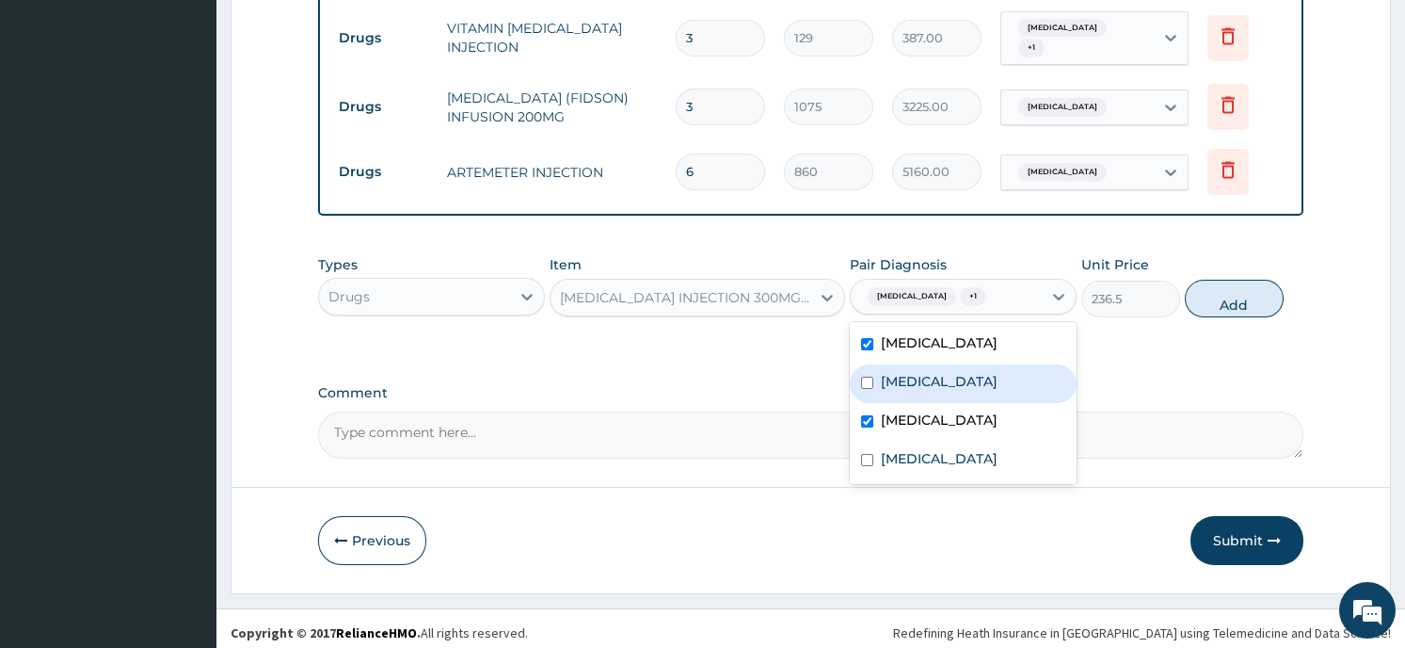
click at [1233, 280] on button "Add" at bounding box center [1234, 299] width 99 height 38
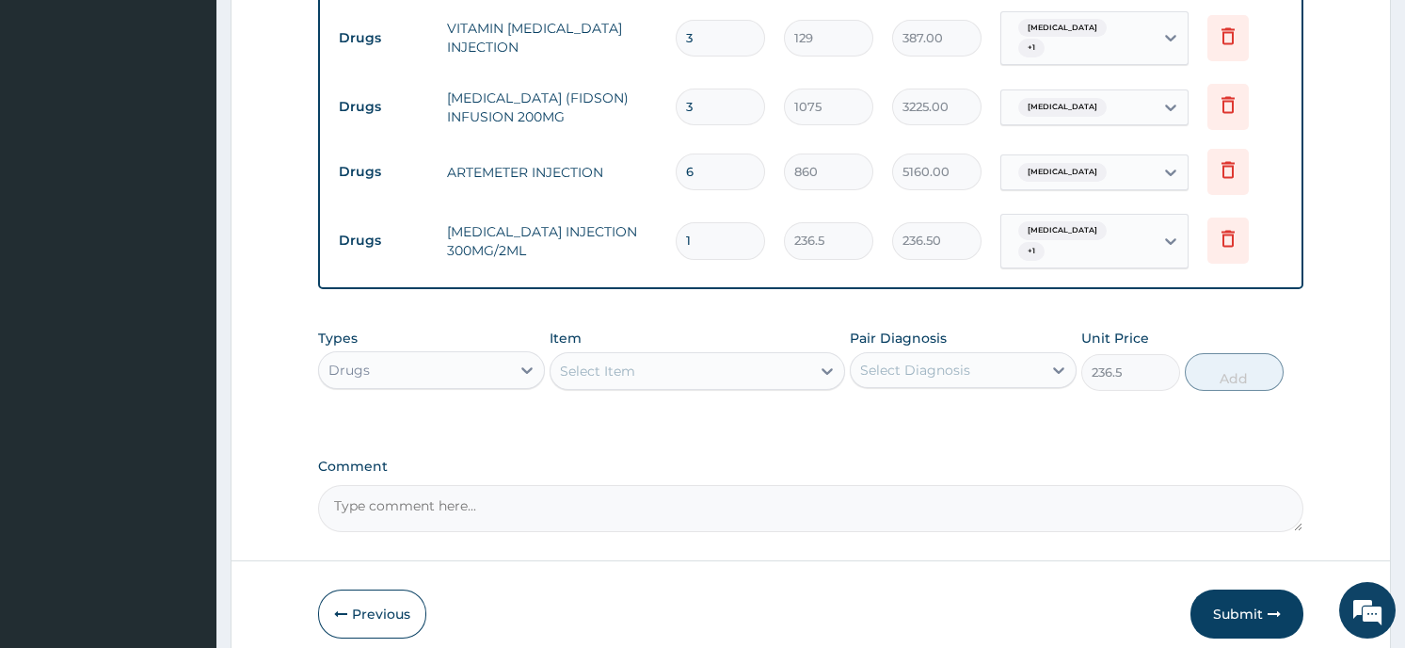
type input "0"
type input "0.00"
type input "5"
type input "1182.50"
type input "5"
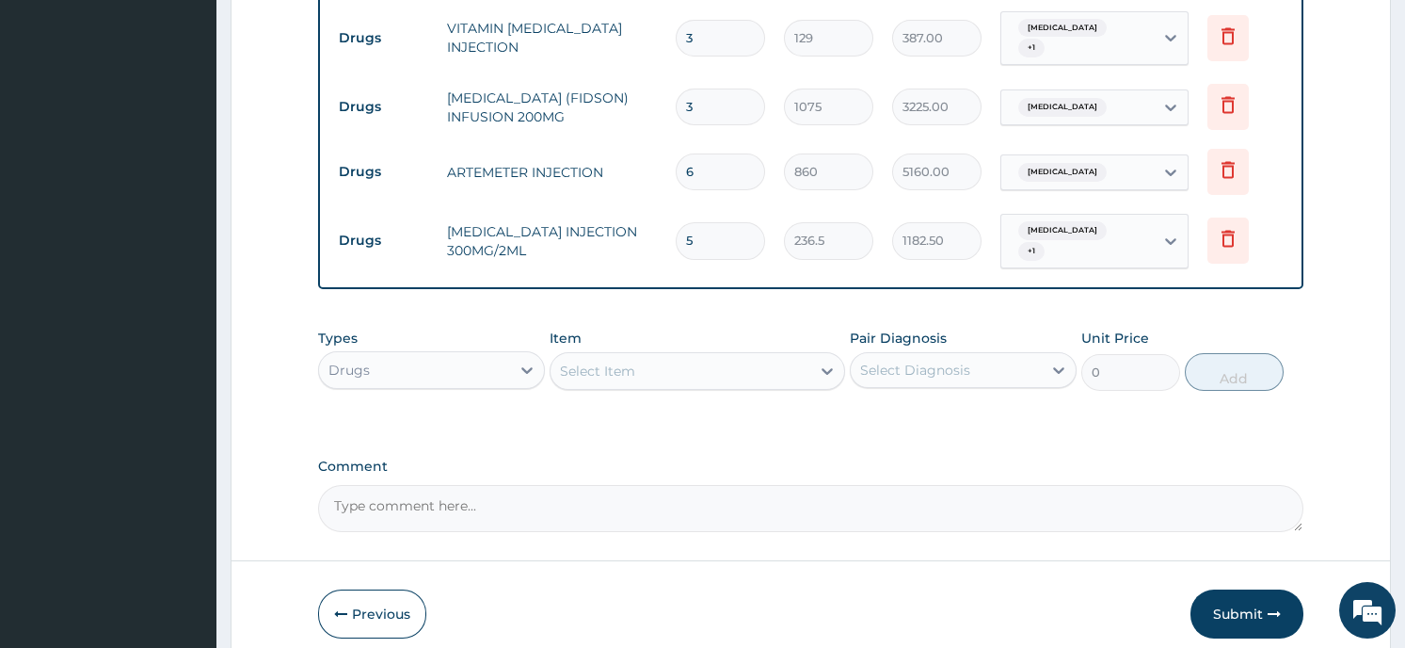
click at [681, 356] on div "Select Item" at bounding box center [681, 371] width 260 height 30
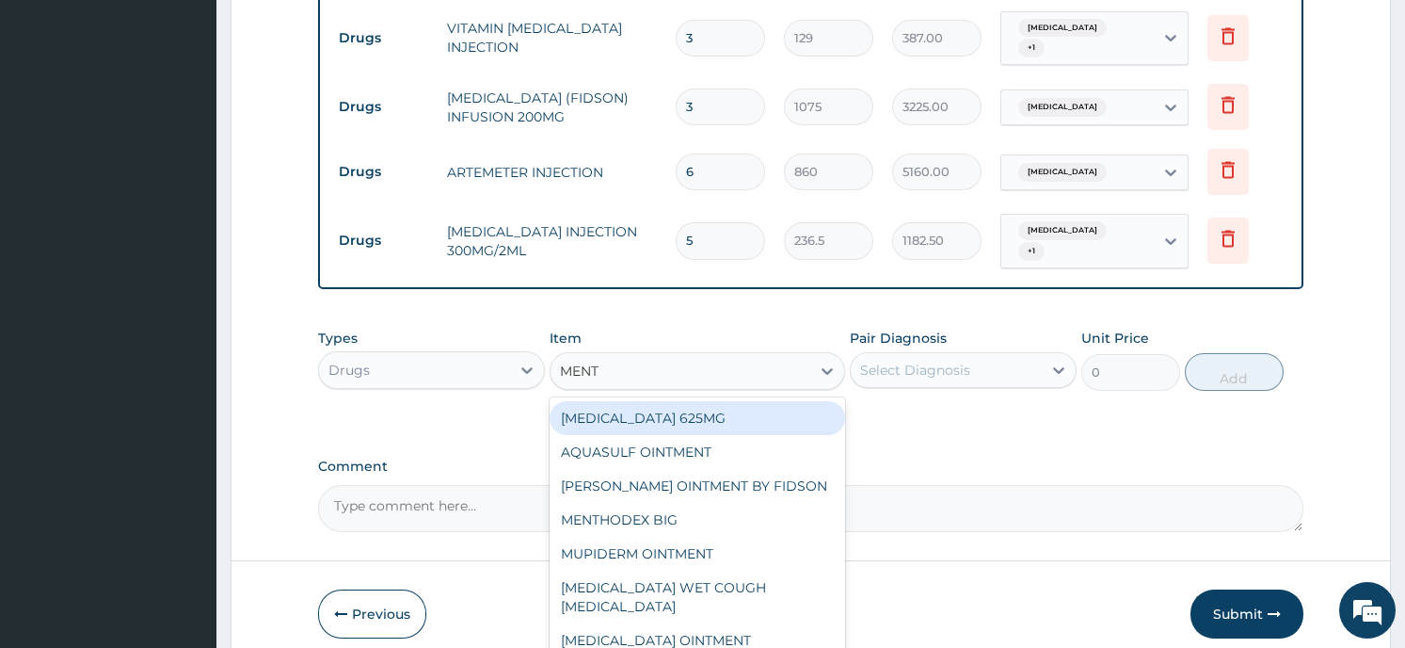
type input "MENTH"
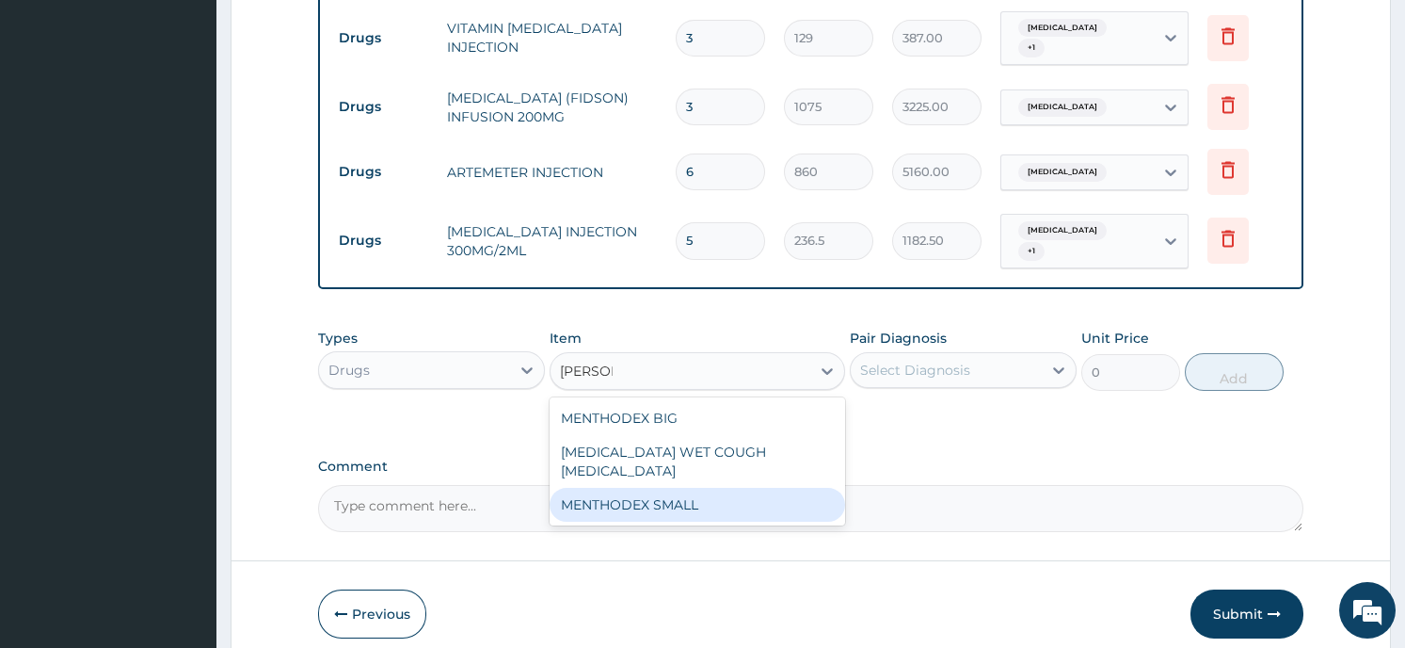
click at [651, 488] on div "MENTHODEX SMALL" at bounding box center [698, 505] width 296 height 34
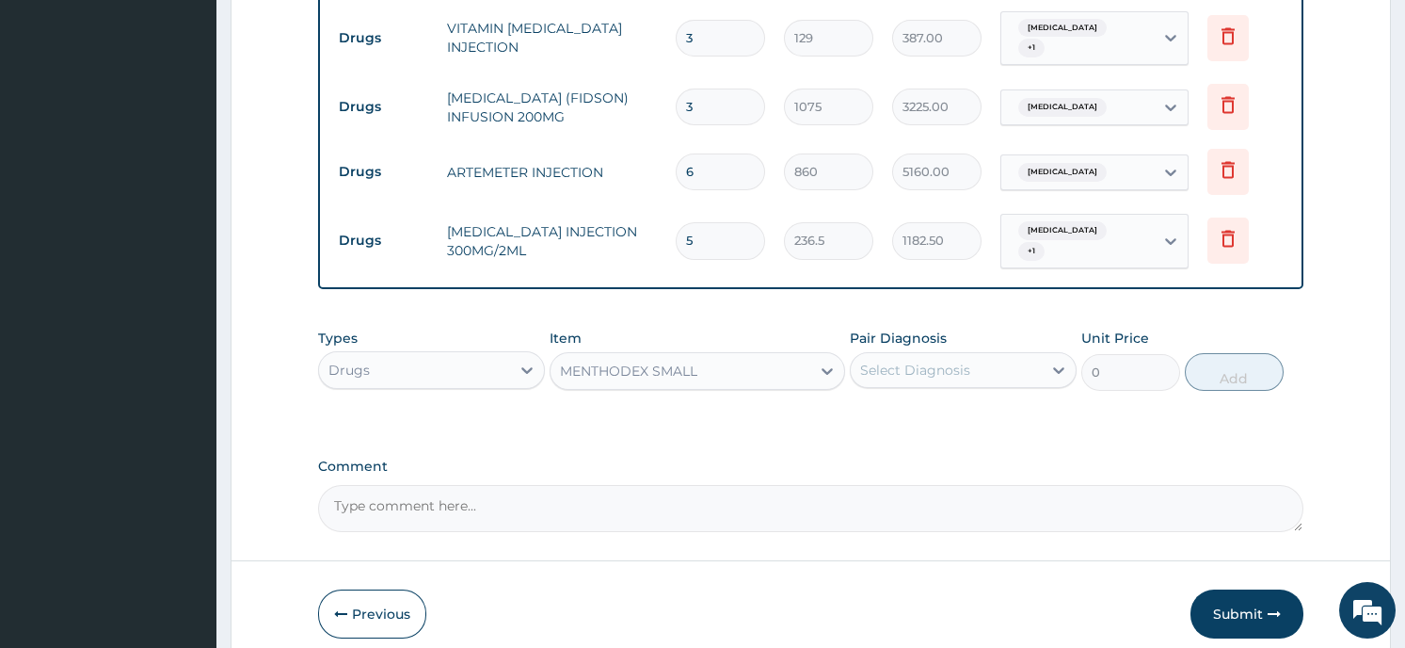
type input "2687.5"
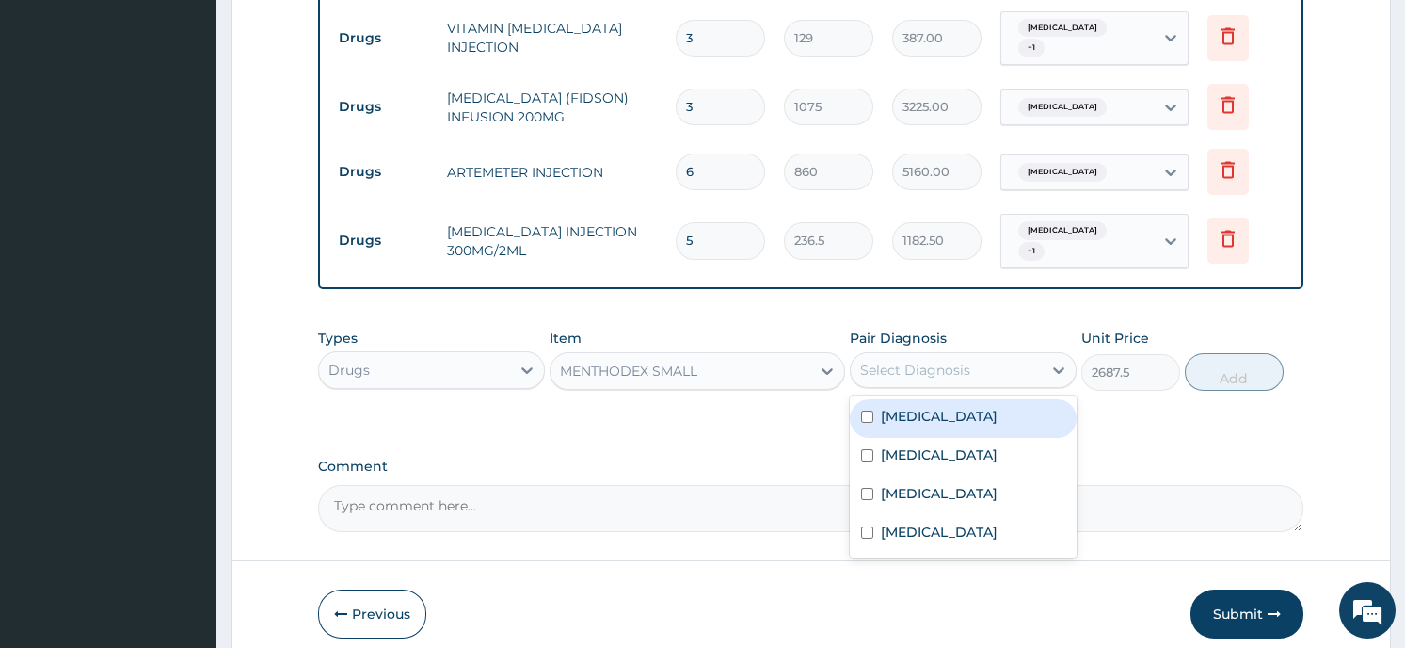
click at [924, 361] on div "Select Diagnosis" at bounding box center [915, 370] width 110 height 19
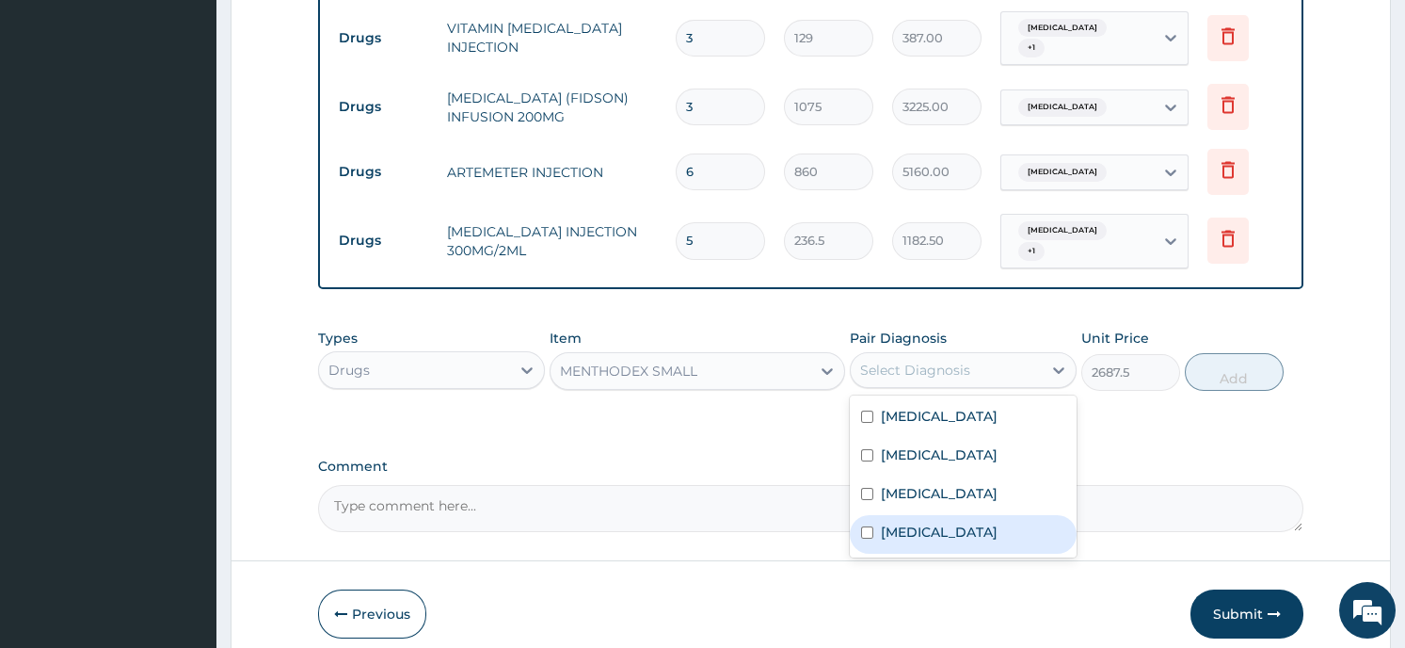
click at [913, 541] on label "Upper respiratory infection" at bounding box center [939, 531] width 117 height 19
checkbox input "true"
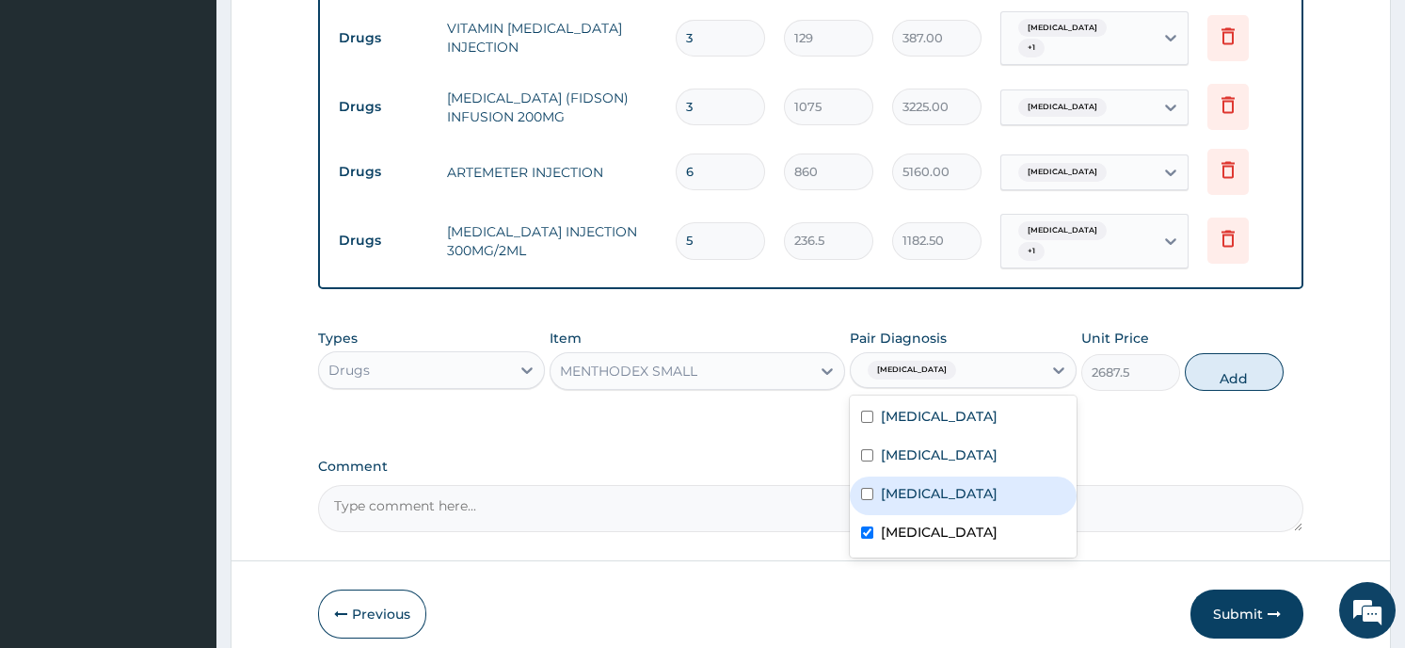
click at [1222, 360] on button "Add" at bounding box center [1234, 372] width 99 height 38
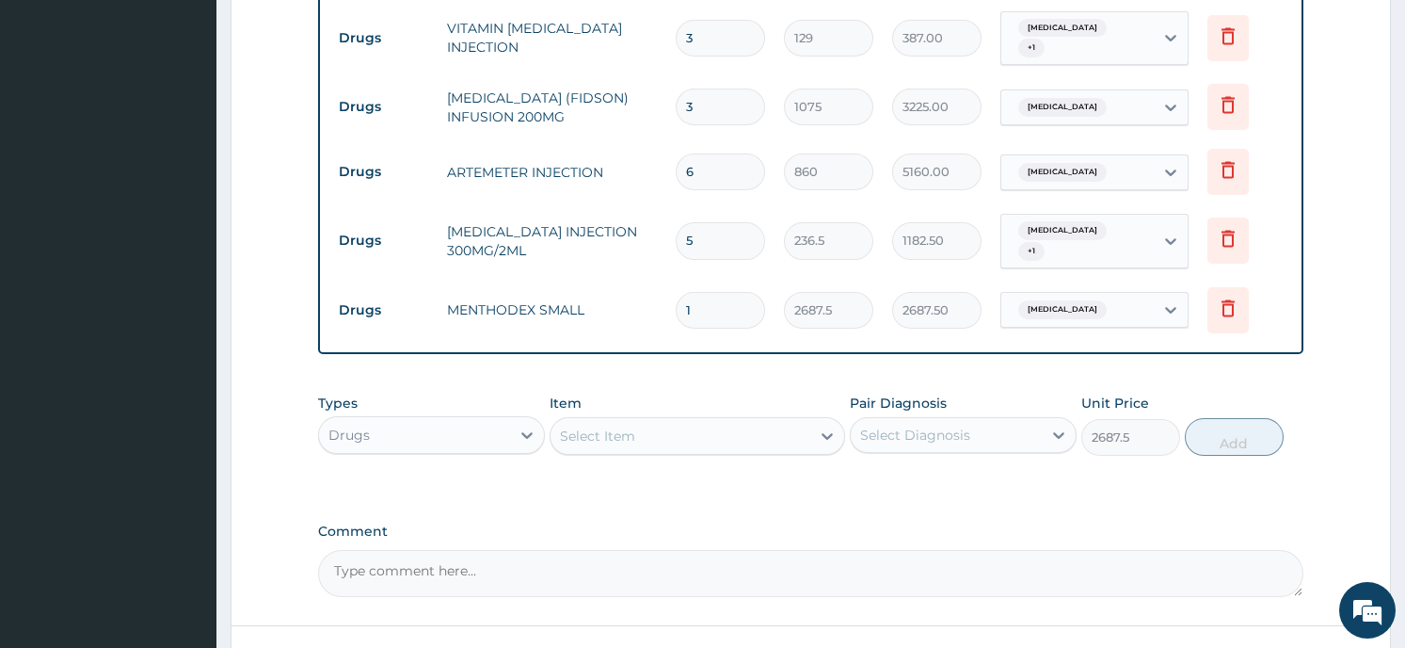
type input "0"
click at [615, 426] on div "Select Item" at bounding box center [597, 435] width 75 height 19
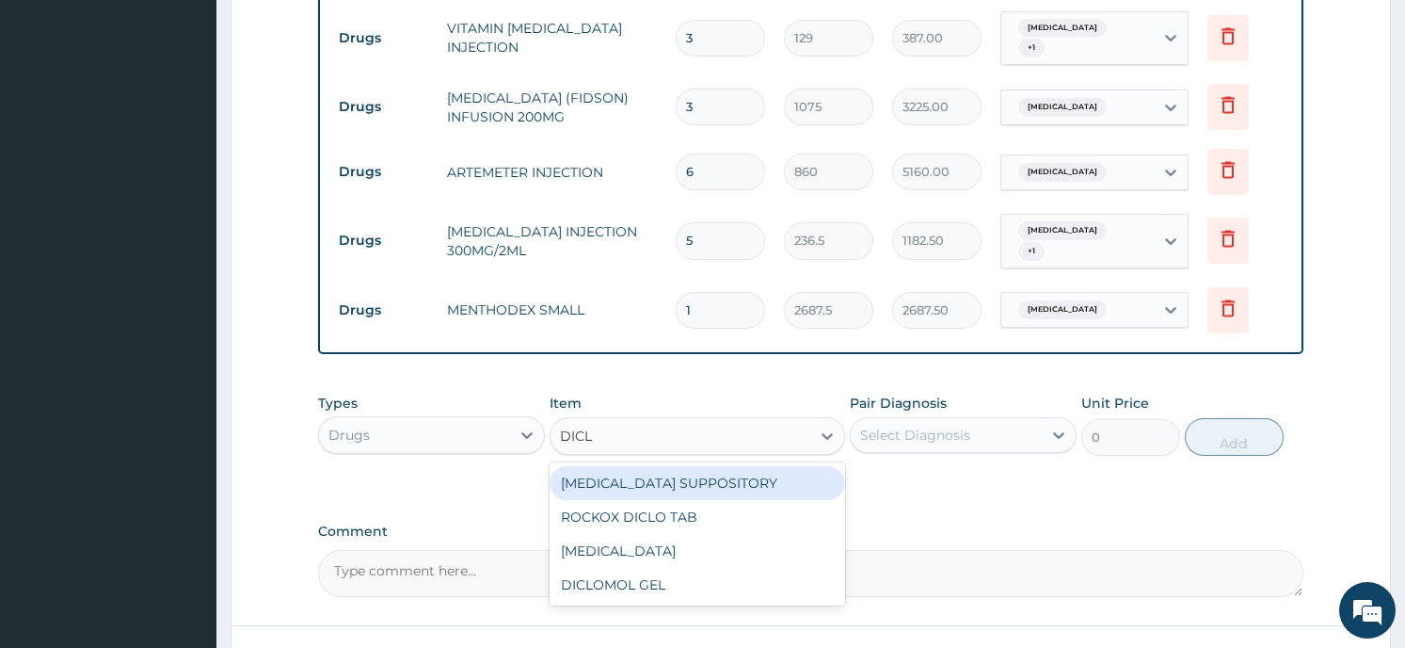
type input "DICLO"
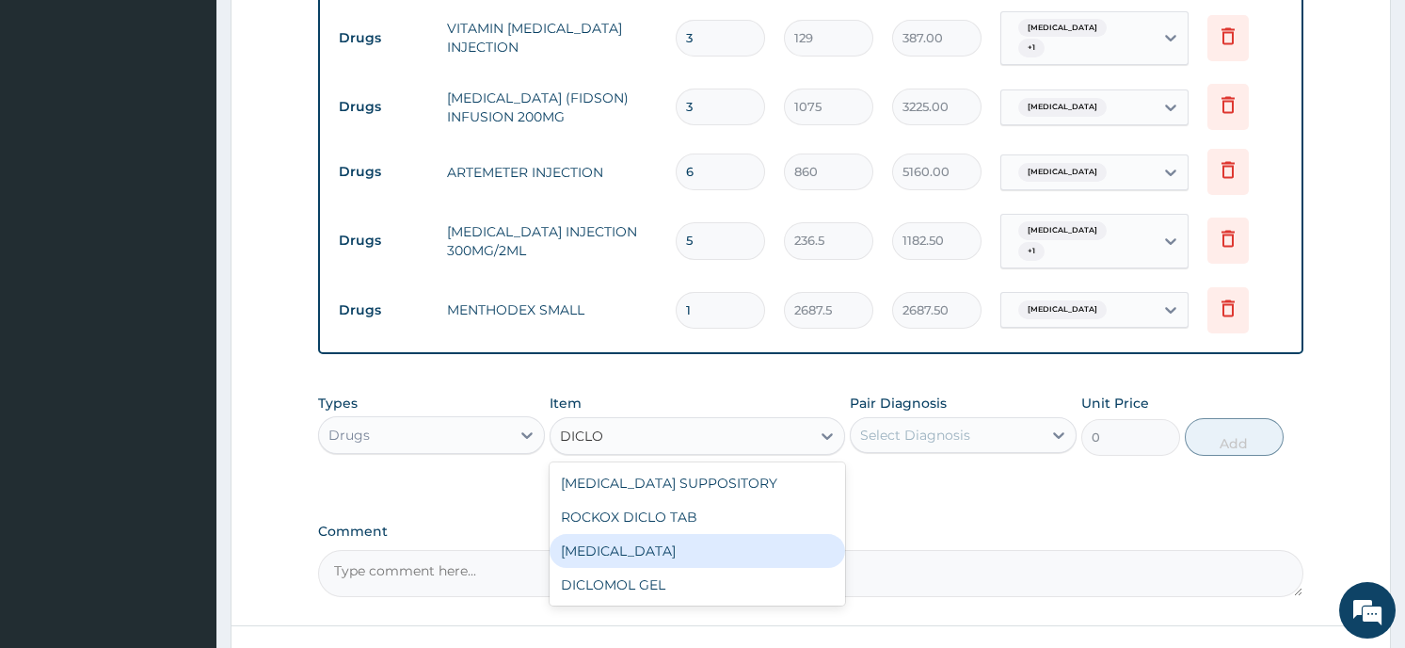
click at [597, 535] on div "DICLOFENAC" at bounding box center [698, 551] width 296 height 34
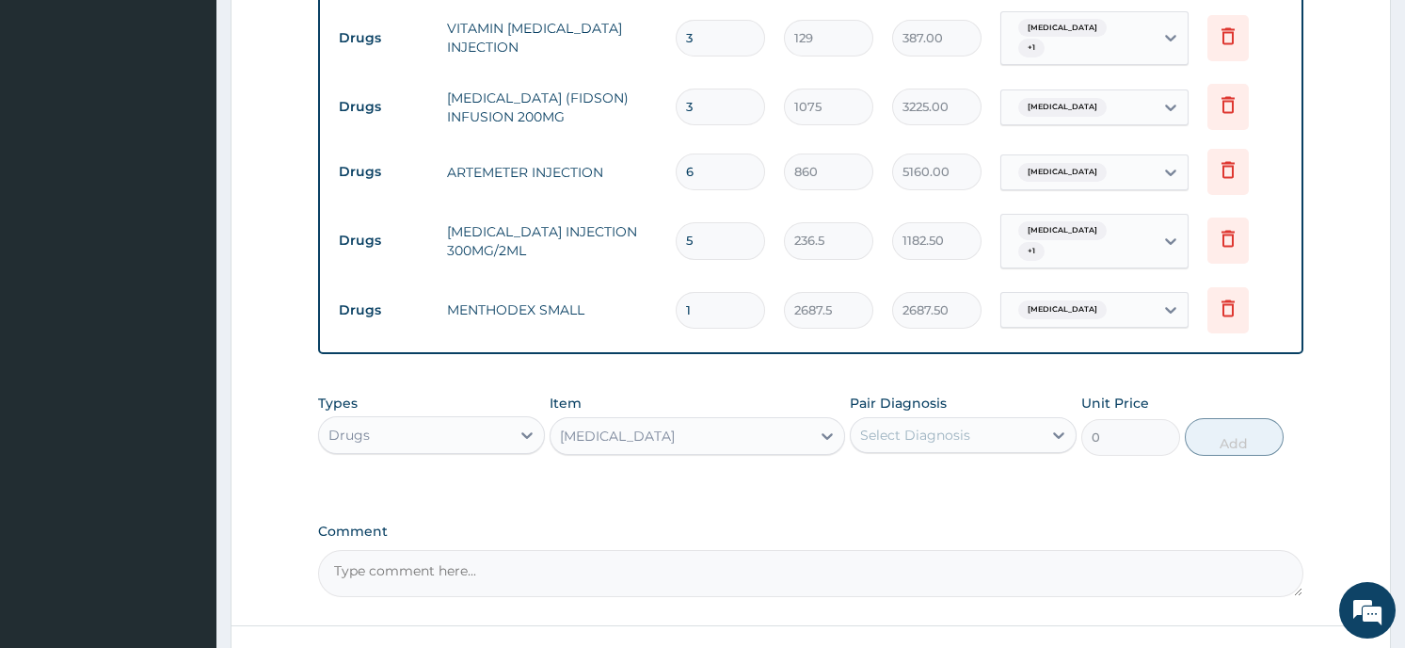
type input "322.5"
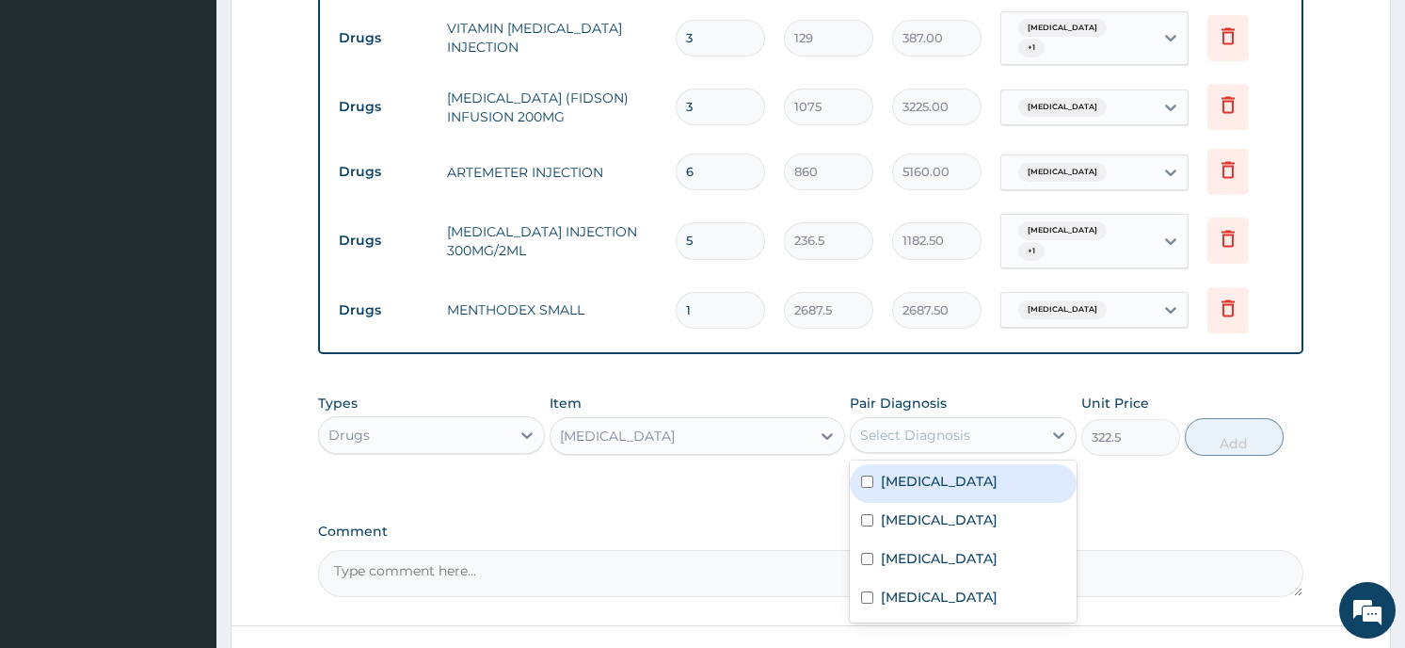
click at [1013, 431] on div "Select Diagnosis" at bounding box center [946, 435] width 191 height 30
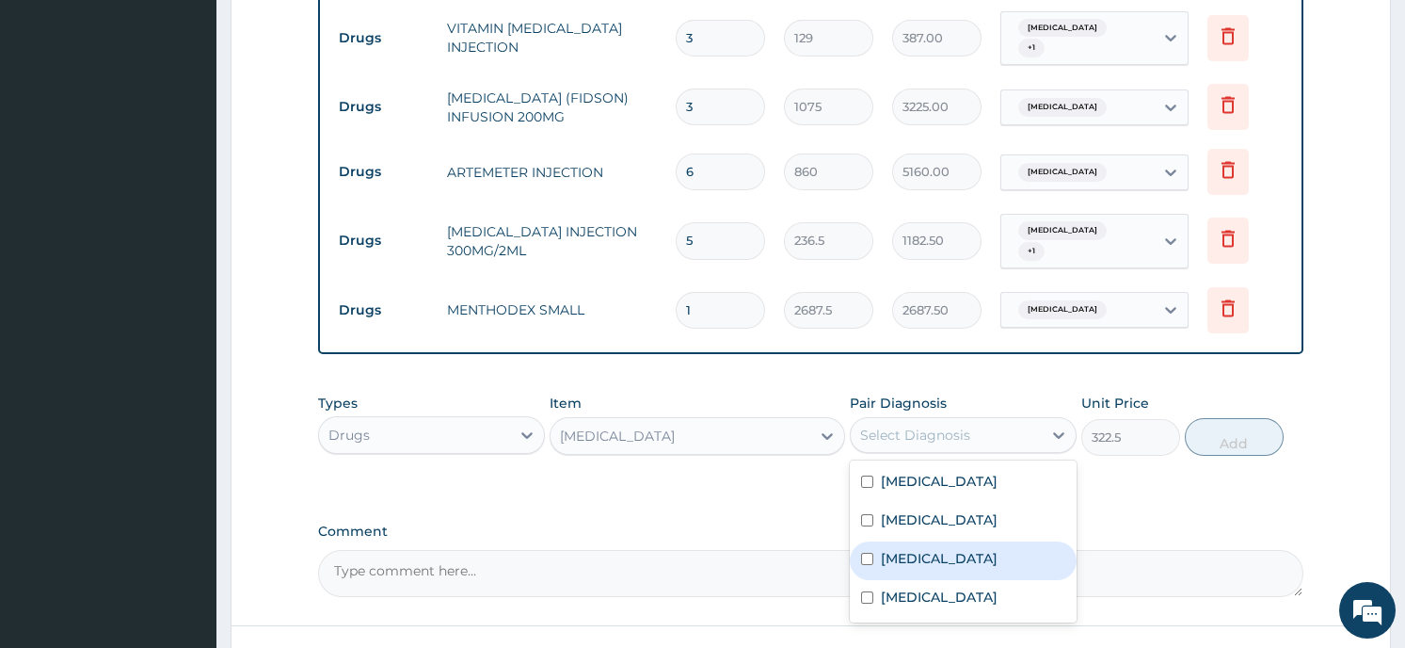
click at [866, 557] on input "checkbox" at bounding box center [867, 559] width 12 height 12
checkbox input "true"
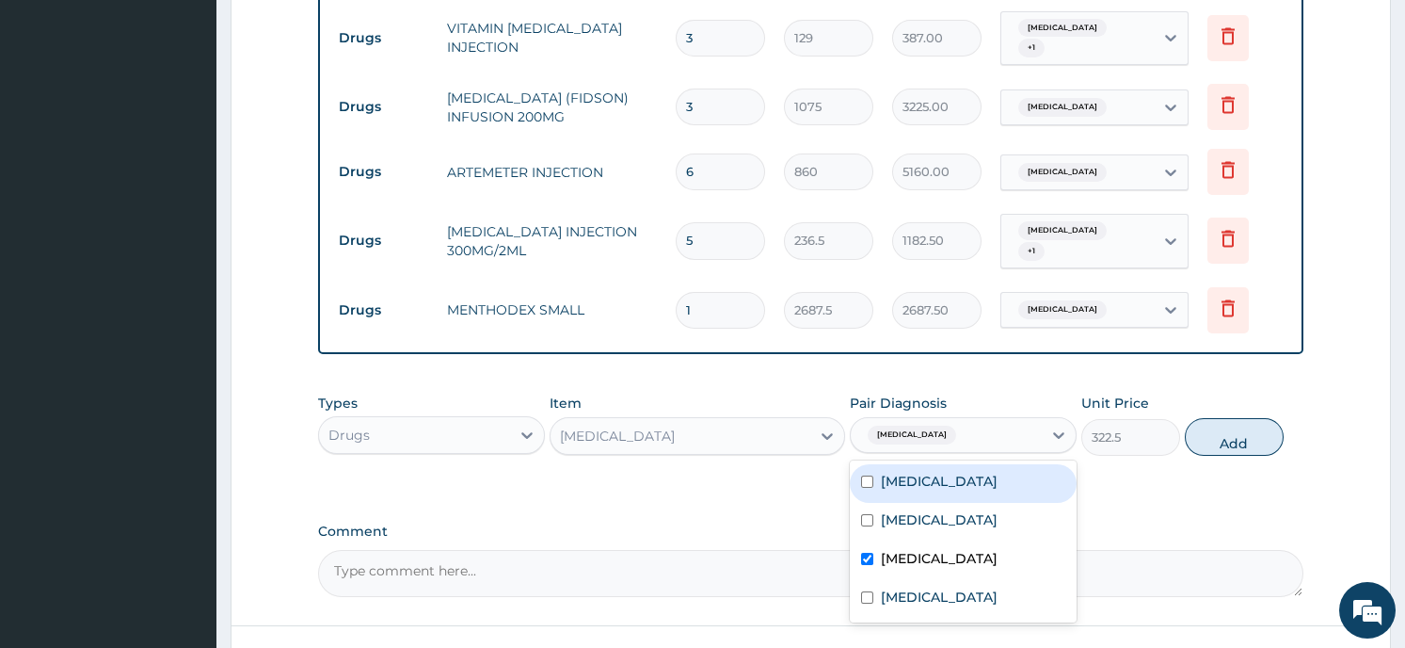
click at [863, 475] on input "checkbox" at bounding box center [867, 481] width 12 height 12
checkbox input "true"
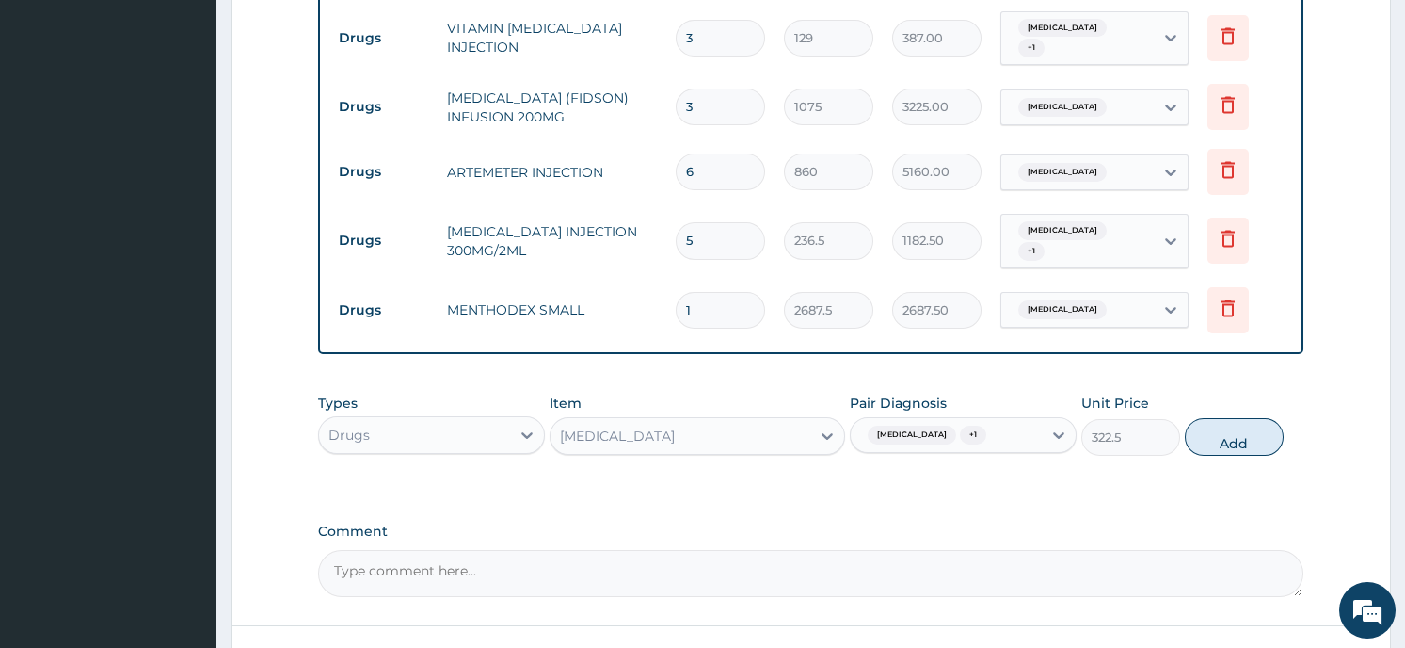
click at [1217, 418] on button "Add" at bounding box center [1234, 437] width 99 height 38
type input "0"
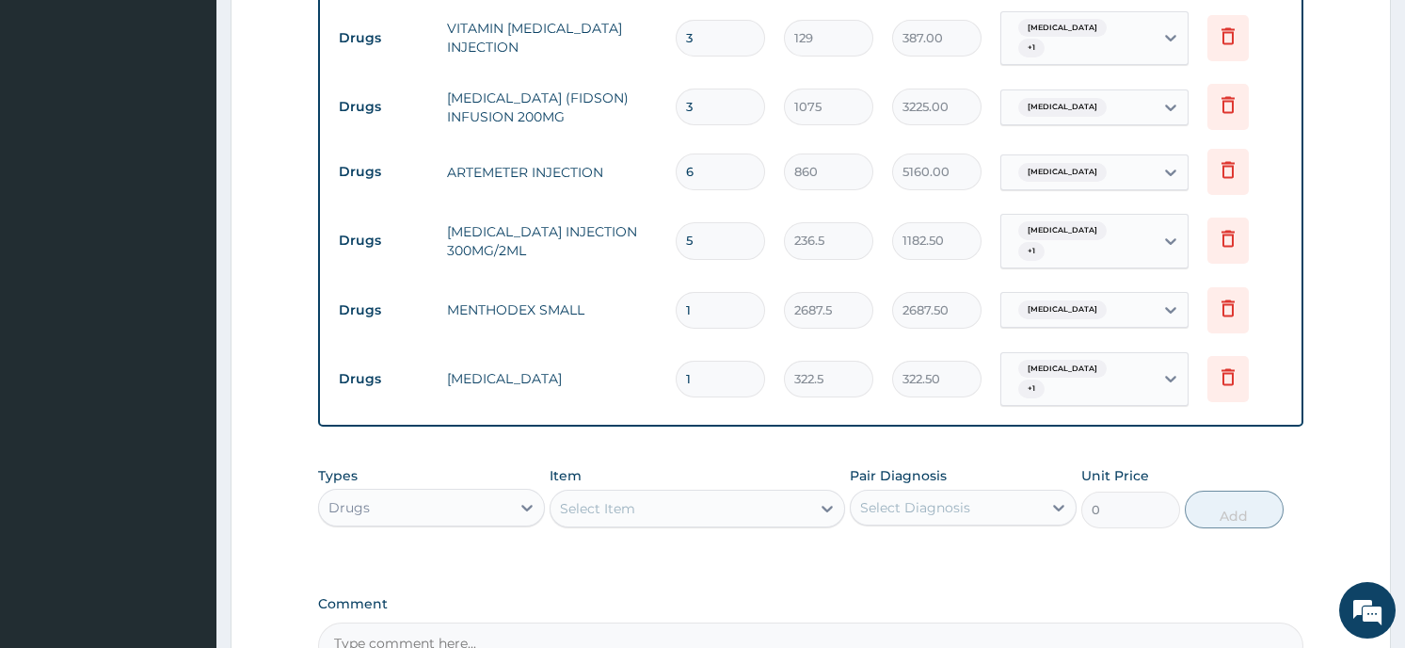
click at [598, 499] on div "Select Item" at bounding box center [597, 508] width 75 height 19
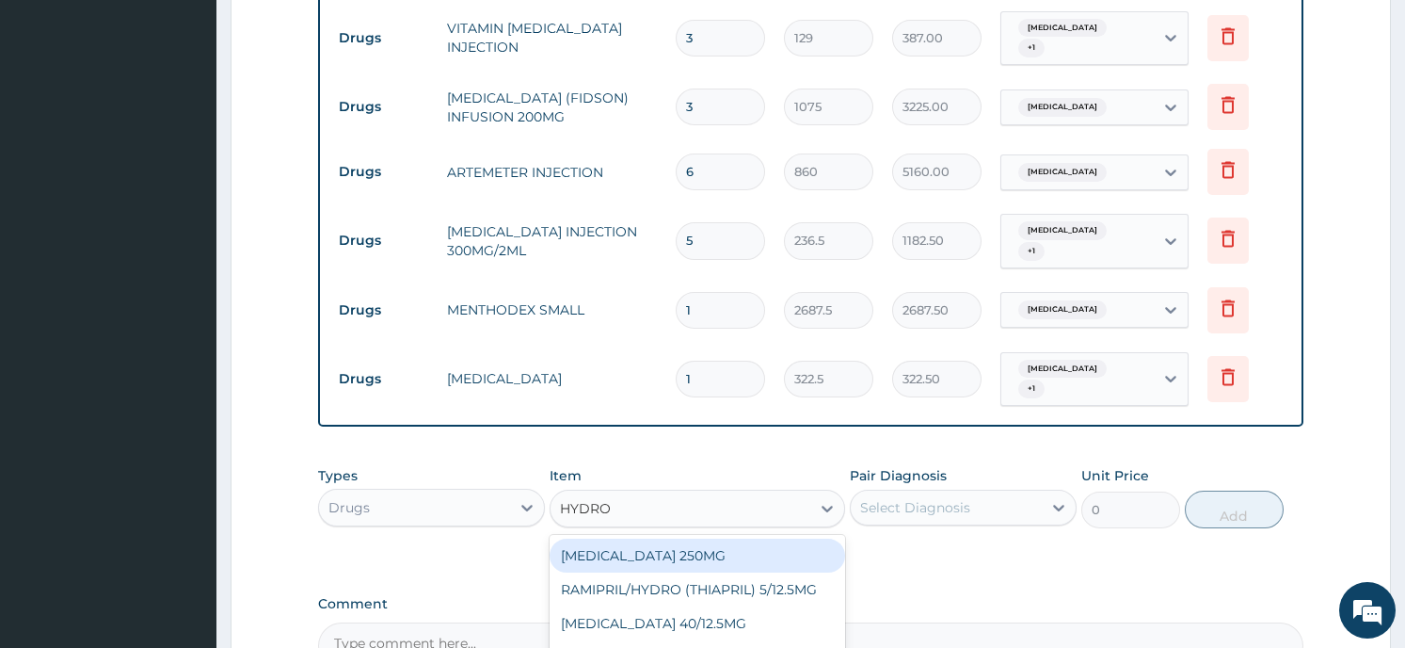
type input "HYDROC"
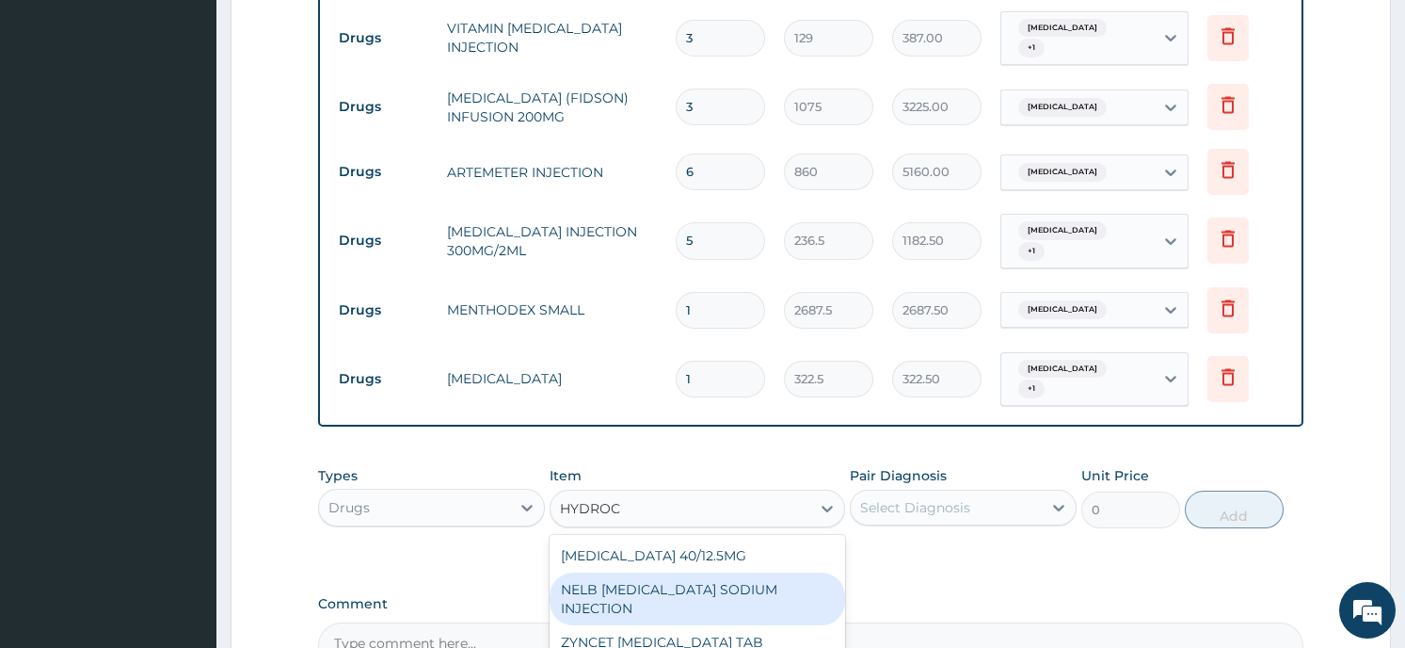
click at [601, 611] on div "NELB HYDROCORTISONE SODIUM INJECTION" at bounding box center [698, 598] width 296 height 53
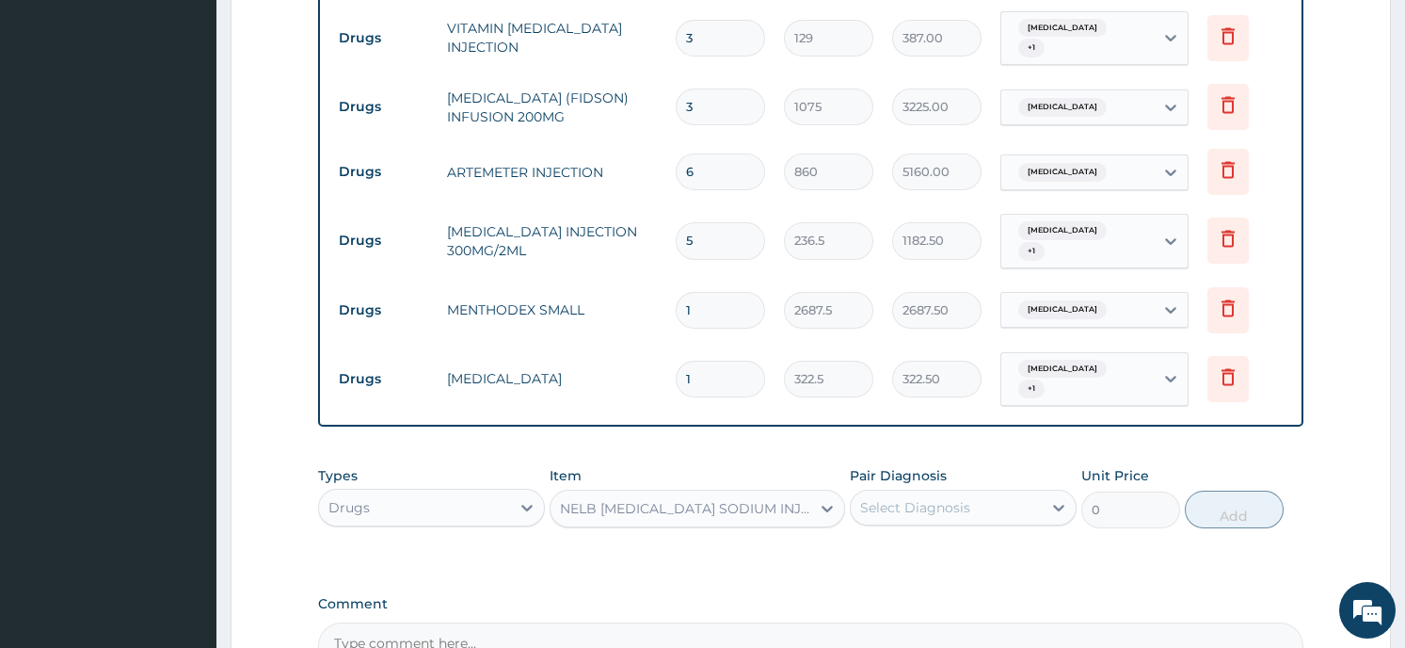
type input "268.75"
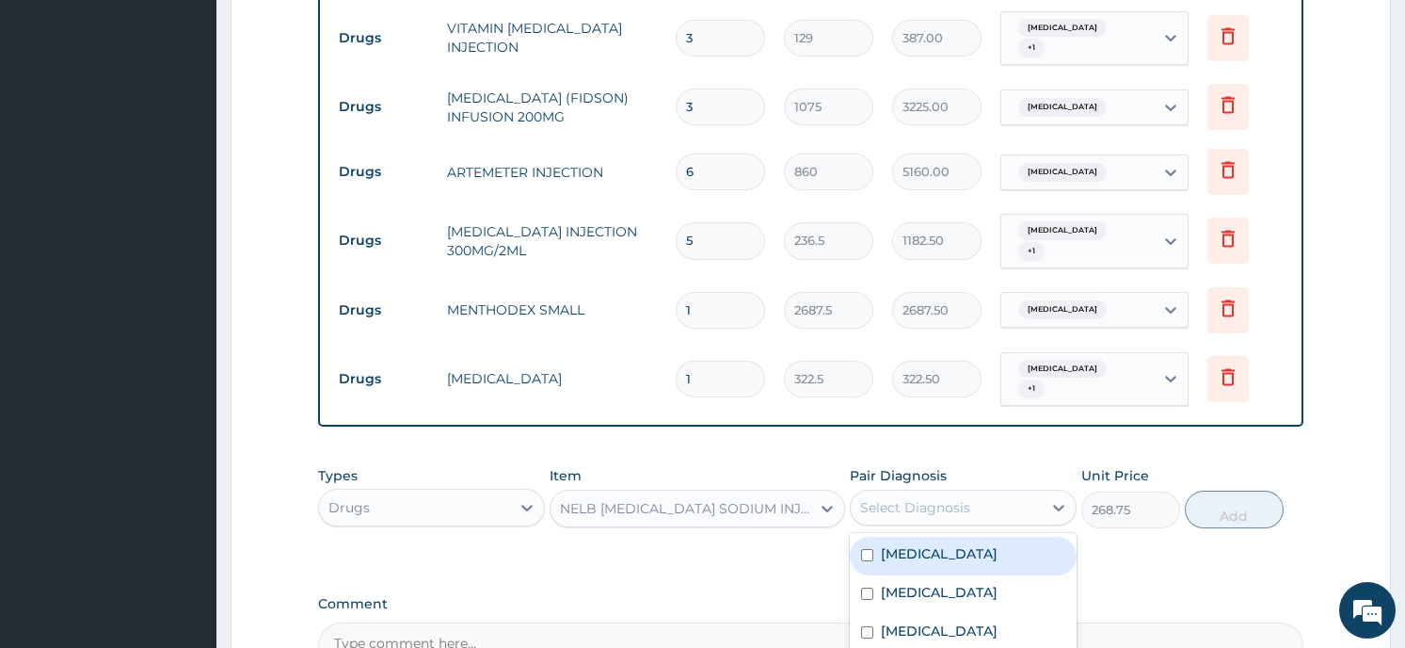
click at [983, 492] on div "Select Diagnosis" at bounding box center [946, 507] width 191 height 30
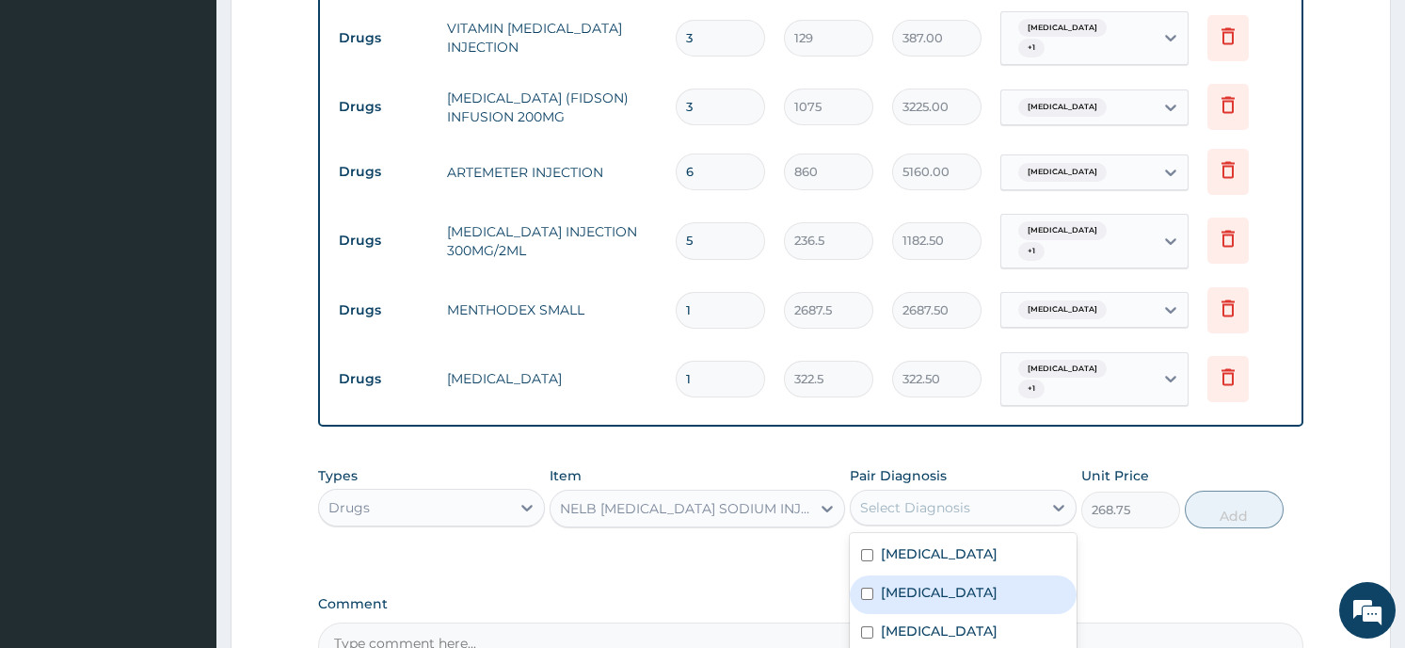
click at [960, 593] on label "Adrenal cortical hypofunction" at bounding box center [939, 592] width 117 height 19
checkbox input "true"
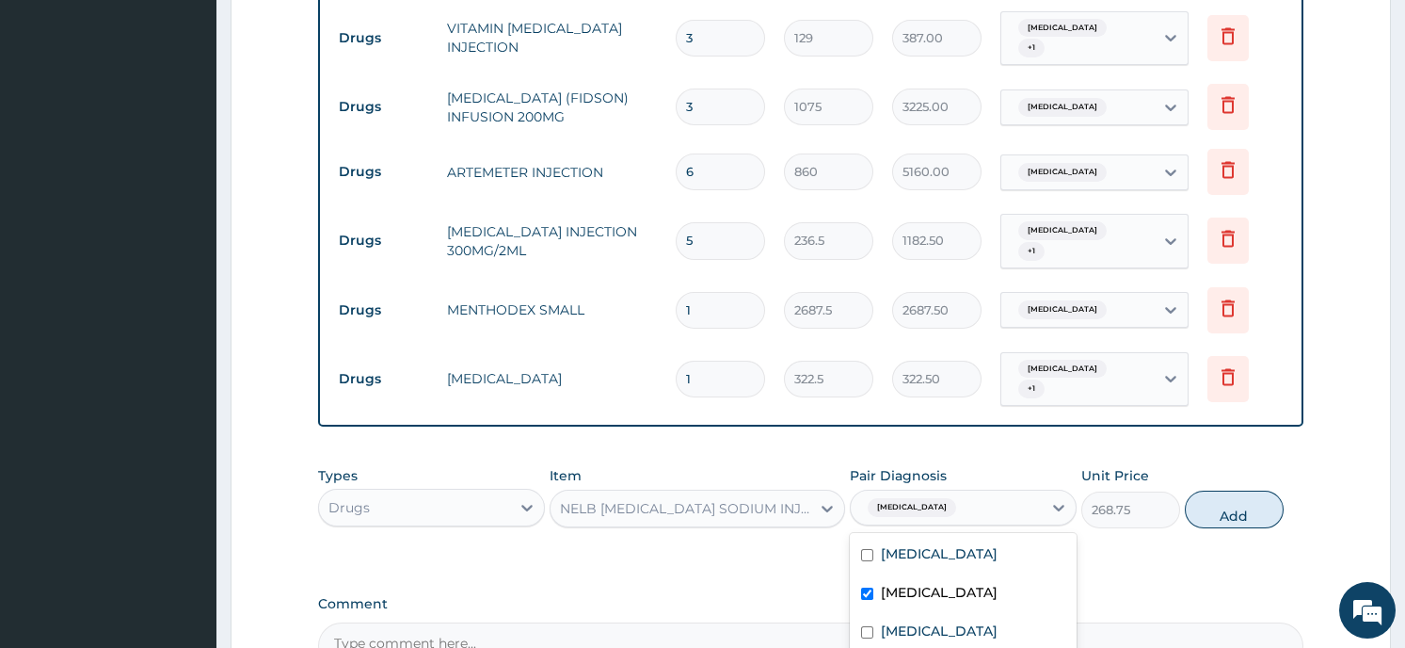
scroll to position [1371, 0]
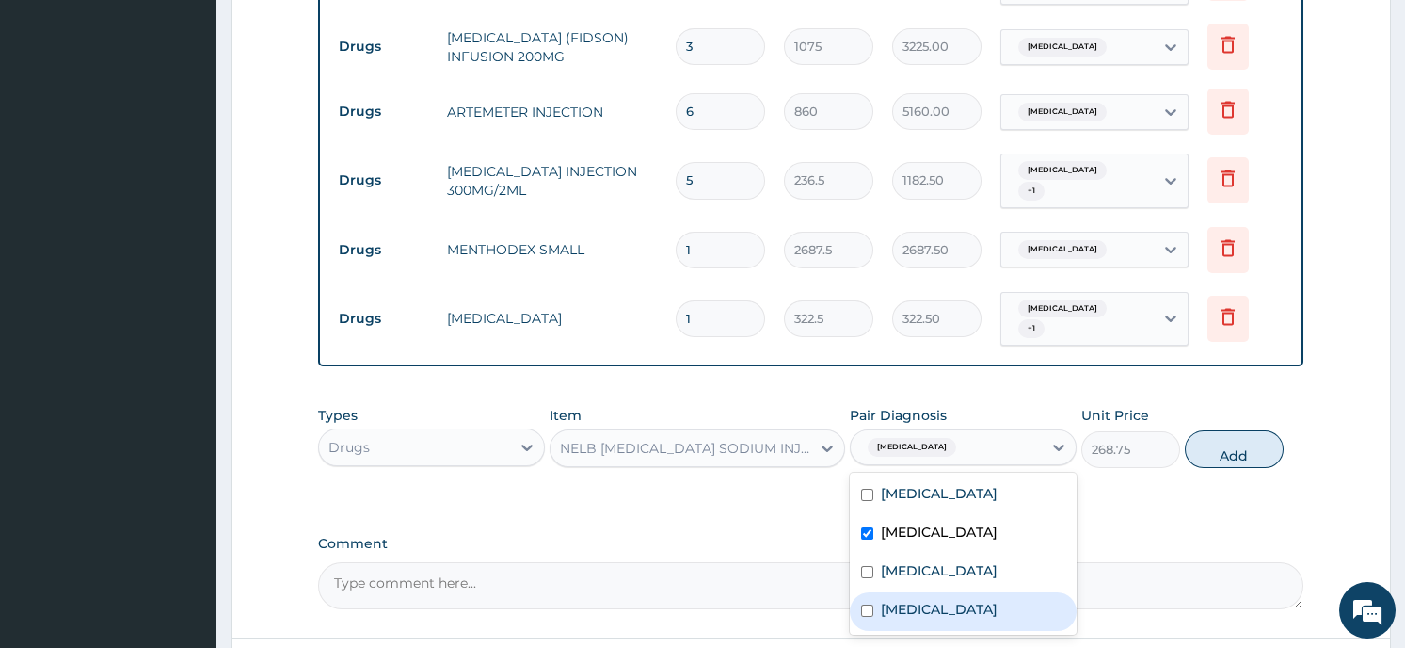
click at [871, 610] on input "checkbox" at bounding box center [867, 610] width 12 height 12
checkbox input "true"
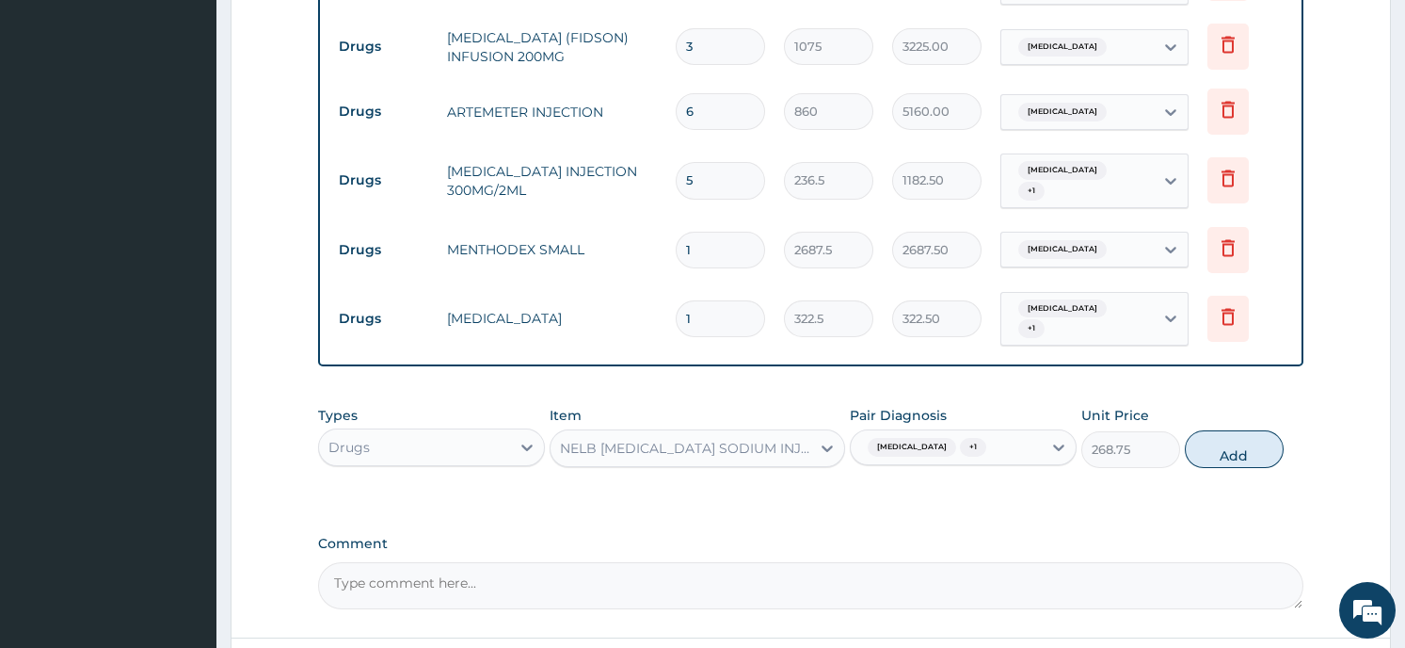
click at [1207, 452] on button "Add" at bounding box center [1234, 449] width 99 height 38
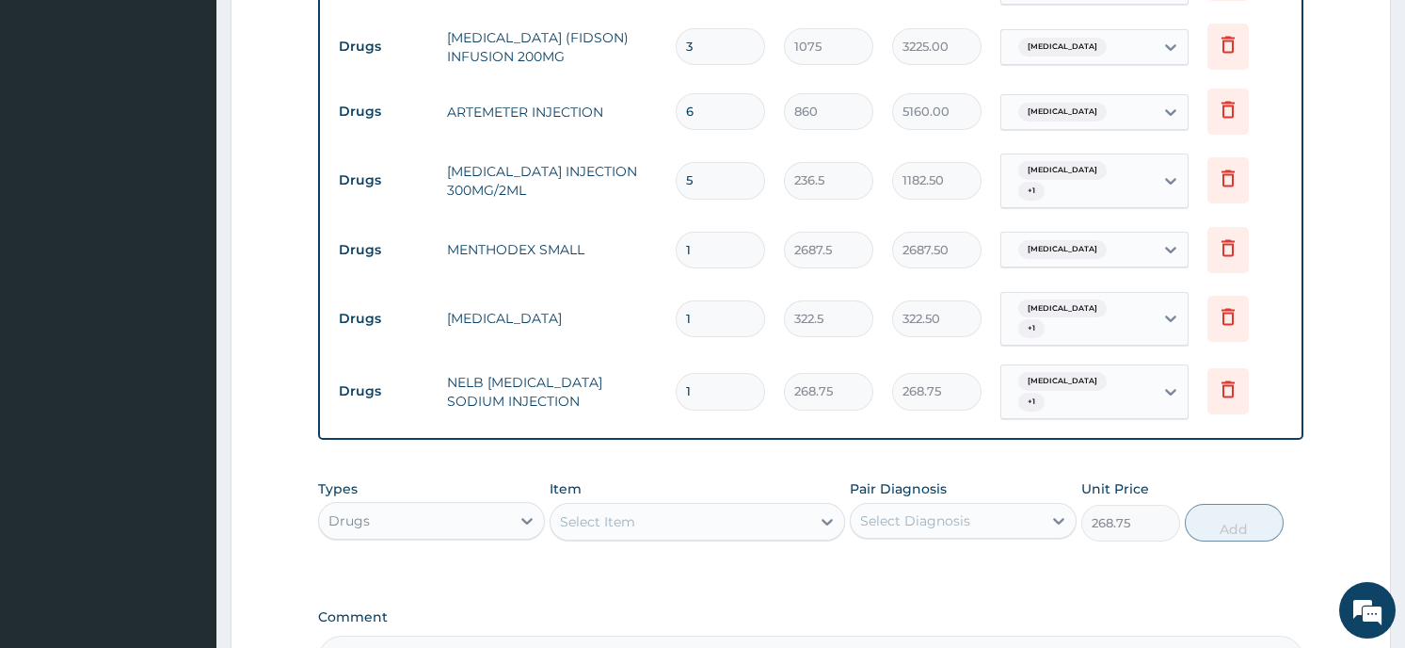
type input "0"
click at [640, 506] on div "Select Item" at bounding box center [681, 521] width 260 height 30
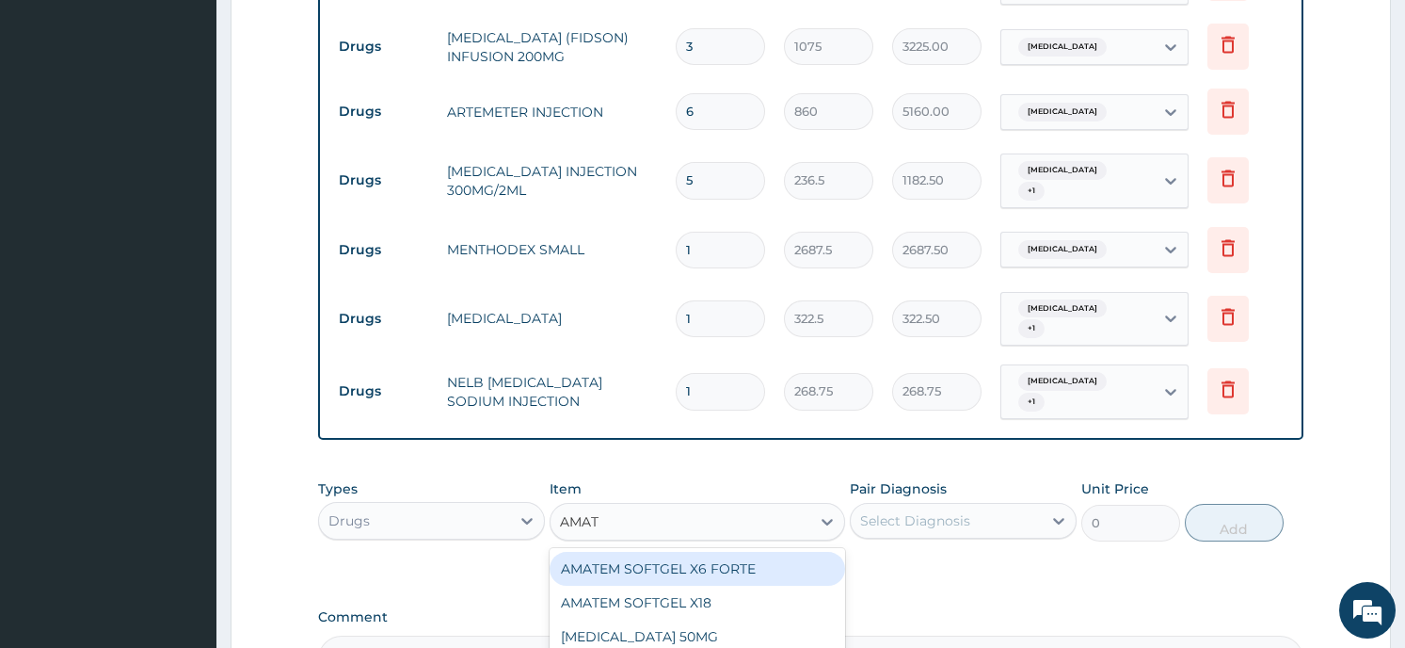
type input "AMATE"
click at [697, 552] on div "AMATEM SOFTGEL X6 FORTE" at bounding box center [698, 569] width 296 height 34
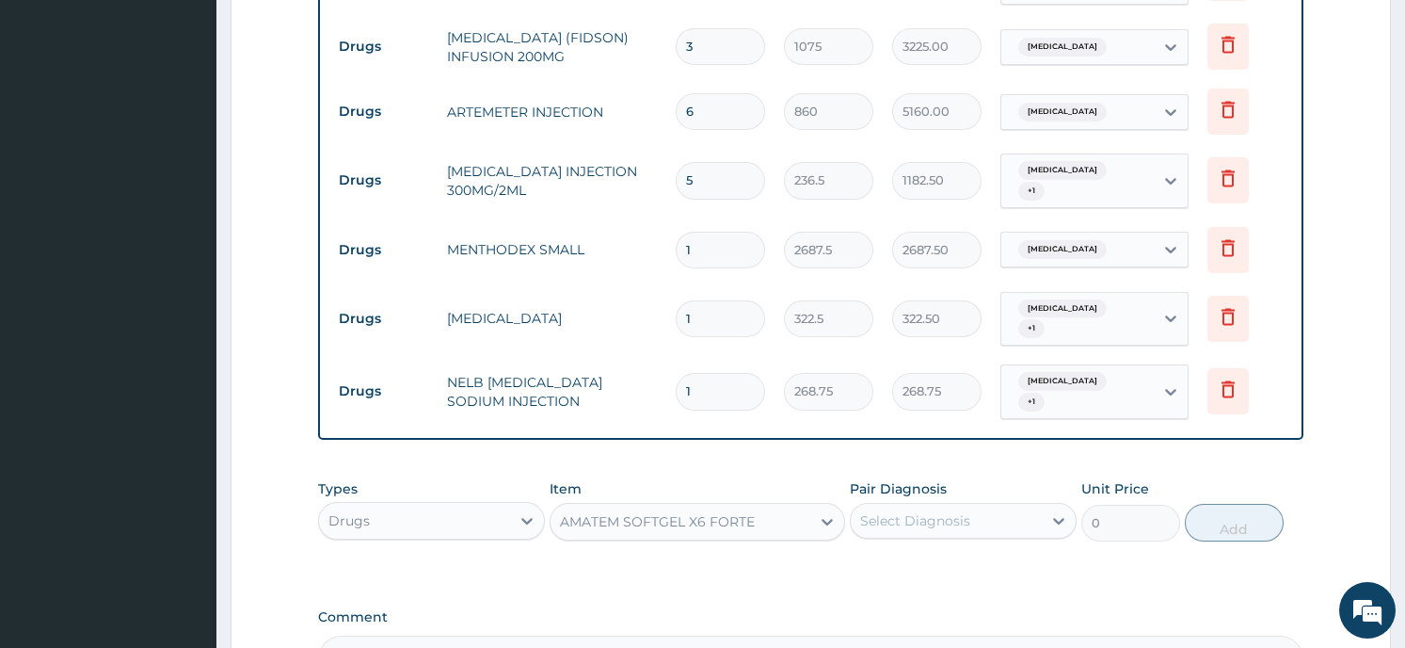
type input "430"
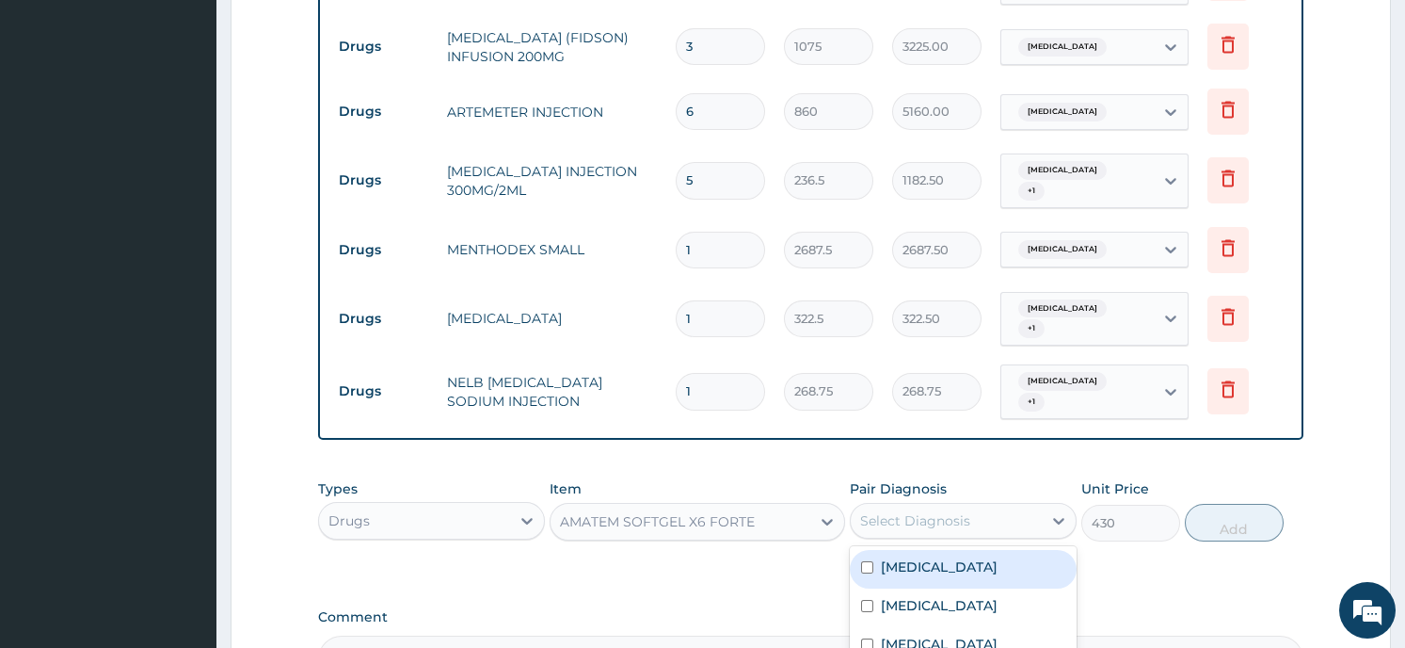
click at [970, 511] on div "Select Diagnosis" at bounding box center [915, 520] width 110 height 19
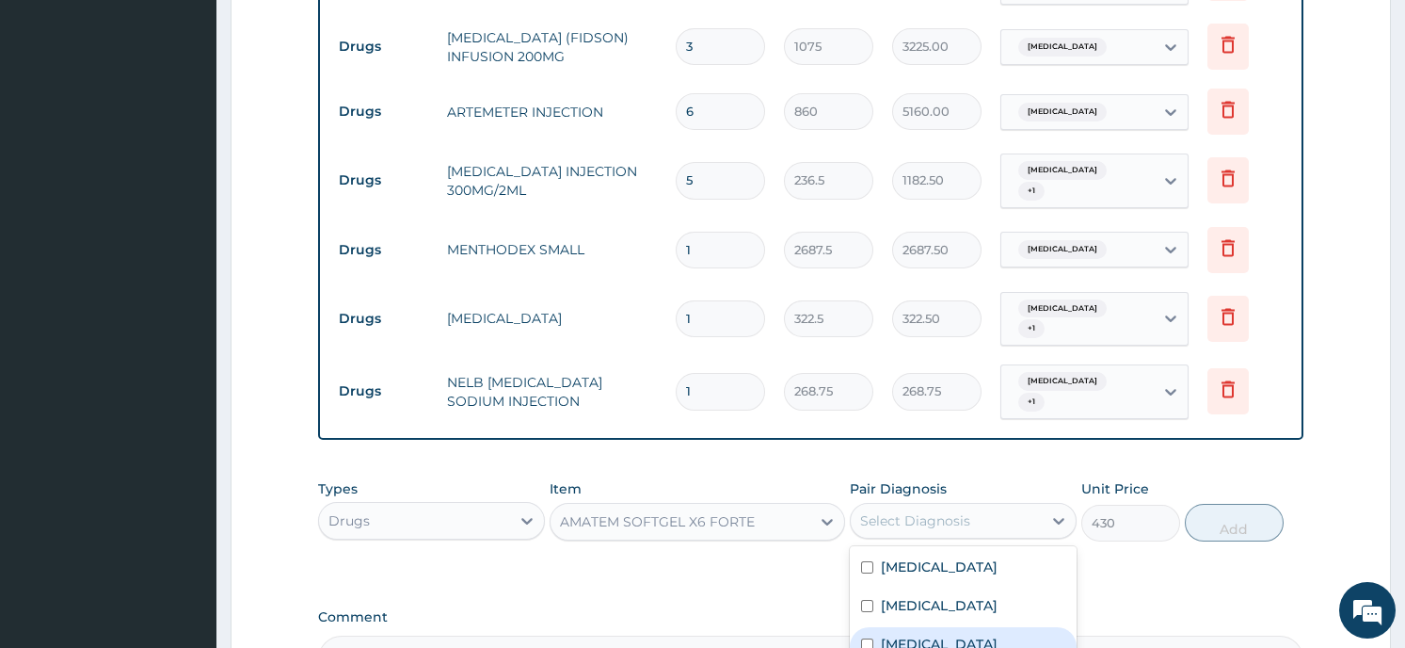
click at [953, 633] on div "Falciparum malaria" at bounding box center [963, 646] width 227 height 39
checkbox input "true"
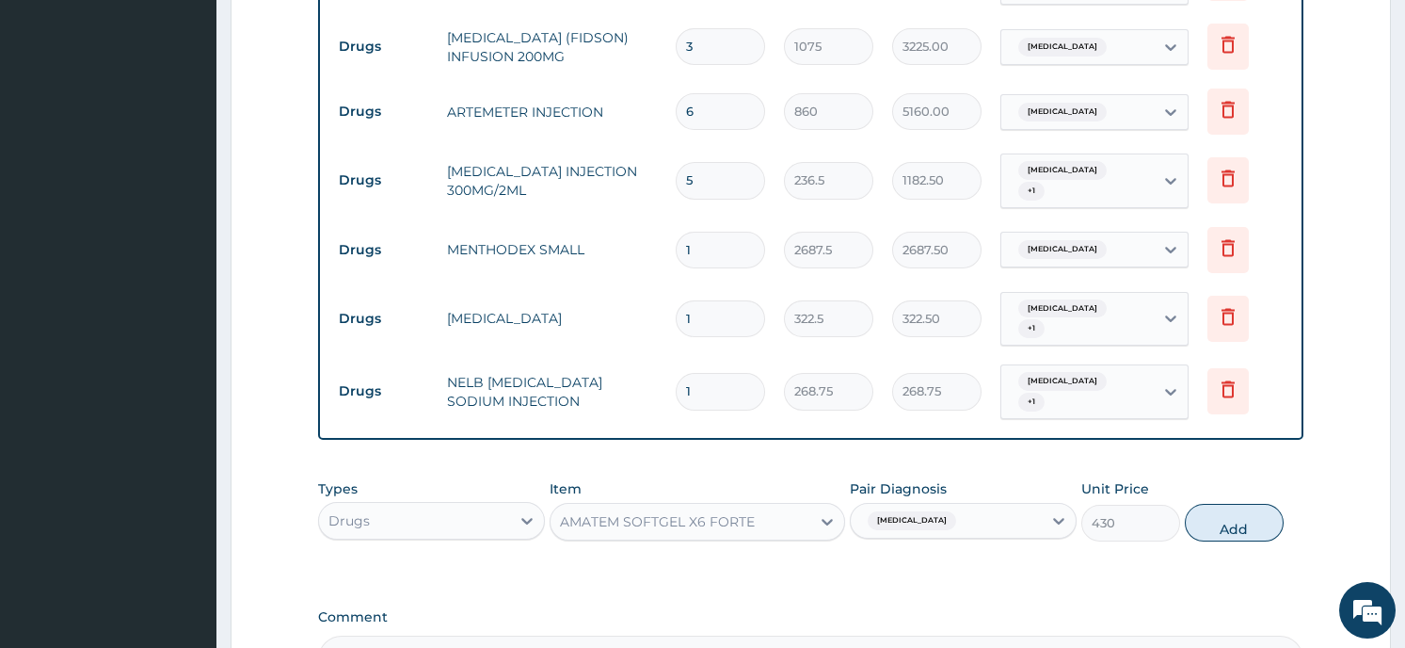
click at [1198, 505] on button "Add" at bounding box center [1234, 523] width 99 height 38
type input "0"
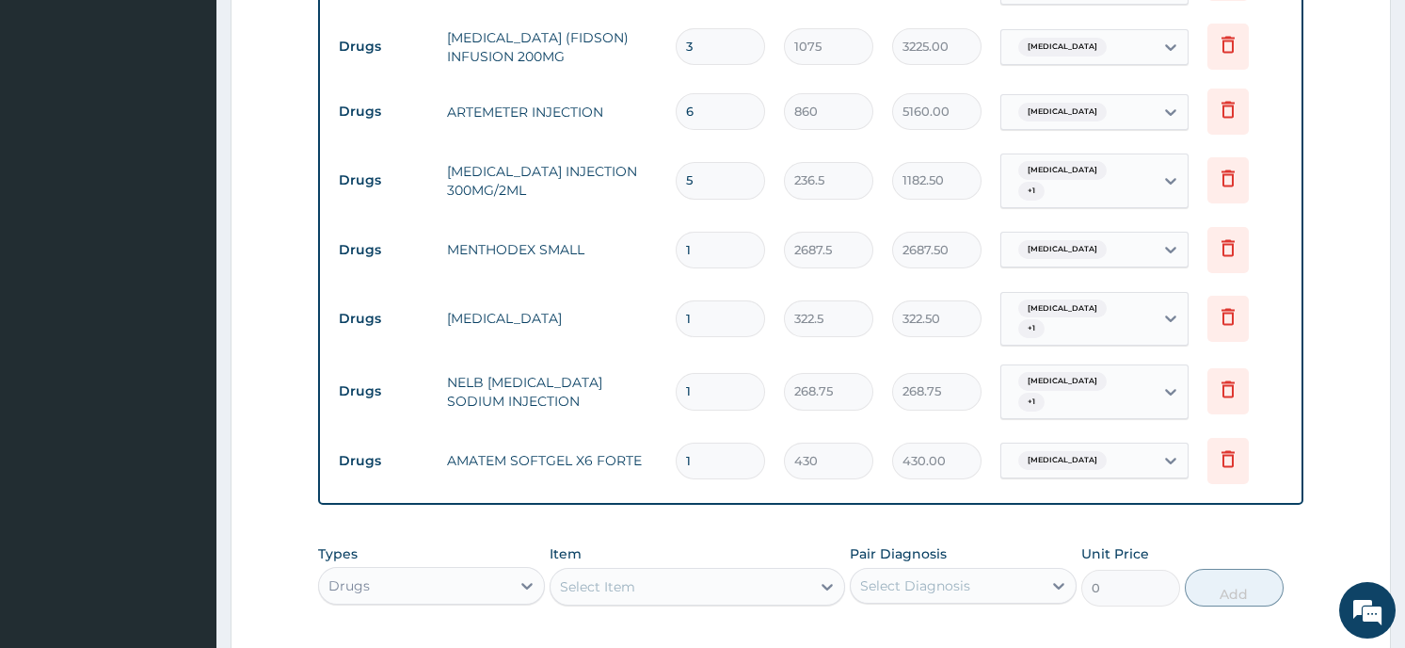
type input "0.00"
type input "6"
type input "2580.00"
type input "6"
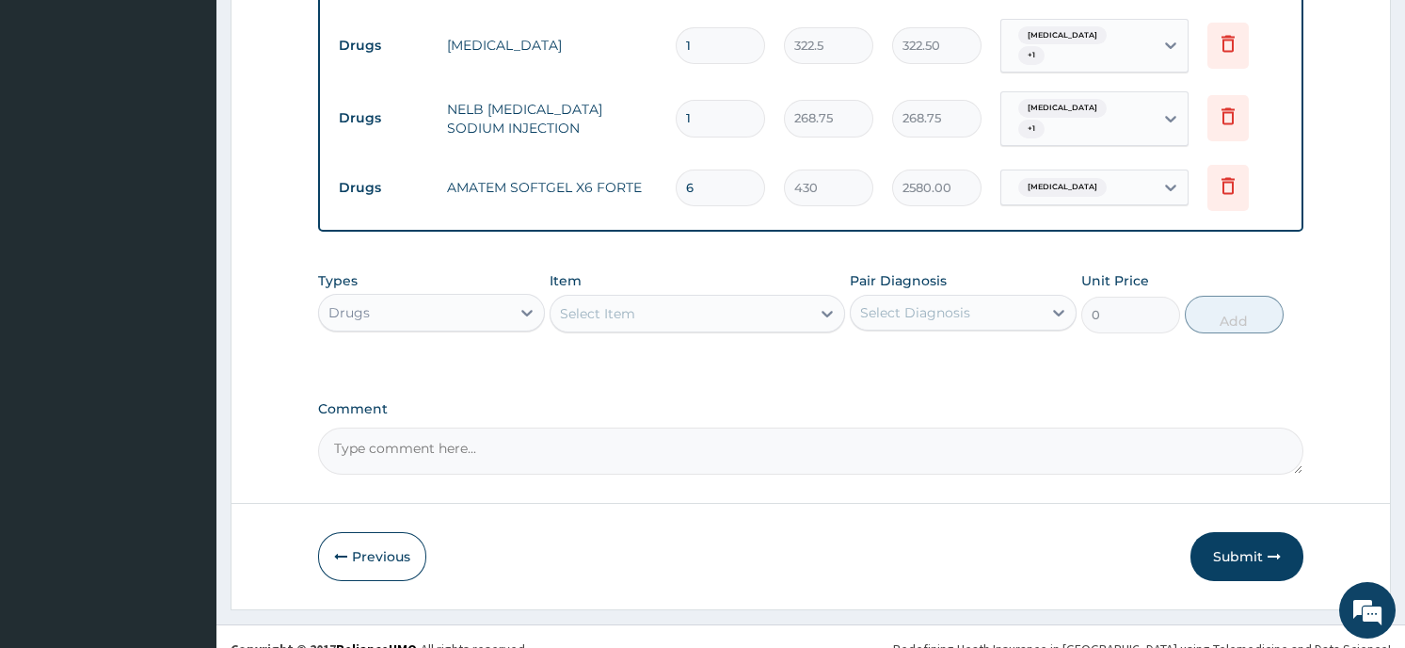
scroll to position [1652, 0]
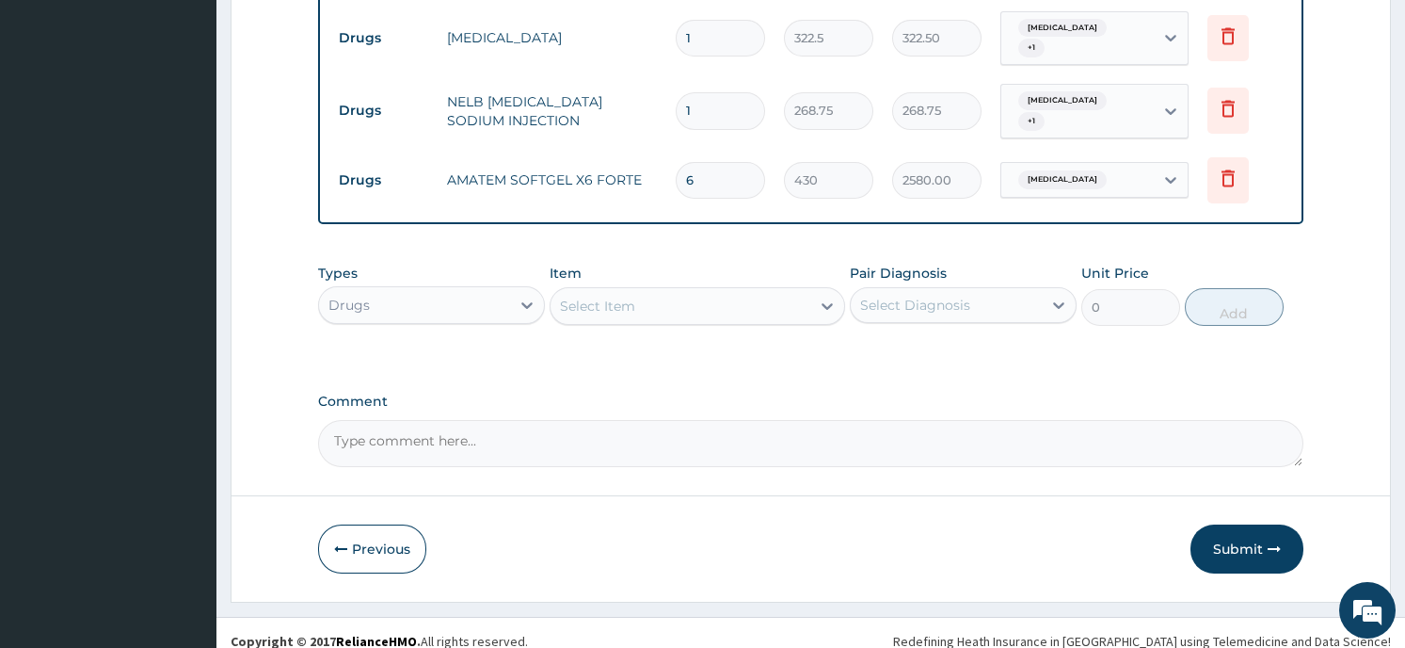
click at [665, 297] on div "Select Item" at bounding box center [681, 306] width 260 height 30
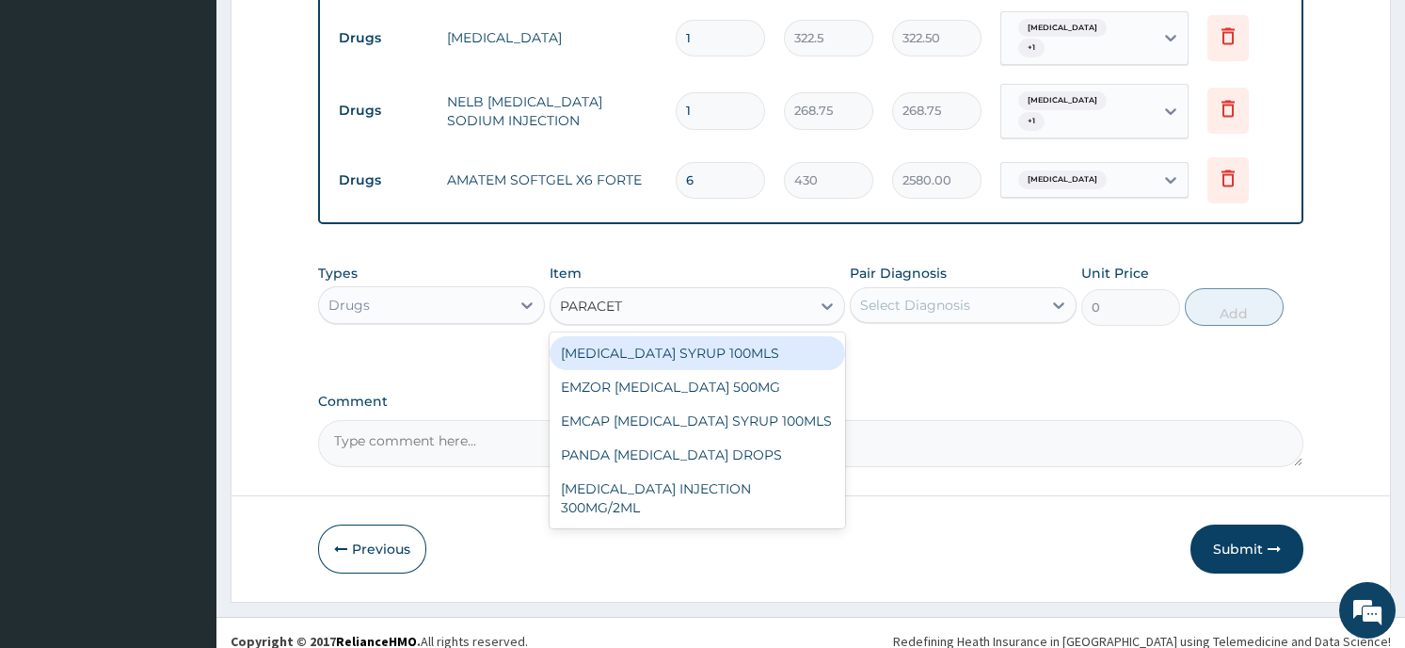
type input "PARACETA"
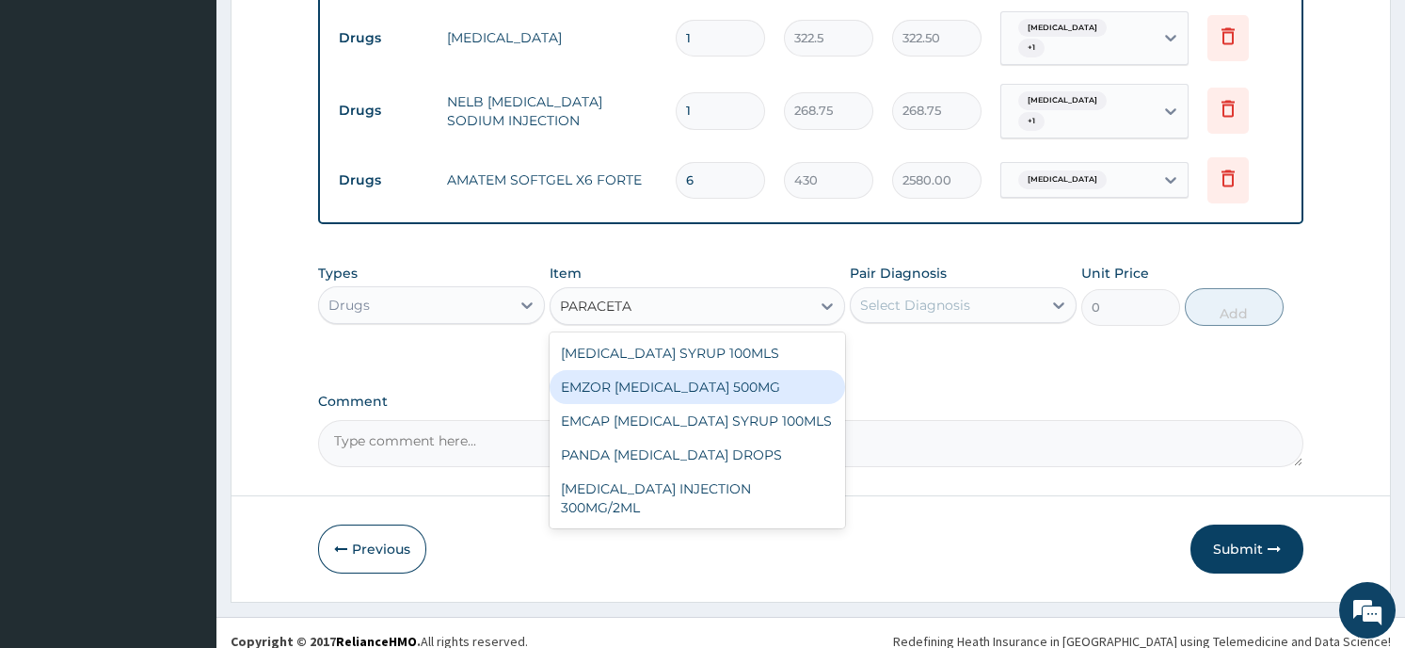
click at [647, 370] on div "EMZOR PARACETAMOL 500MG" at bounding box center [698, 387] width 296 height 34
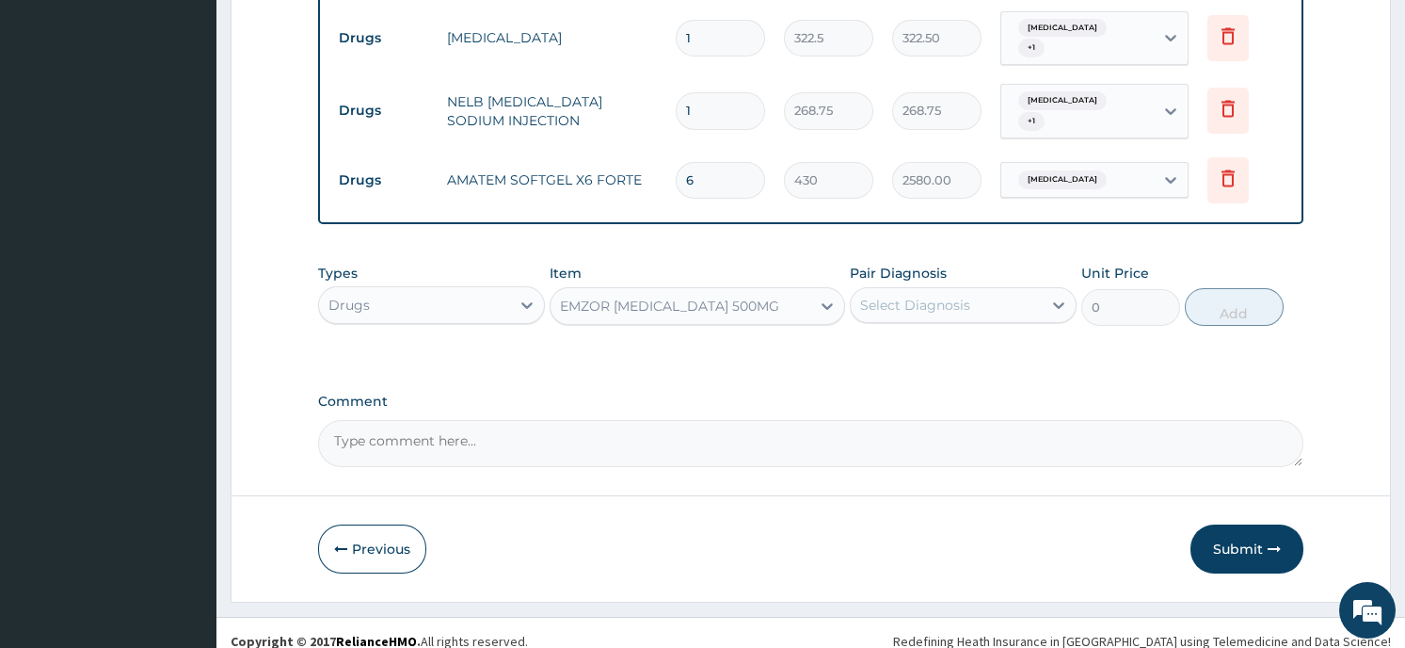
type input "21.5"
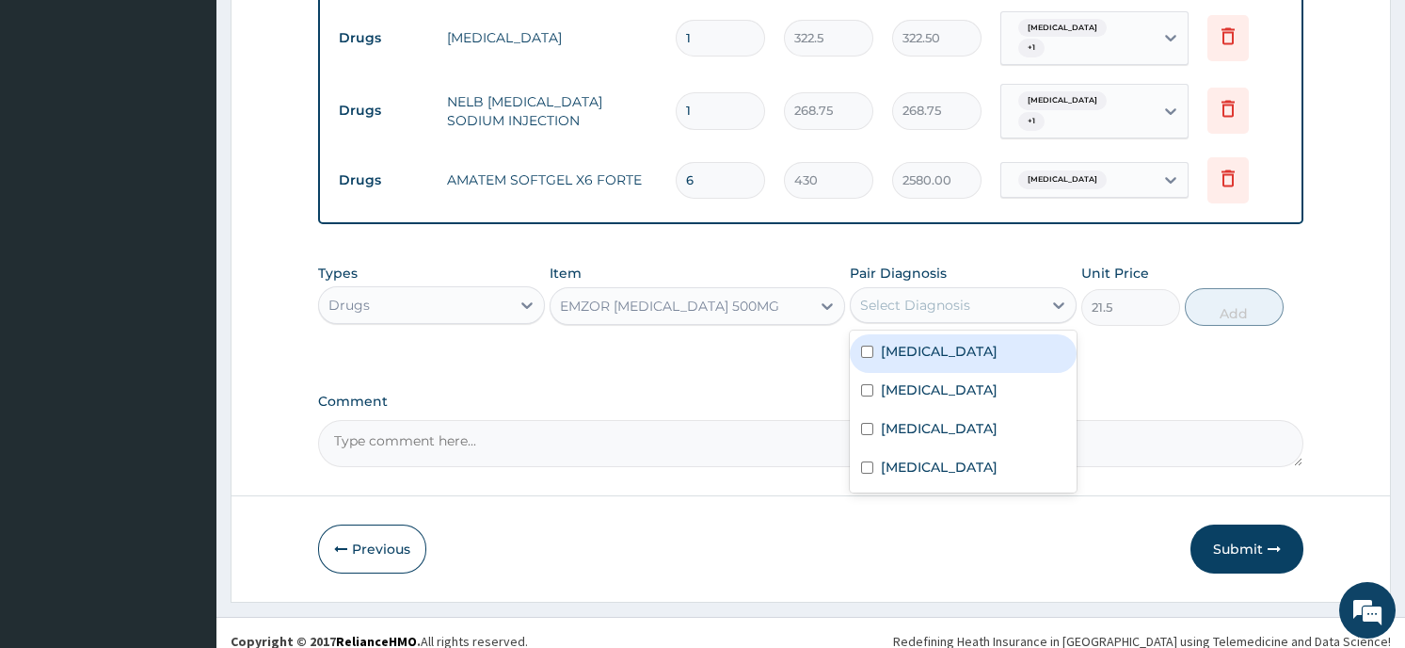
click at [956, 296] on div "Select Diagnosis" at bounding box center [915, 305] width 110 height 19
click at [871, 345] on input "checkbox" at bounding box center [867, 351] width 12 height 12
checkbox input "true"
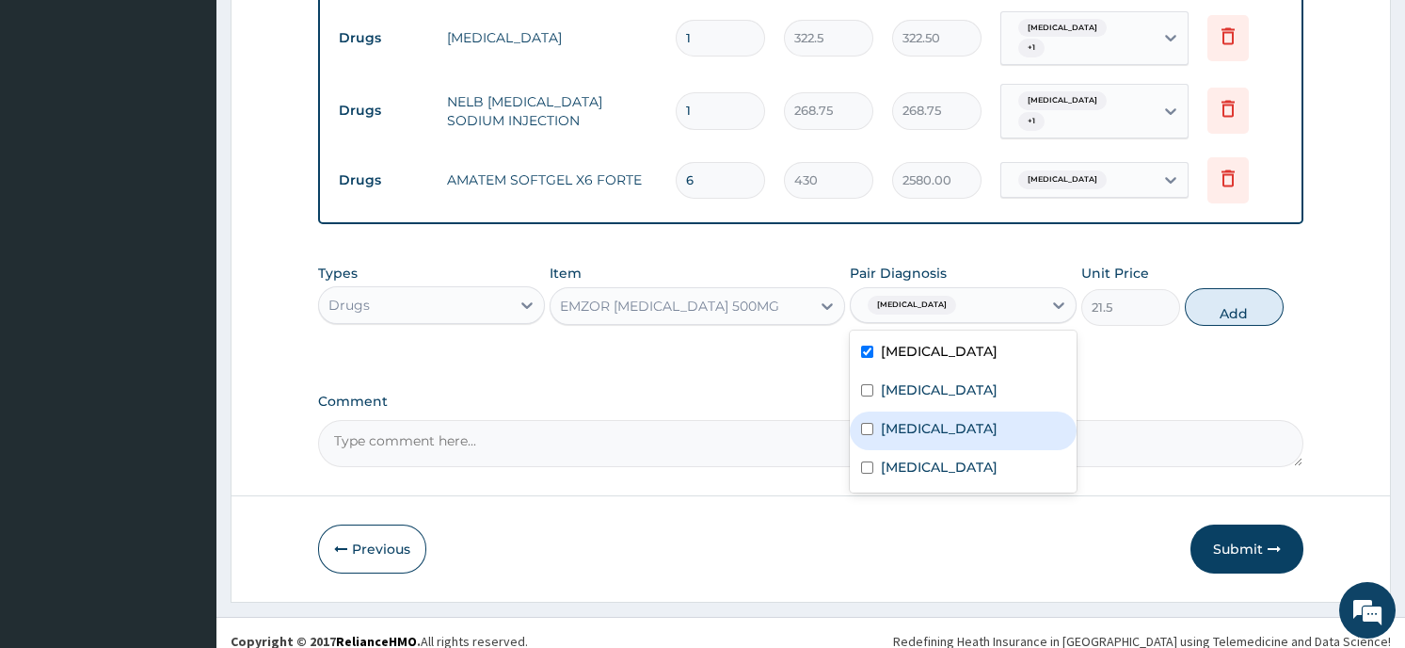
click at [871, 431] on input "checkbox" at bounding box center [867, 429] width 12 height 12
checkbox input "true"
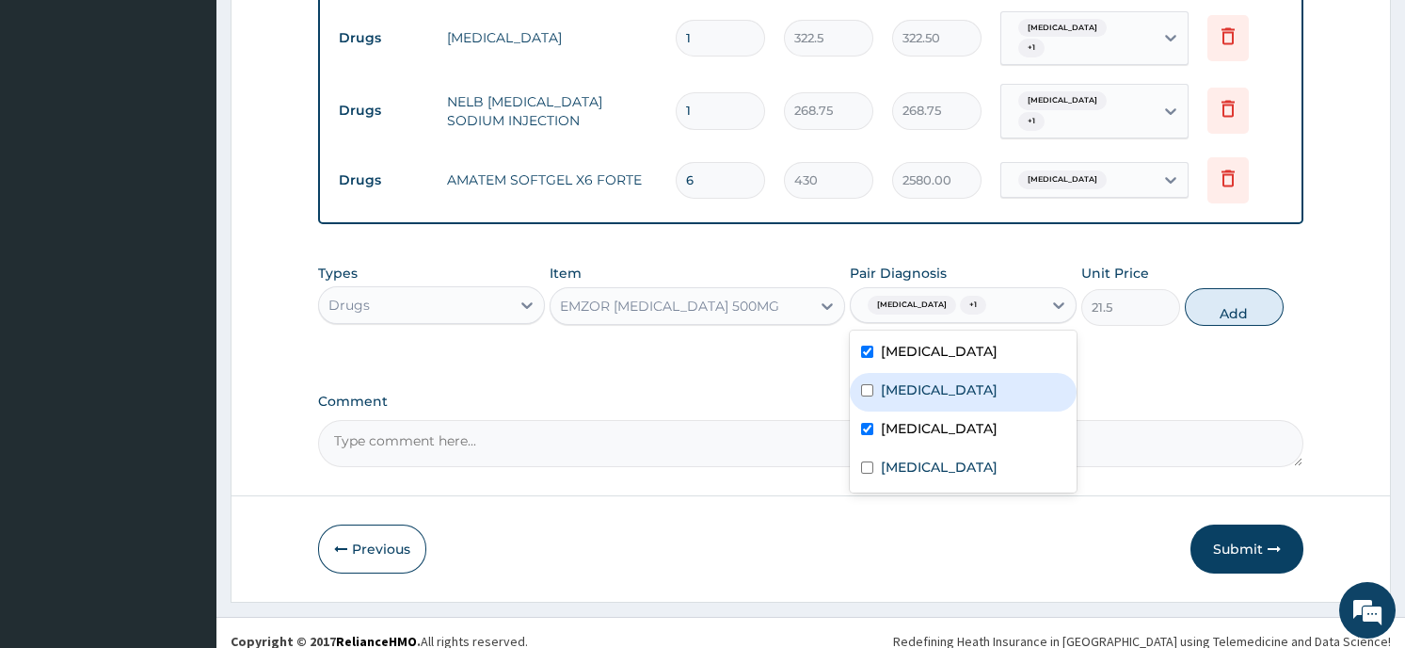
click at [1210, 292] on button "Add" at bounding box center [1234, 307] width 99 height 38
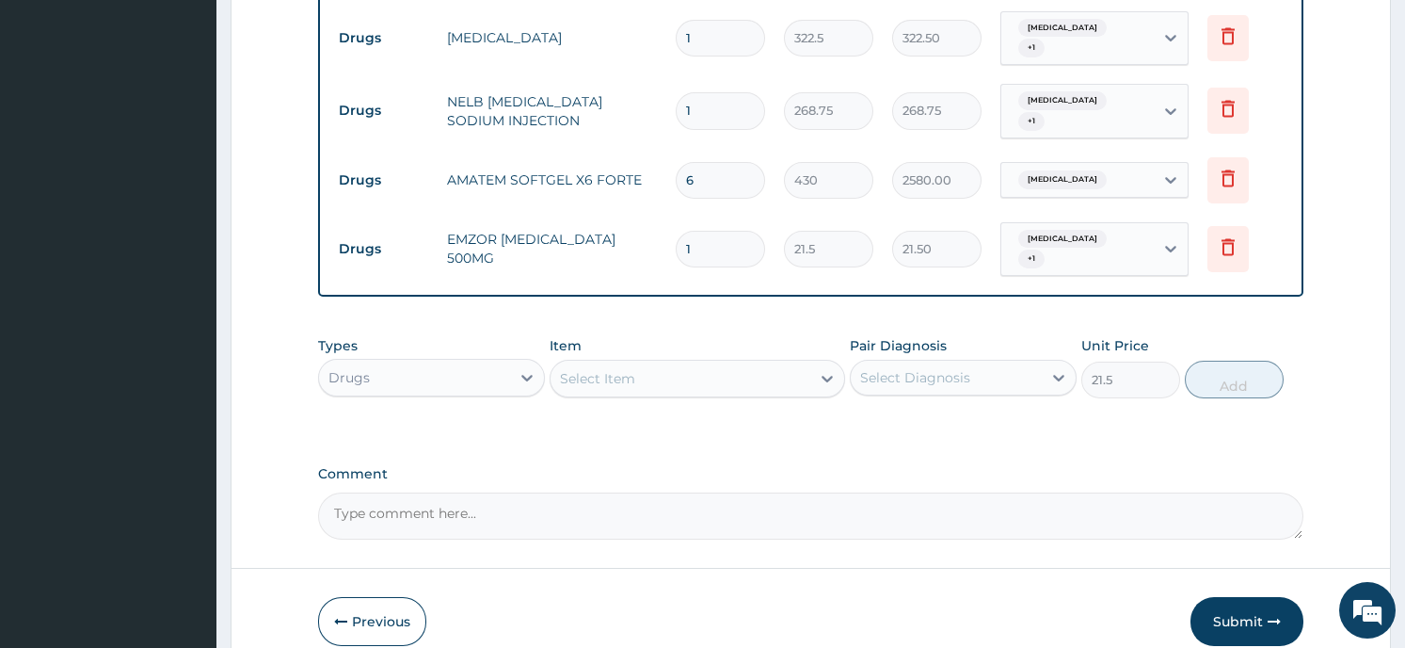
type input "0"
type input "0.00"
type input "3"
type input "64.50"
type input "30"
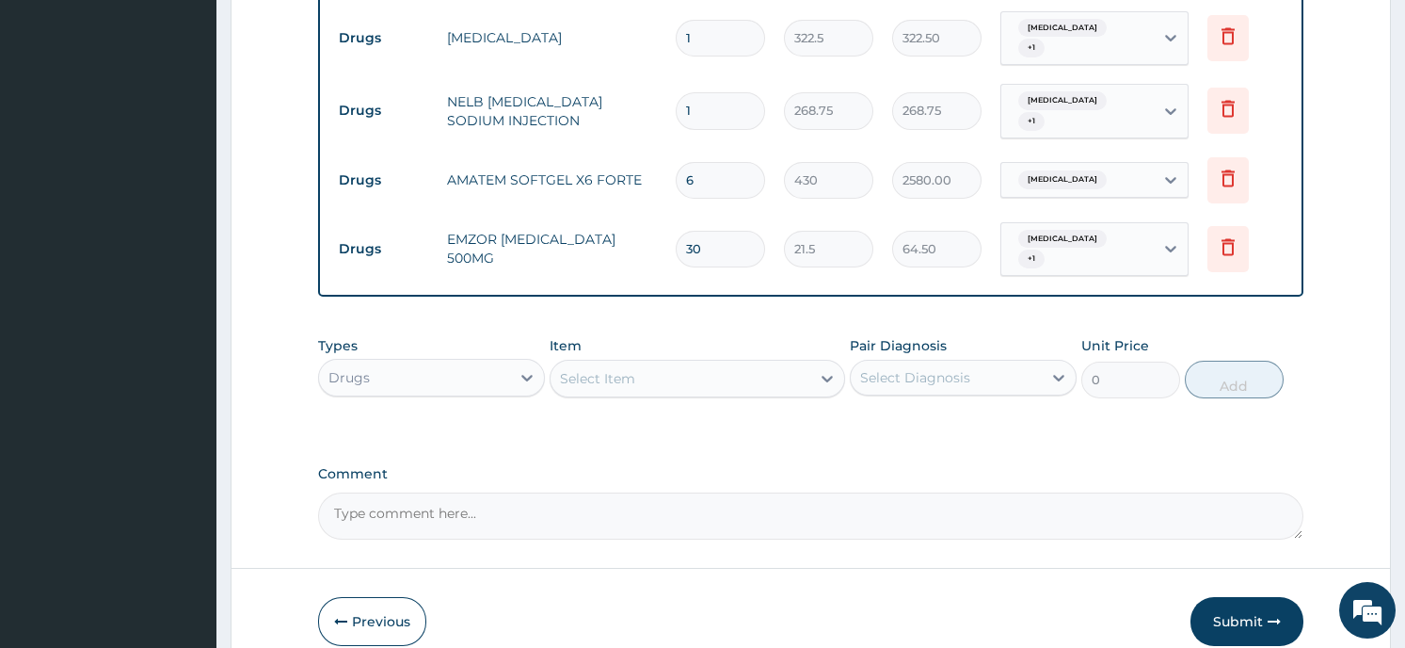
type input "645.00"
type input "30"
click at [611, 369] on div "Select Item" at bounding box center [597, 378] width 75 height 19
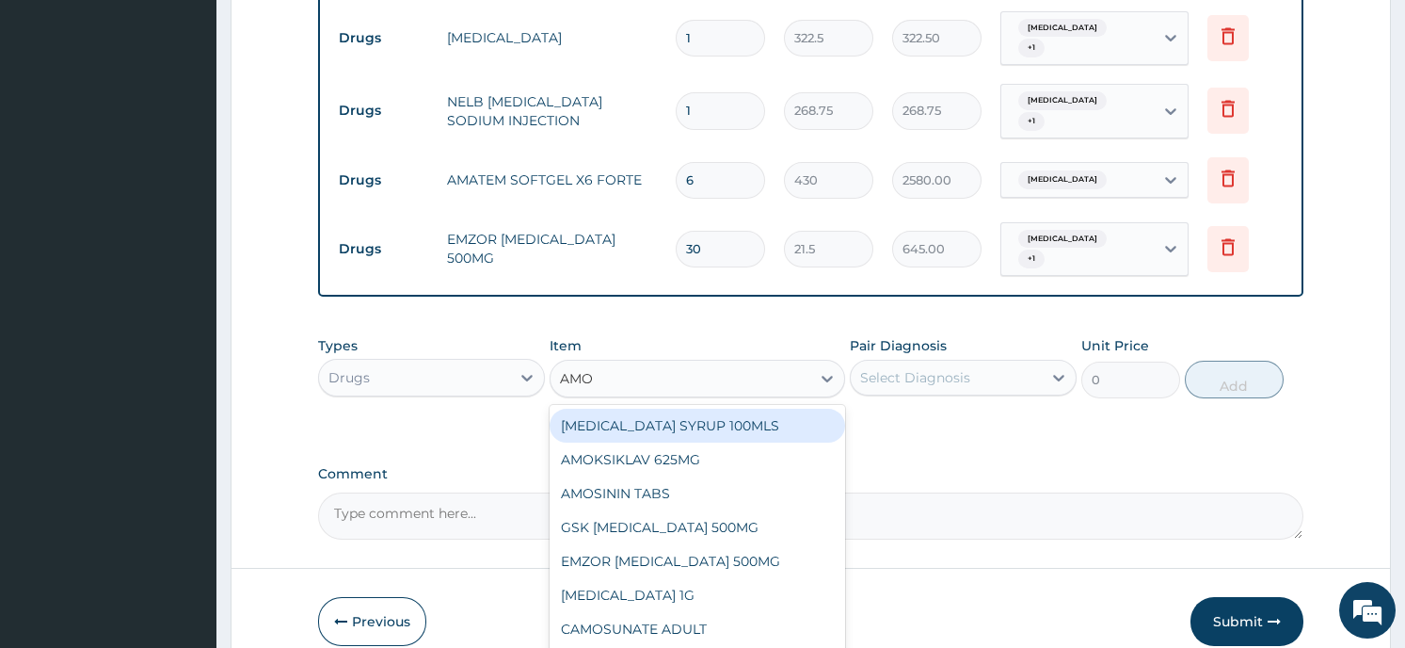
type input "AMOX"
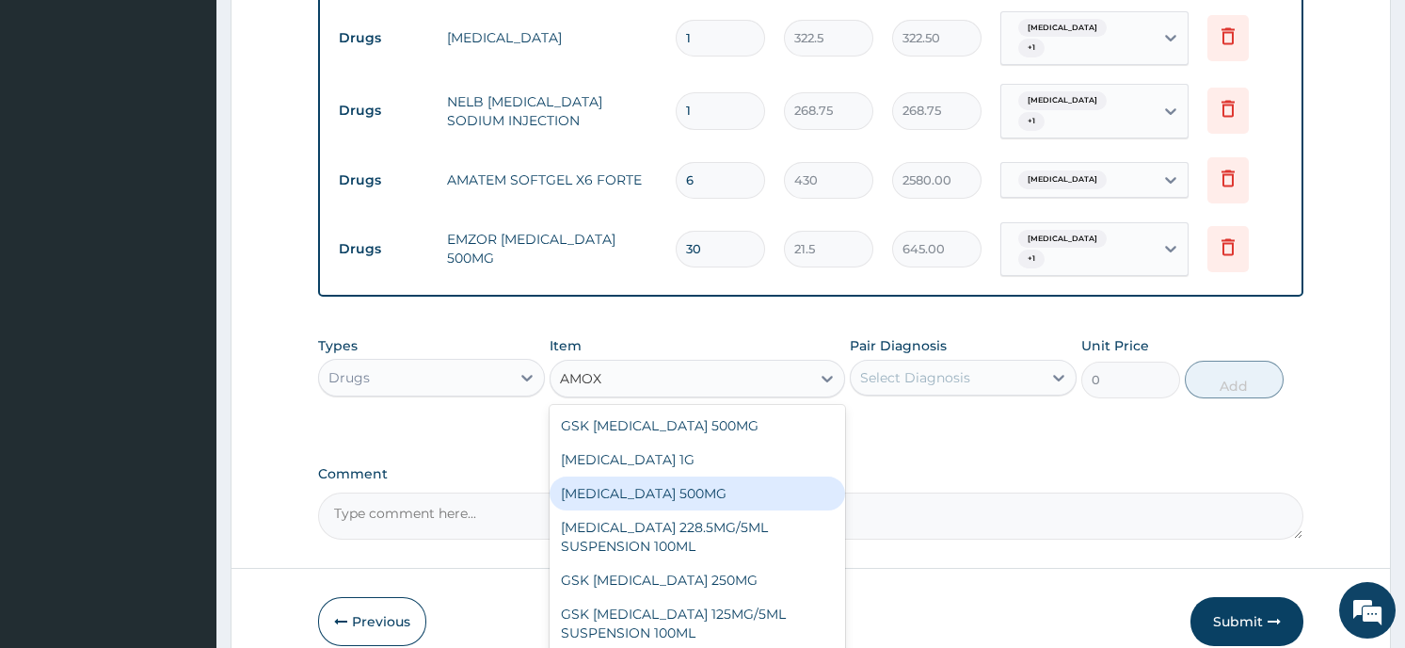
click at [645, 476] on div "AMOXICILLIN 500MG" at bounding box center [698, 493] width 296 height 34
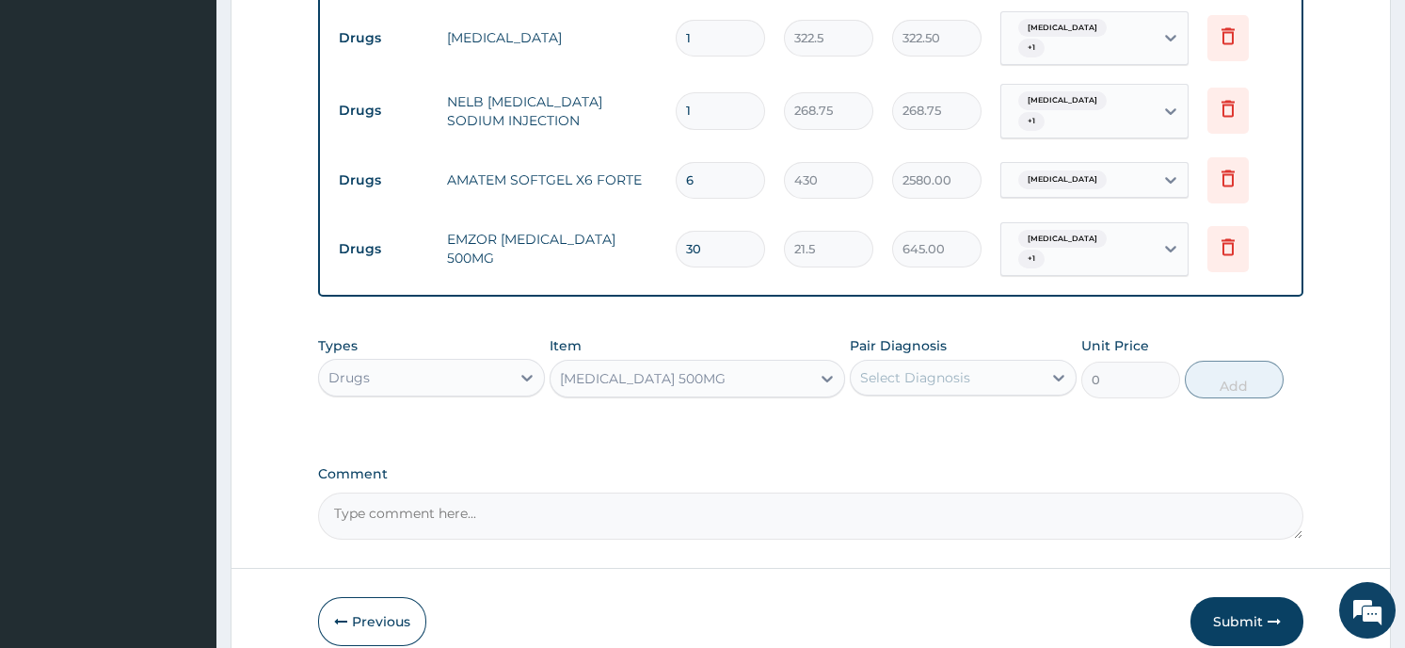
type input "64.5"
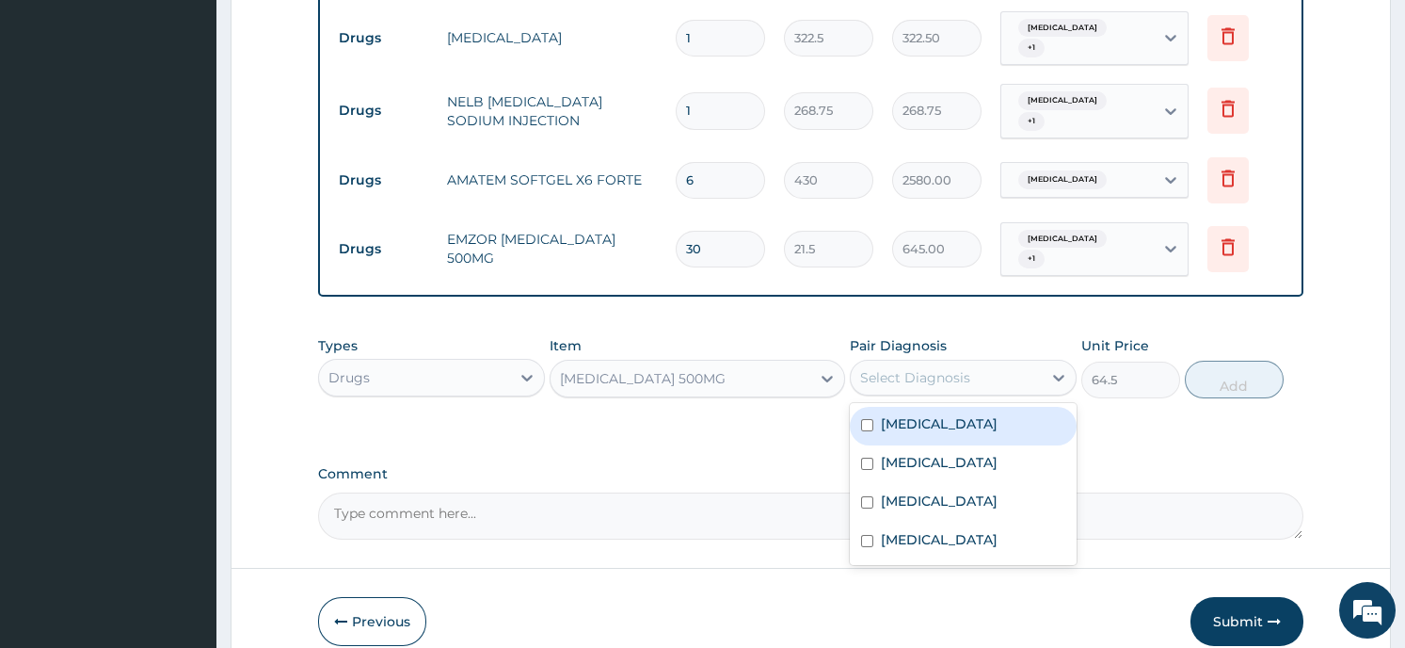
click at [944, 368] on div "Select Diagnosis" at bounding box center [915, 377] width 110 height 19
click at [906, 414] on label "Sepsis" at bounding box center [939, 423] width 117 height 19
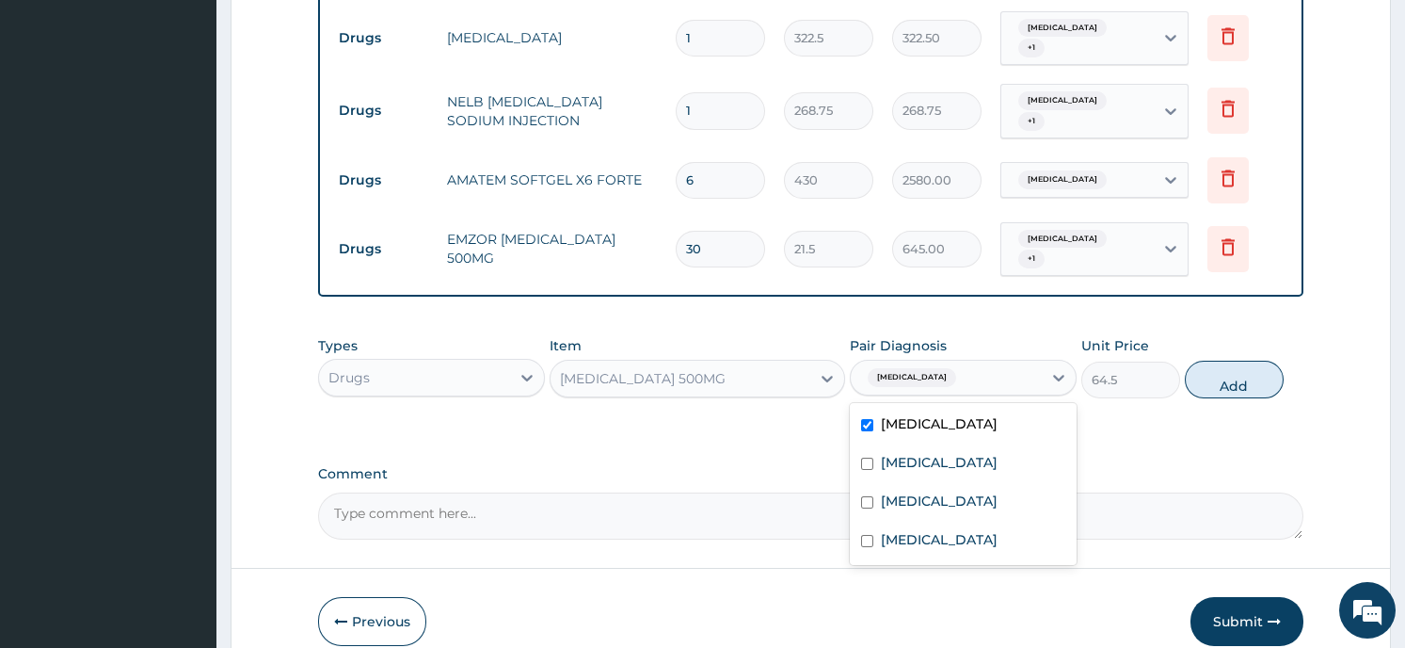
checkbox input "true"
click at [897, 531] on label "Upper respiratory infection" at bounding box center [939, 539] width 117 height 19
checkbox input "true"
click at [1215, 361] on button "Add" at bounding box center [1234, 380] width 99 height 38
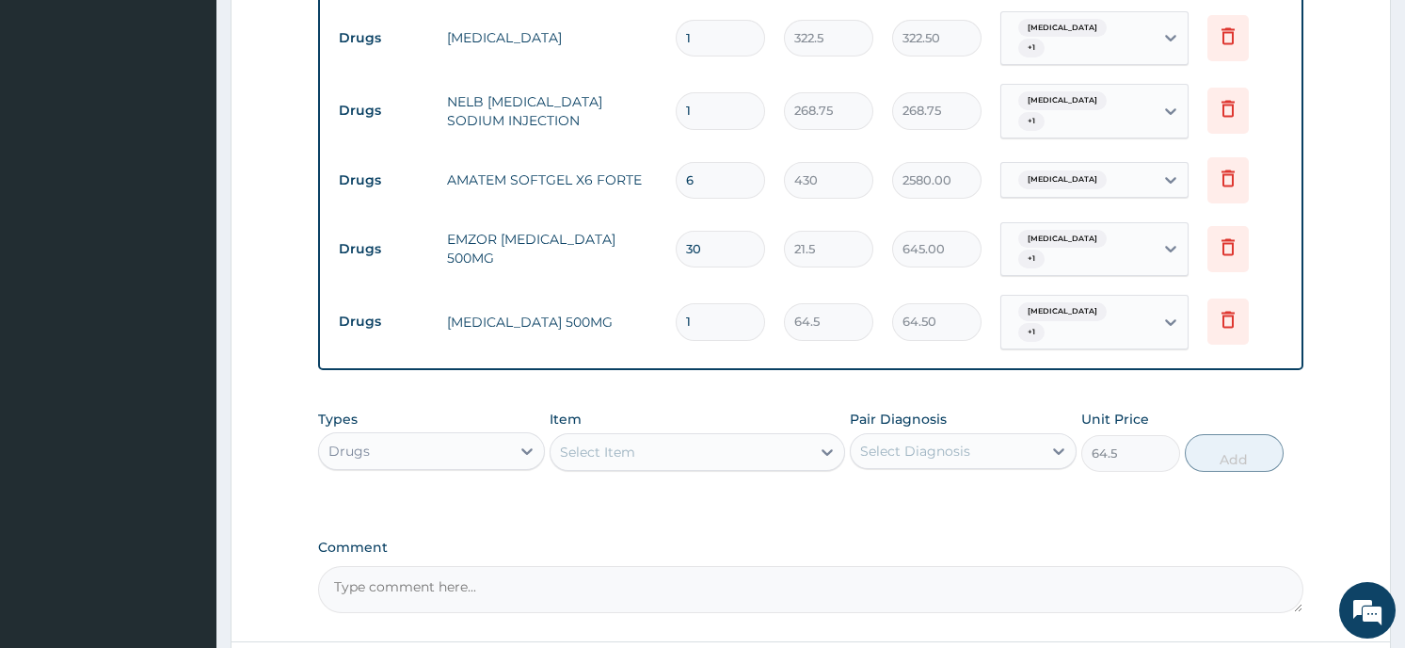
type input "0"
type input "15"
type input "967.50"
type input "15"
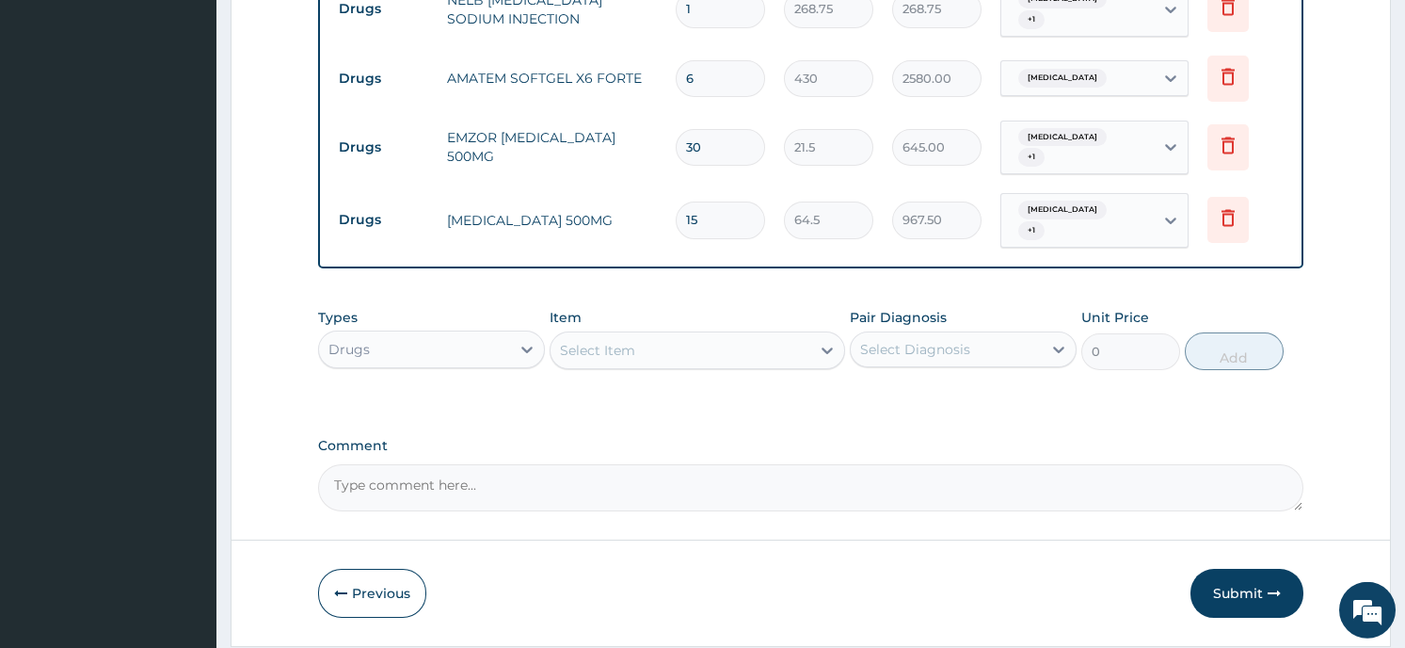
scroll to position [1782, 0]
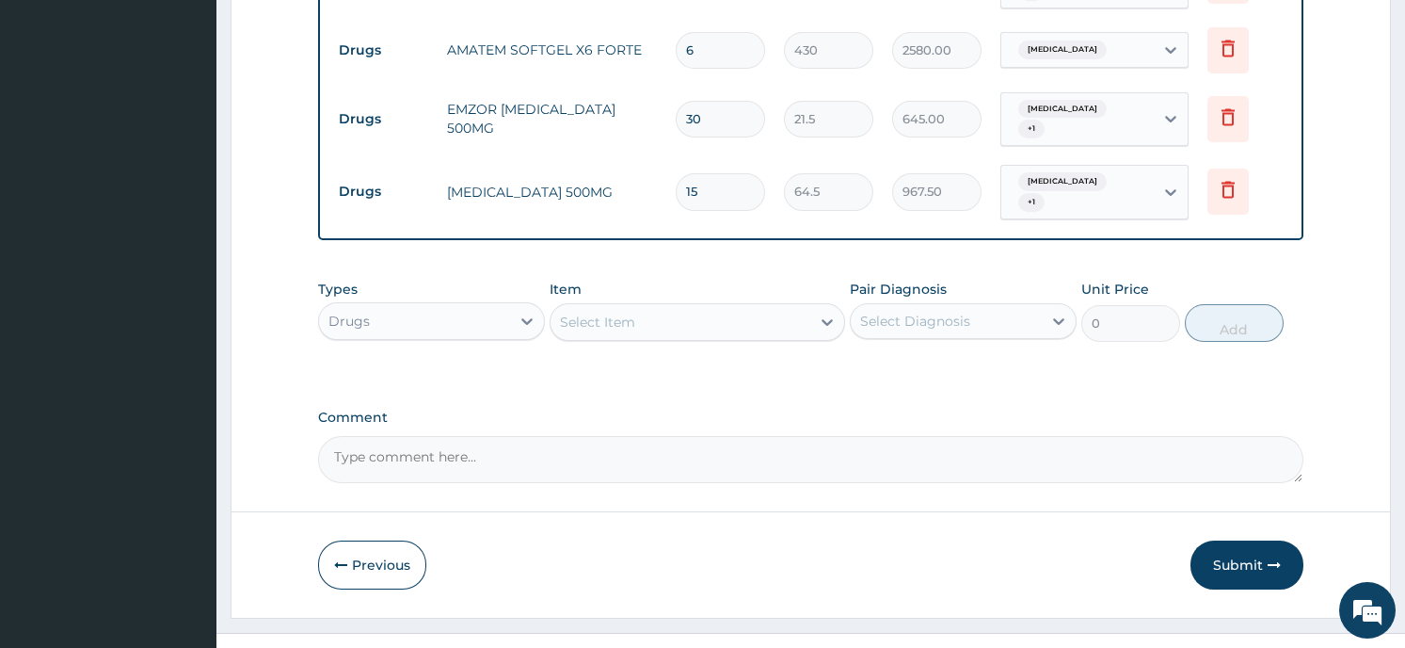
click at [1237, 540] on button "Submit" at bounding box center [1247, 564] width 113 height 49
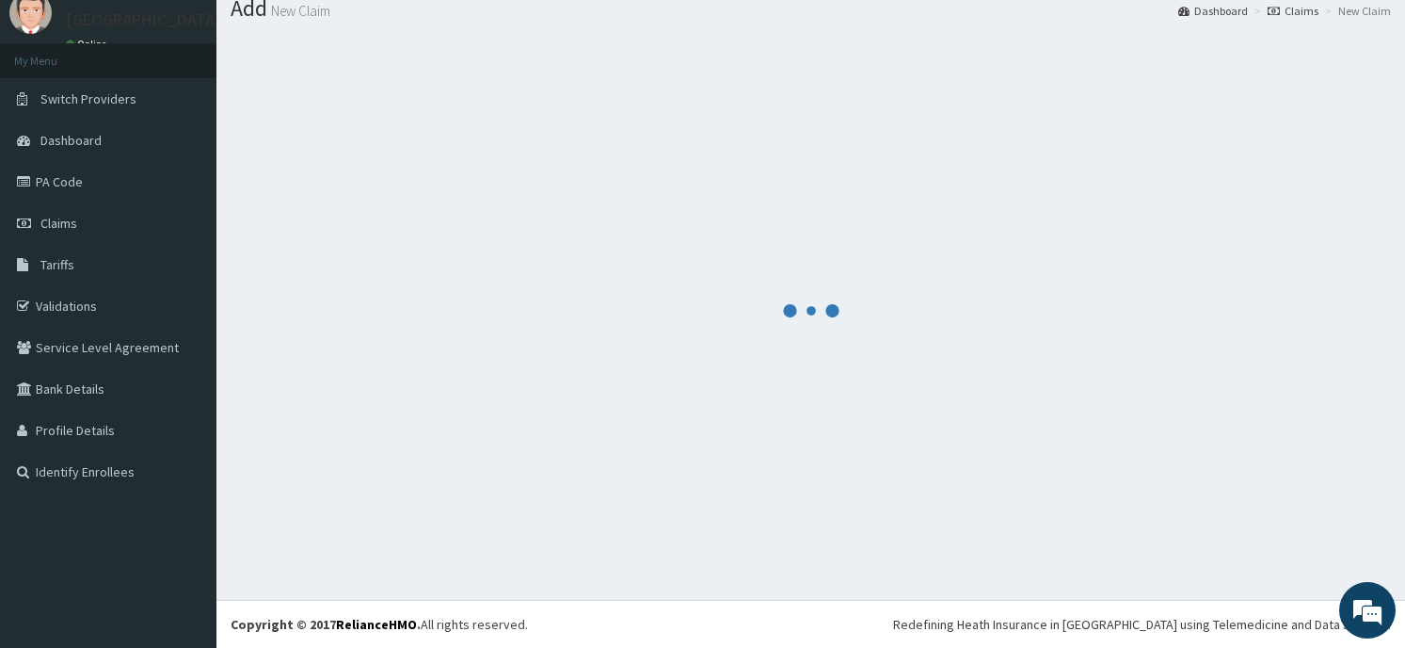
scroll to position [65, 0]
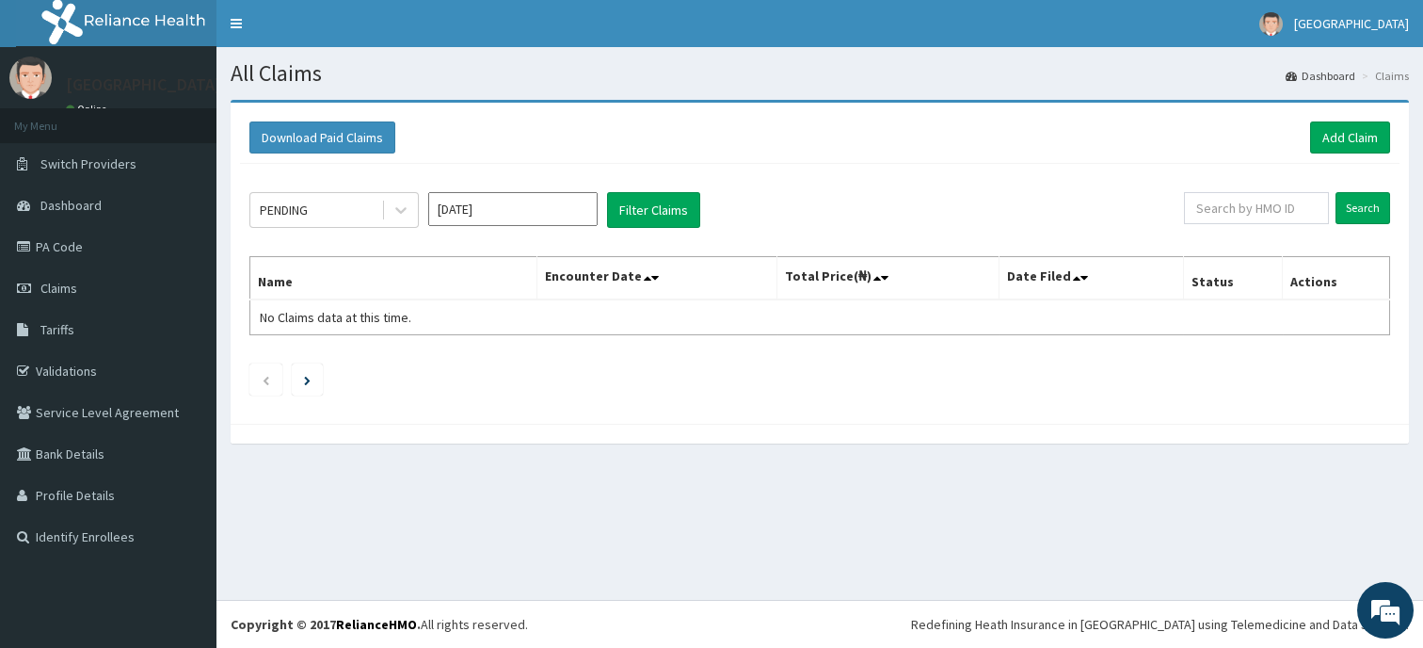
click at [60, 245] on link "PA Code" at bounding box center [108, 246] width 216 height 41
click at [103, 292] on link "Claims" at bounding box center [108, 287] width 216 height 41
click at [84, 242] on link "PA Code" at bounding box center [108, 246] width 216 height 41
